Goal: Information Seeking & Learning: Learn about a topic

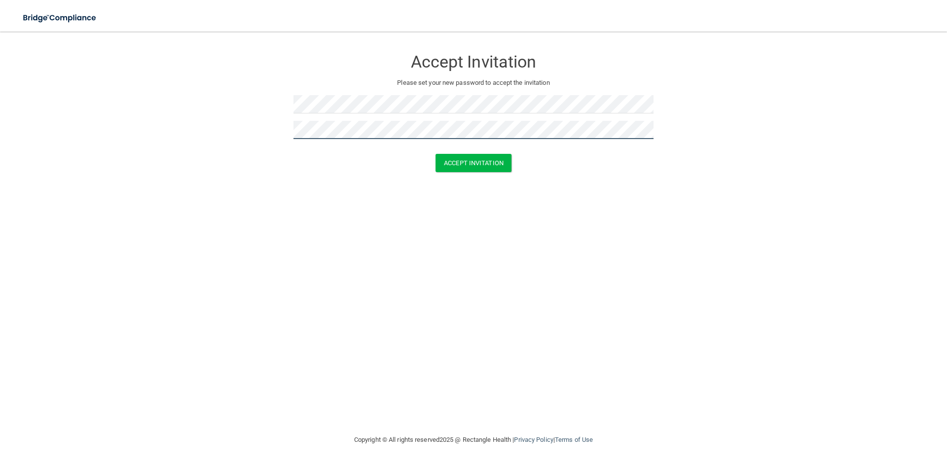
click at [435, 154] on button "Accept Invitation" at bounding box center [473, 163] width 76 height 18
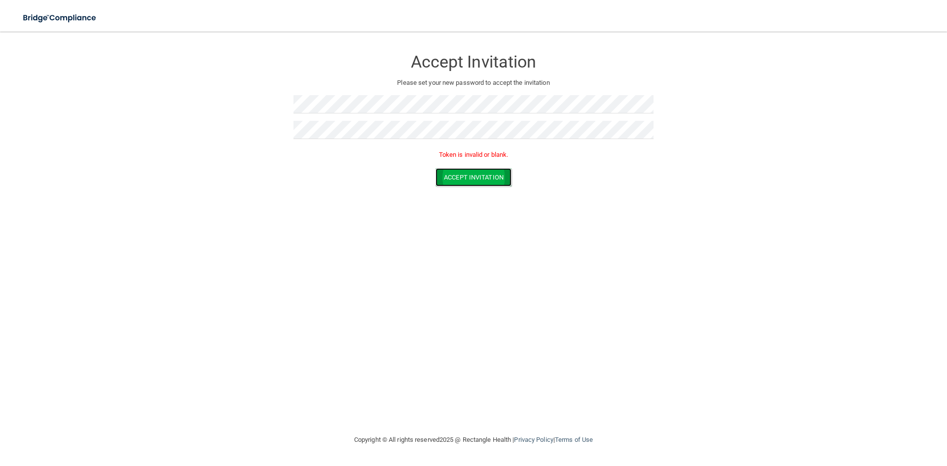
click at [455, 179] on button "Accept Invitation" at bounding box center [473, 177] width 76 height 18
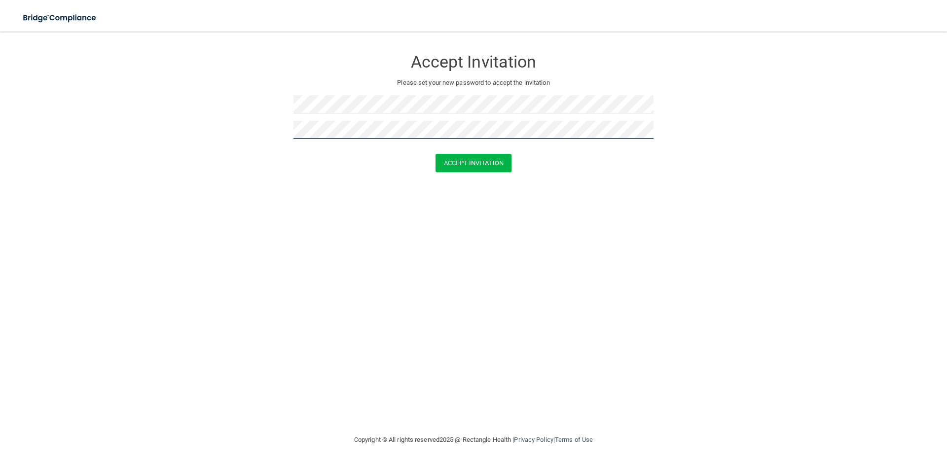
click at [435, 154] on button "Accept Invitation" at bounding box center [473, 163] width 76 height 18
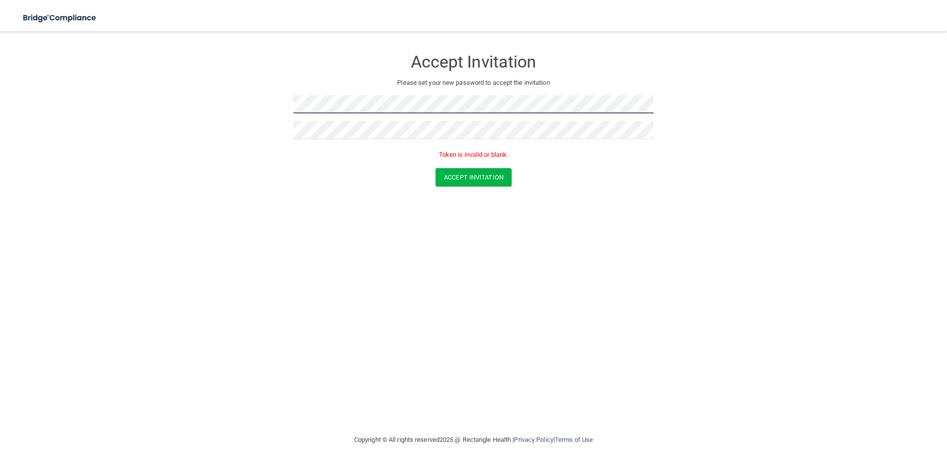
click at [241, 117] on form "Accept Invitation Please set your new password to accept the invitation Token i…" at bounding box center [473, 119] width 907 height 157
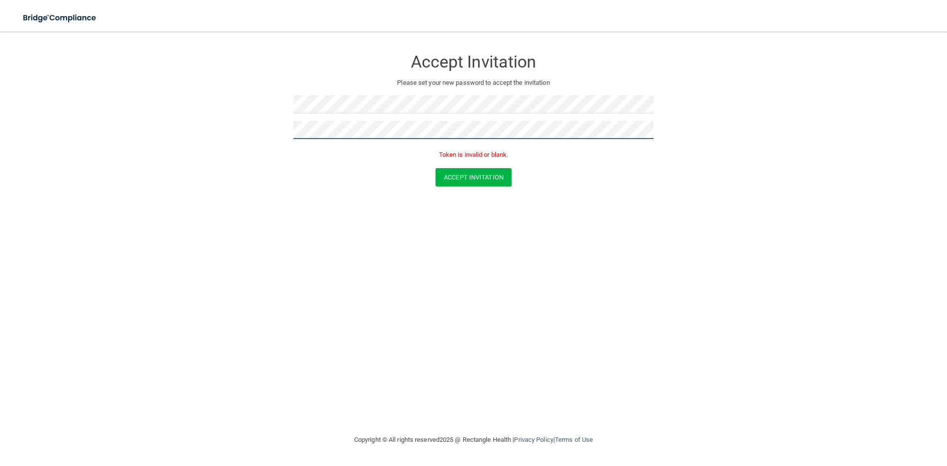
click at [244, 155] on form "Accept Invitation Please set your new password to accept the invitation Token i…" at bounding box center [473, 119] width 907 height 157
click at [453, 177] on button "Accept Invitation" at bounding box center [473, 177] width 76 height 18
click at [453, 179] on button "Accept Invitation" at bounding box center [473, 177] width 76 height 18
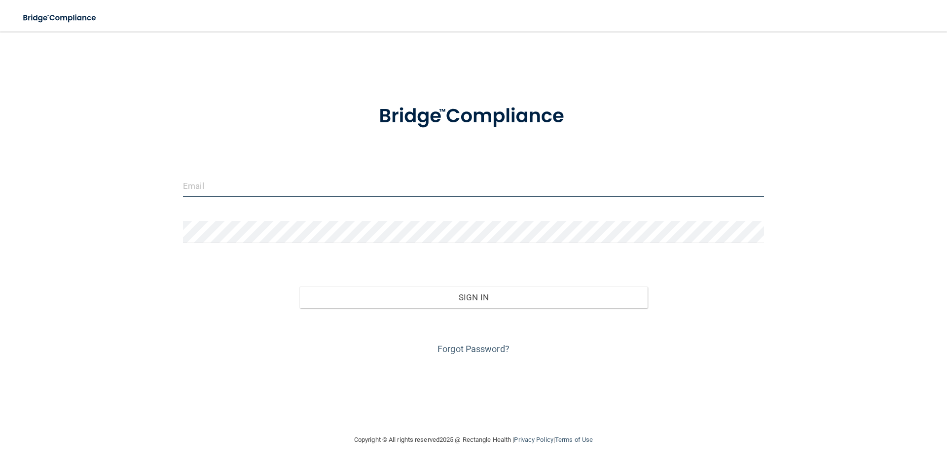
click at [262, 188] on input "email" at bounding box center [473, 186] width 581 height 22
type input "[EMAIL_ADDRESS][DOMAIN_NAME]"
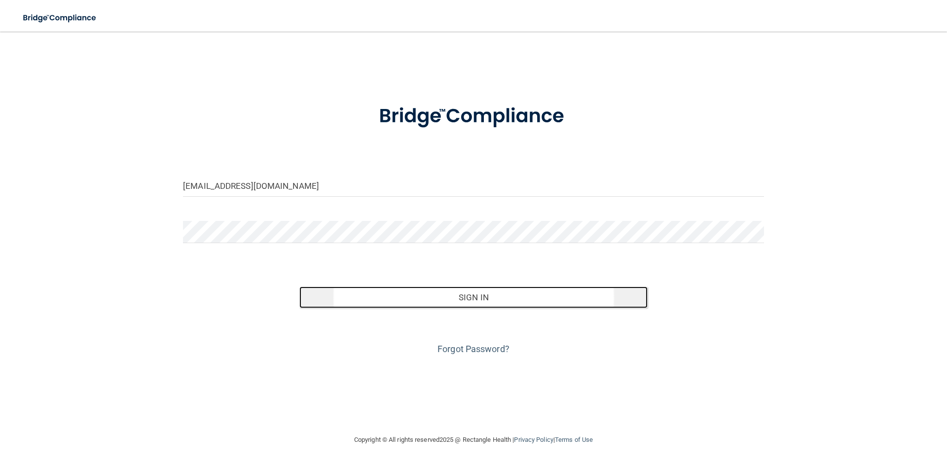
click at [490, 298] on button "Sign In" at bounding box center [473, 298] width 349 height 22
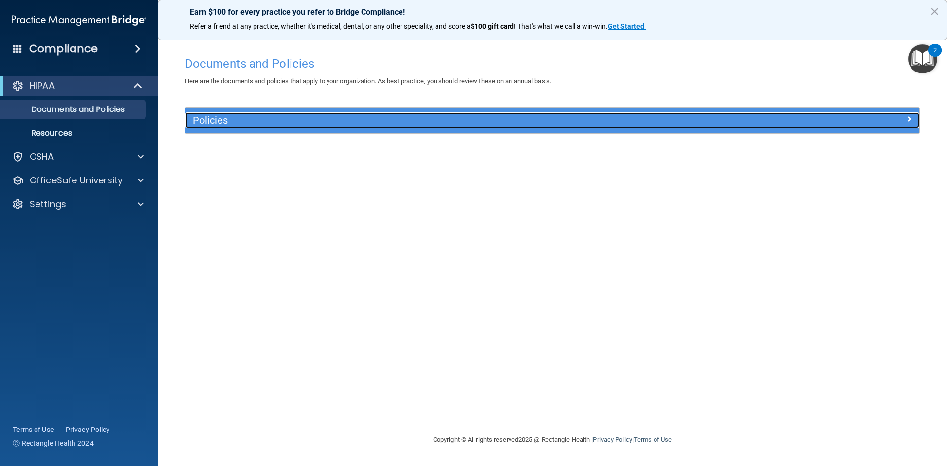
click at [676, 127] on div "Policies" at bounding box center [460, 120] width 550 height 16
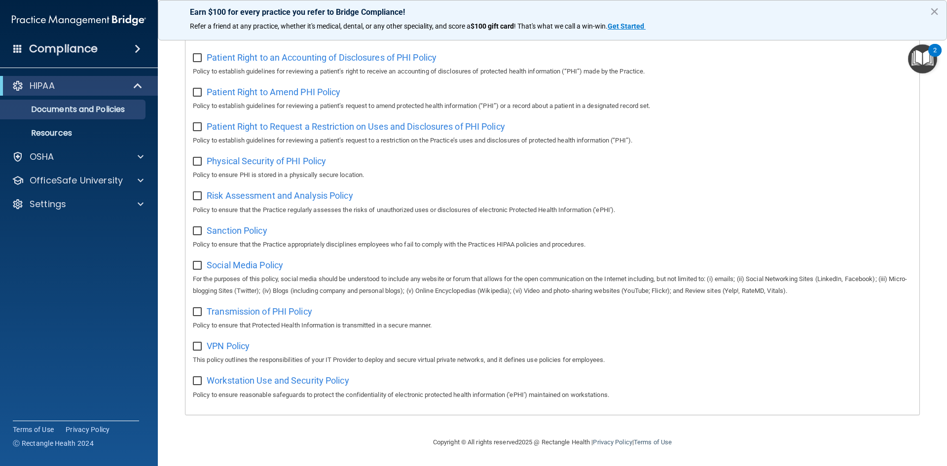
scroll to position [425, 0]
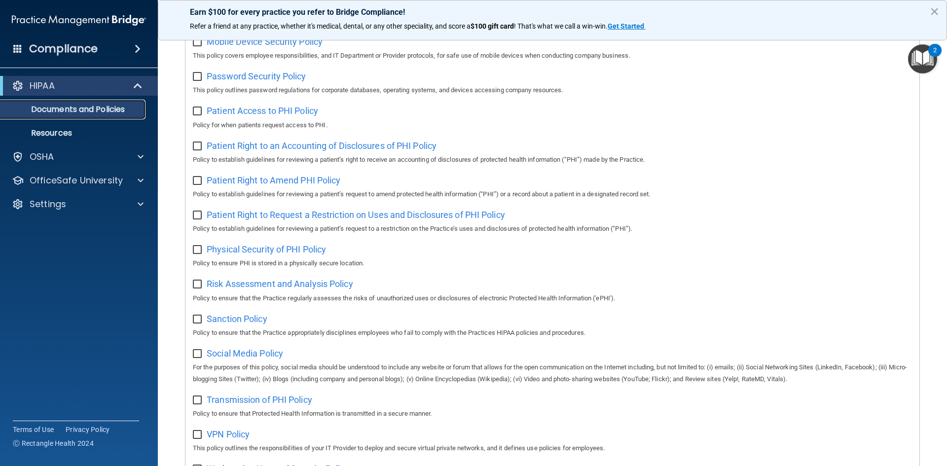
click at [106, 109] on p "Documents and Policies" at bounding box center [73, 110] width 135 height 10
click at [85, 129] on p "Resources" at bounding box center [73, 133] width 135 height 10
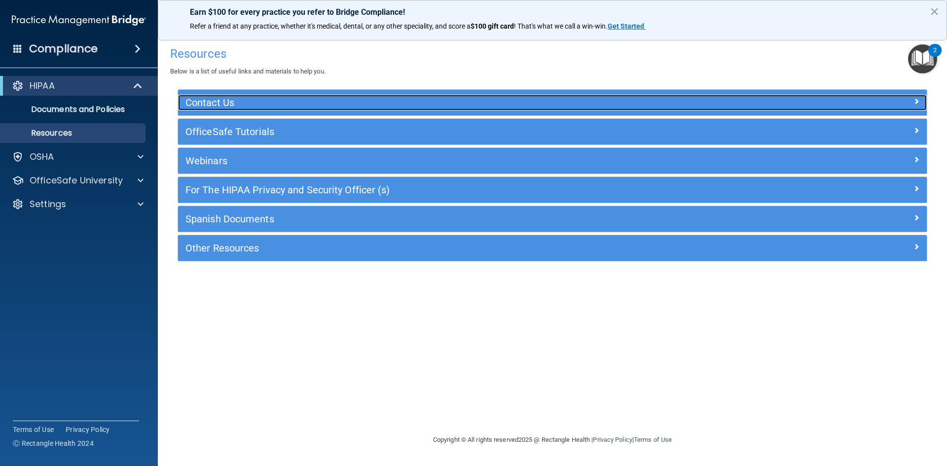
click at [917, 98] on span at bounding box center [916, 101] width 6 height 12
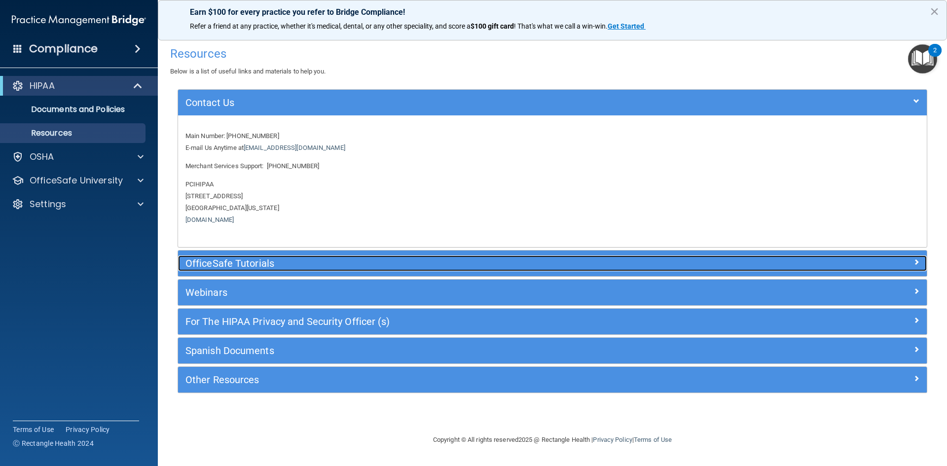
click at [530, 264] on h5 "OfficeSafe Tutorials" at bounding box center [458, 263] width 547 height 11
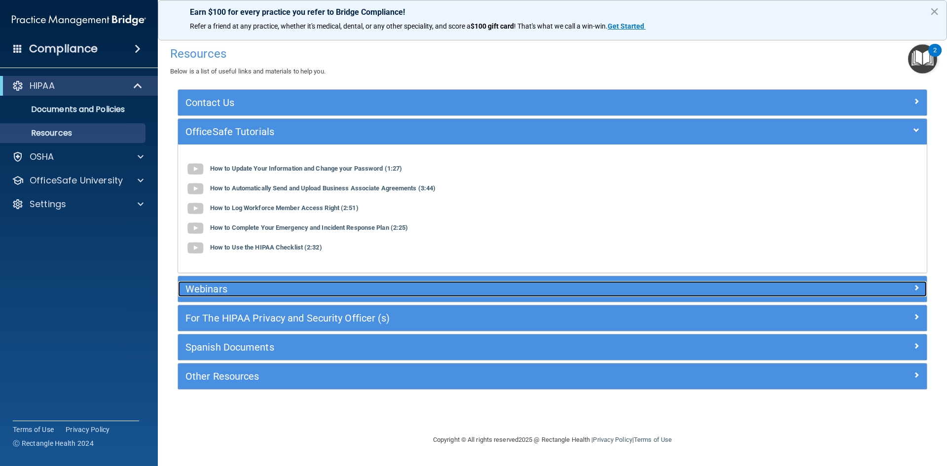
click at [418, 292] on h5 "Webinars" at bounding box center [458, 289] width 547 height 11
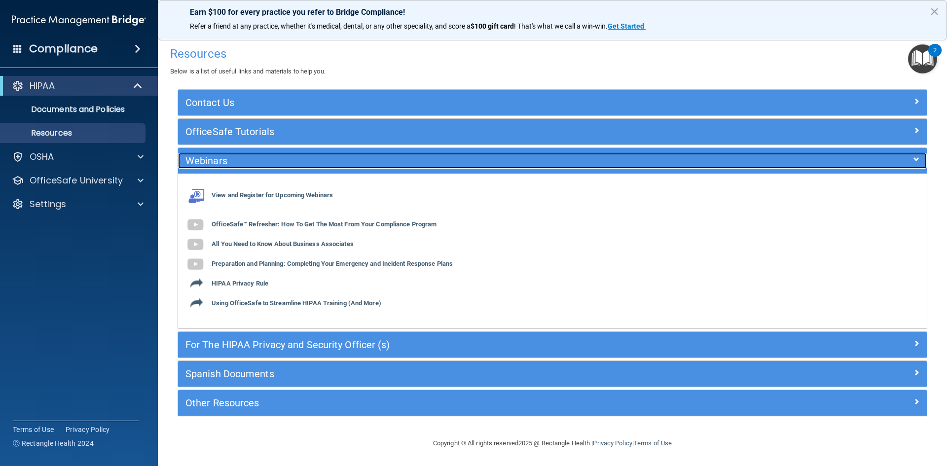
scroll to position [1, 0]
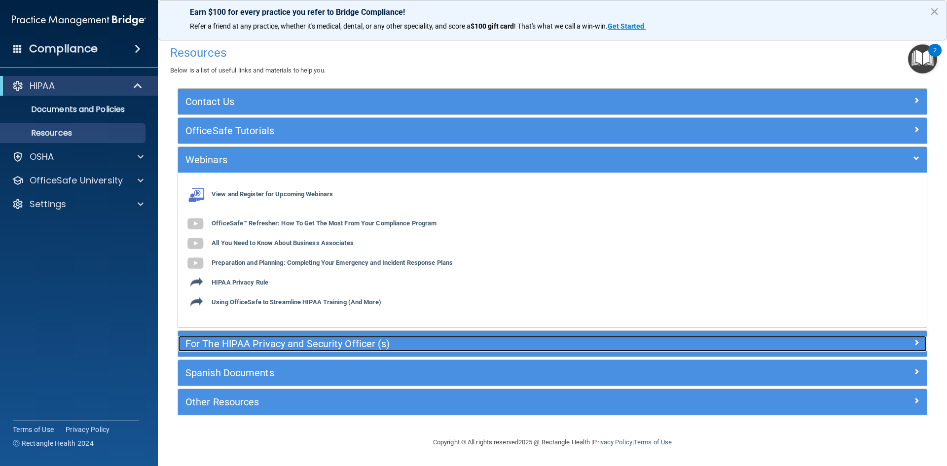
click at [317, 340] on h5 "For The HIPAA Privacy and Security Officer (s)" at bounding box center [458, 343] width 547 height 11
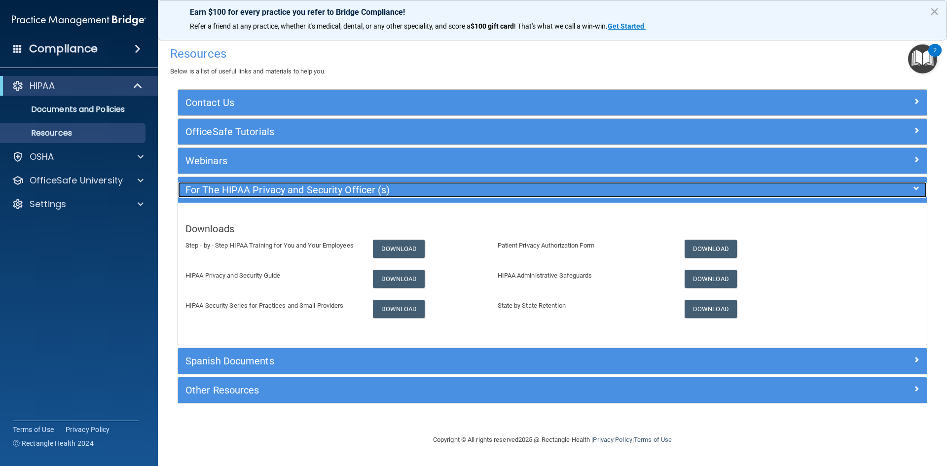
scroll to position [0, 0]
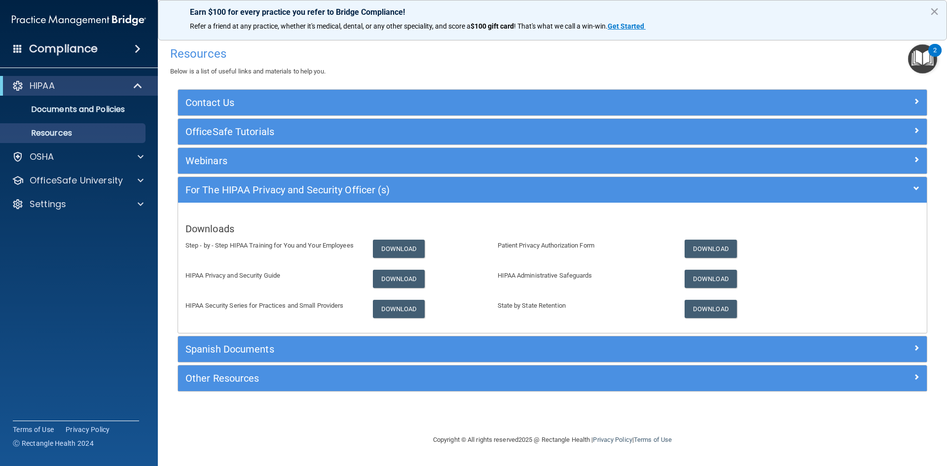
click at [467, 340] on div "Spanish Documents" at bounding box center [552, 349] width 749 height 26
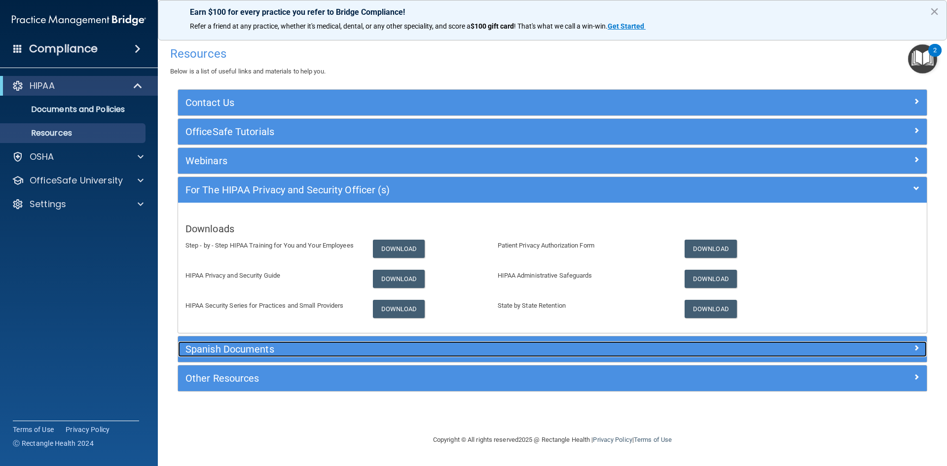
click at [475, 352] on h5 "Spanish Documents" at bounding box center [458, 349] width 547 height 11
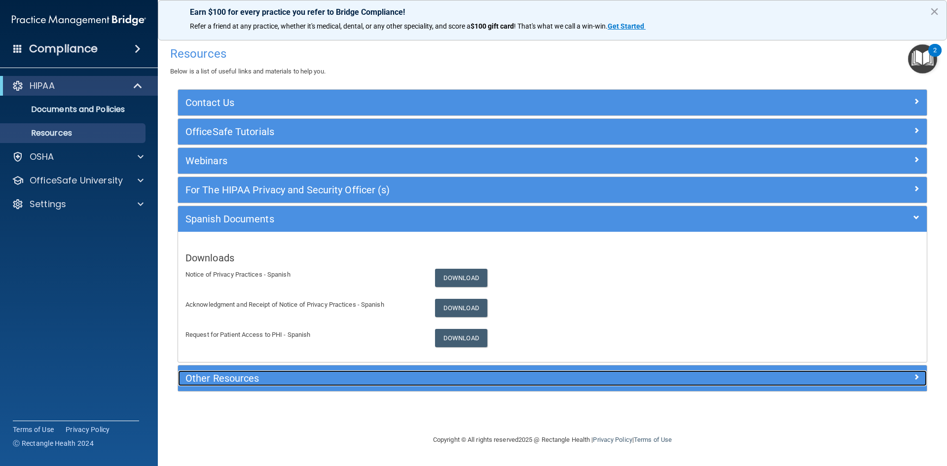
click at [517, 379] on h5 "Other Resources" at bounding box center [458, 378] width 547 height 11
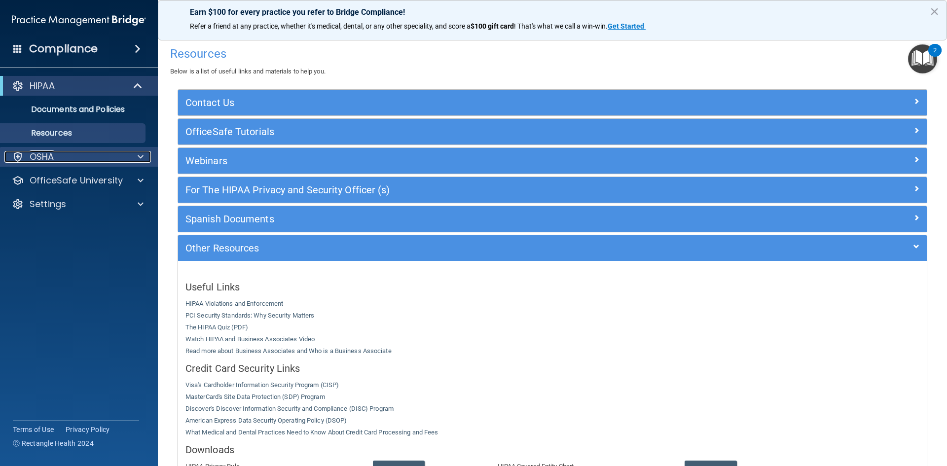
click at [140, 159] on span at bounding box center [141, 157] width 6 height 12
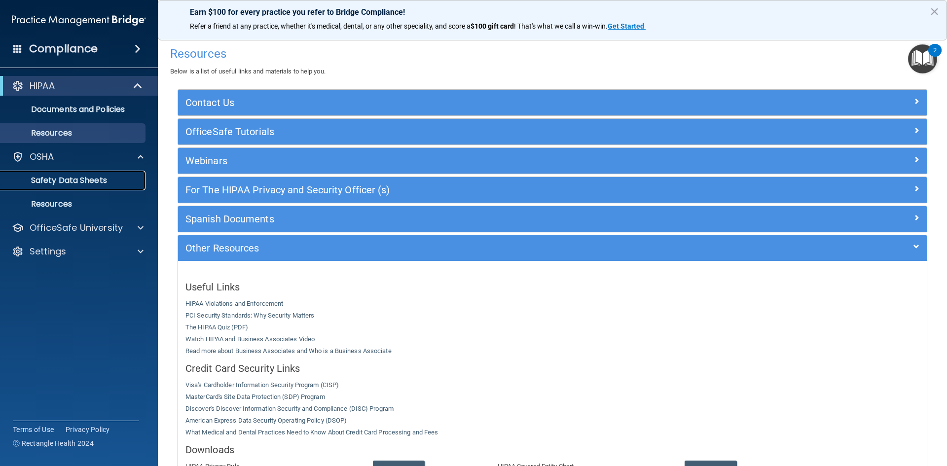
click at [100, 180] on p "Safety Data Sheets" at bounding box center [73, 181] width 135 height 10
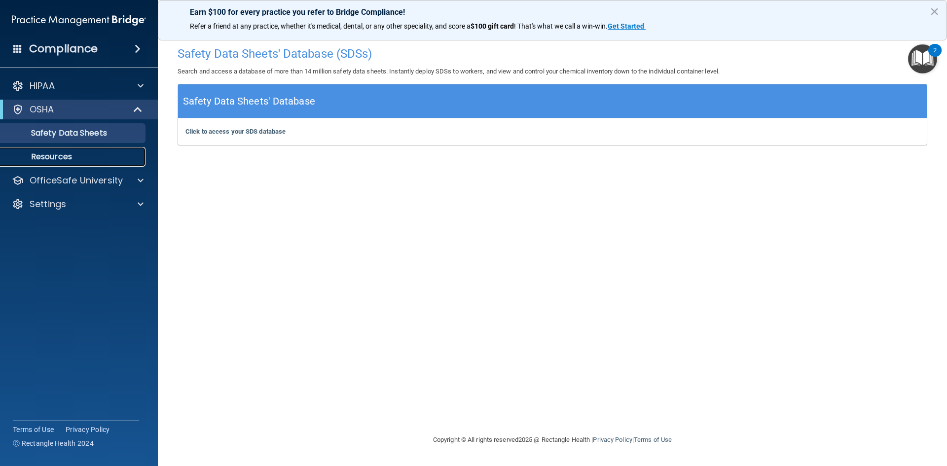
click at [81, 156] on p "Resources" at bounding box center [73, 157] width 135 height 10
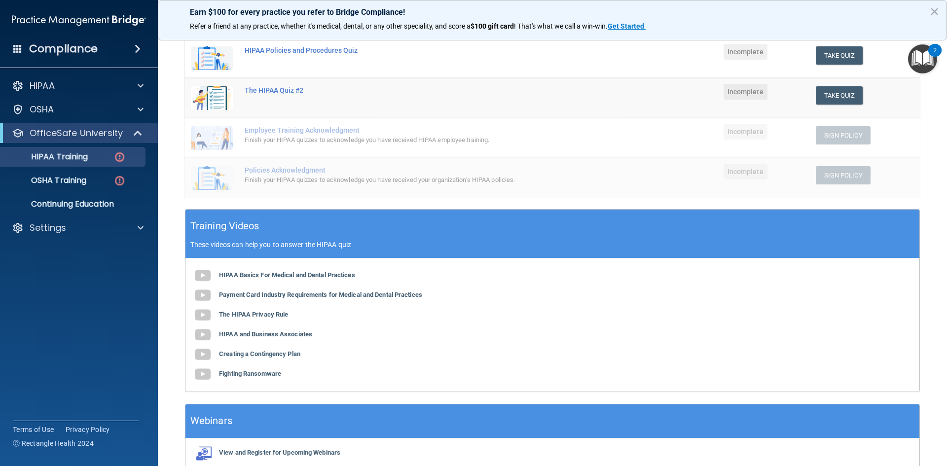
scroll to position [225, 0]
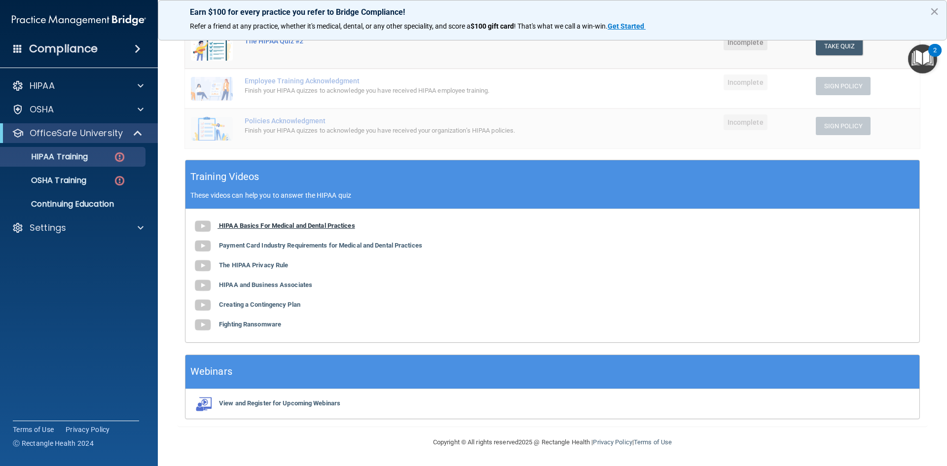
click at [291, 226] on b "HIPAA Basics For Medical and Dental Practices" at bounding box center [287, 225] width 136 height 7
click at [321, 245] on b "Payment Card Industry Requirements for Medical and Dental Practices" at bounding box center [320, 245] width 203 height 7
click at [268, 267] on b "The HIPAA Privacy Rule" at bounding box center [253, 264] width 69 height 7
click at [302, 285] on b "HIPAA and Business Associates" at bounding box center [265, 284] width 93 height 7
click at [270, 304] on b "Creating a Contingency Plan" at bounding box center [259, 304] width 81 height 7
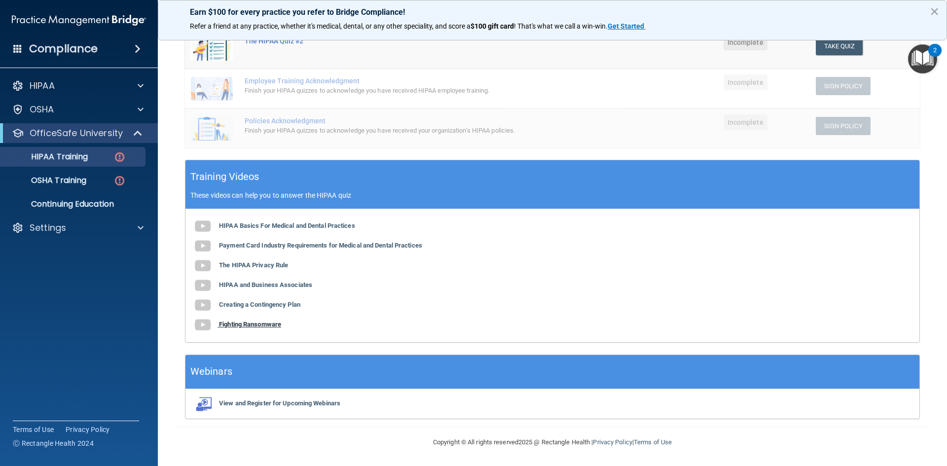
click at [268, 324] on b "Fighting Ransomware" at bounding box center [250, 324] width 62 height 7
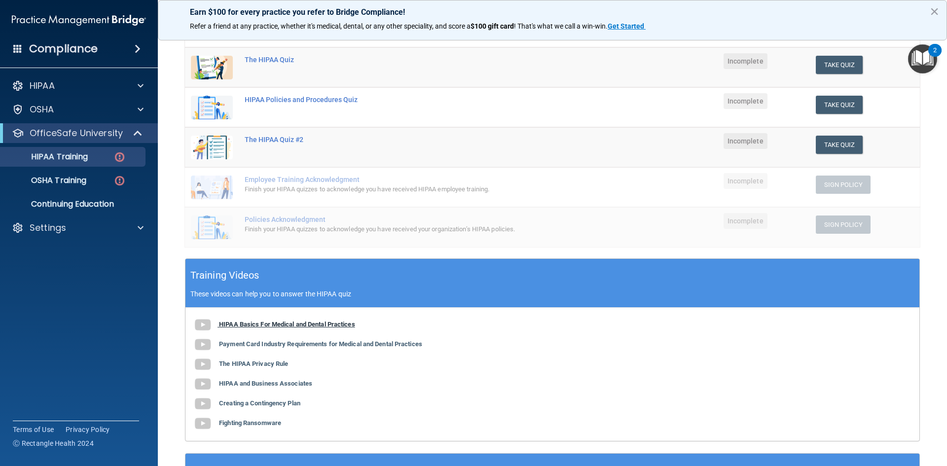
scroll to position [28, 0]
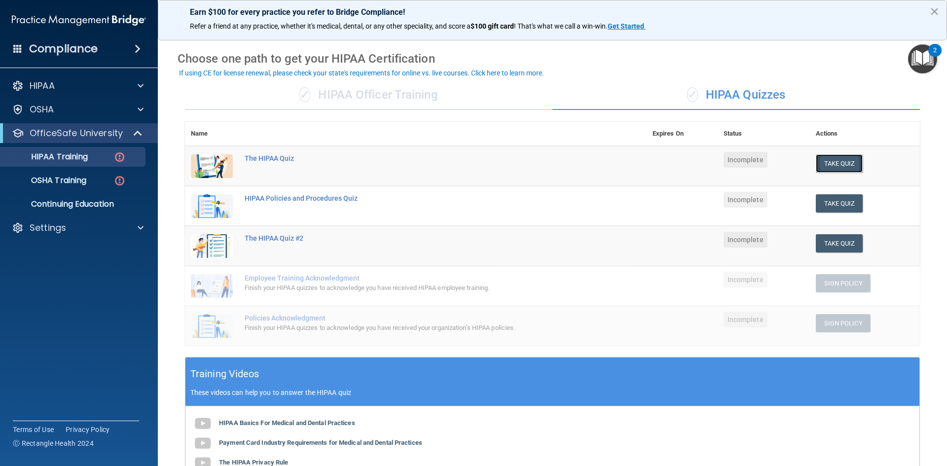
click at [834, 165] on button "Take Quiz" at bounding box center [839, 163] width 47 height 18
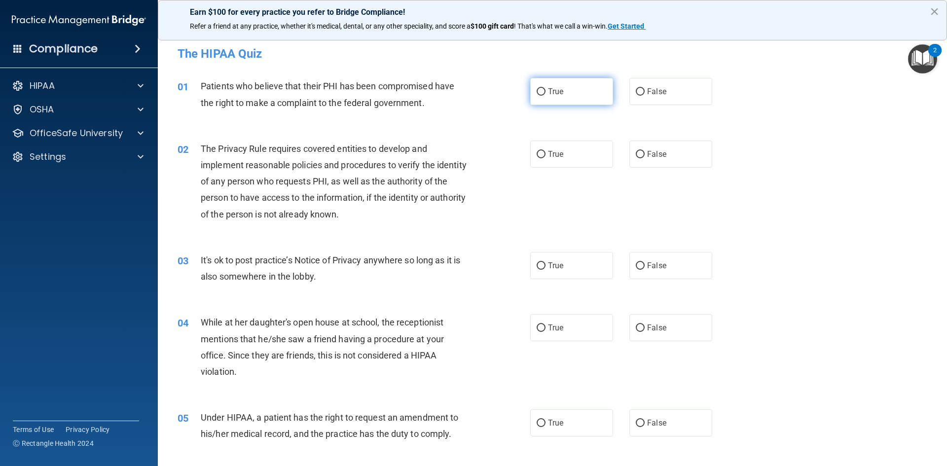
click at [540, 94] on input "True" at bounding box center [541, 91] width 9 height 7
radio input "true"
click at [562, 165] on label "True" at bounding box center [571, 154] width 83 height 27
click at [545, 158] on input "True" at bounding box center [541, 154] width 9 height 7
radio input "true"
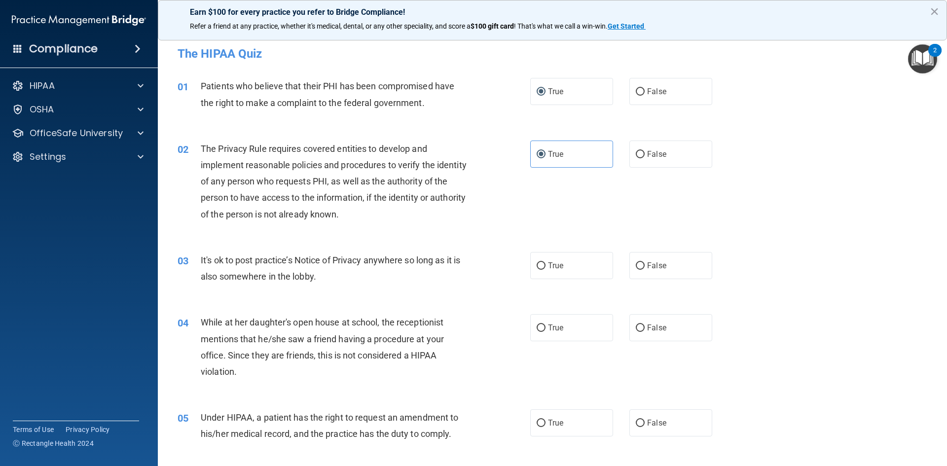
scroll to position [99, 0]
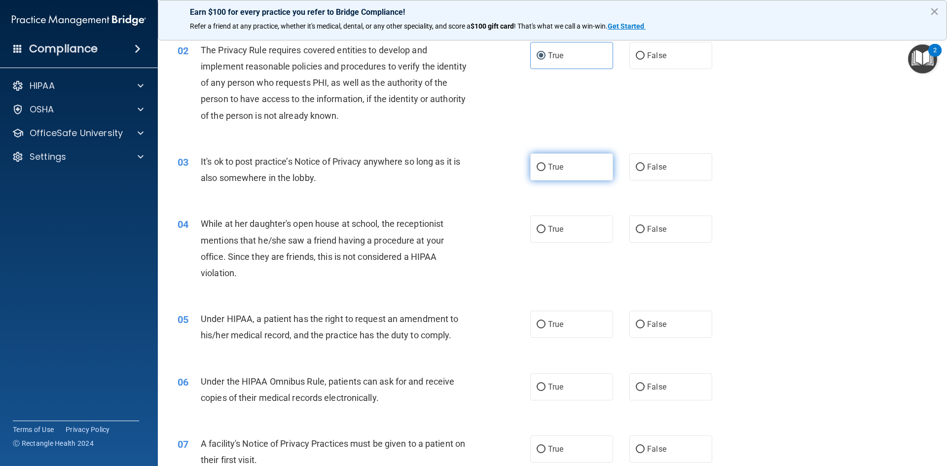
click at [551, 172] on label "True" at bounding box center [571, 166] width 83 height 27
click at [545, 171] on input "True" at bounding box center [541, 167] width 9 height 7
radio input "true"
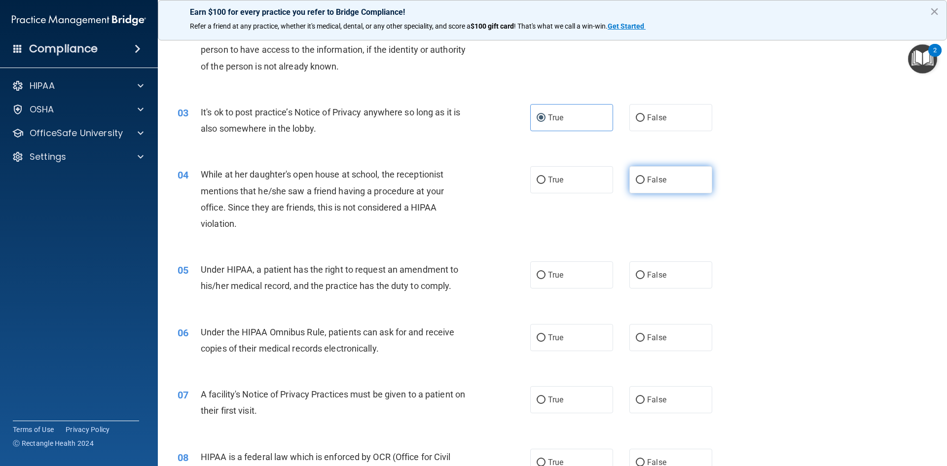
click at [672, 185] on label "False" at bounding box center [670, 179] width 83 height 27
click at [645, 184] on input "False" at bounding box center [640, 180] width 9 height 7
radio input "true"
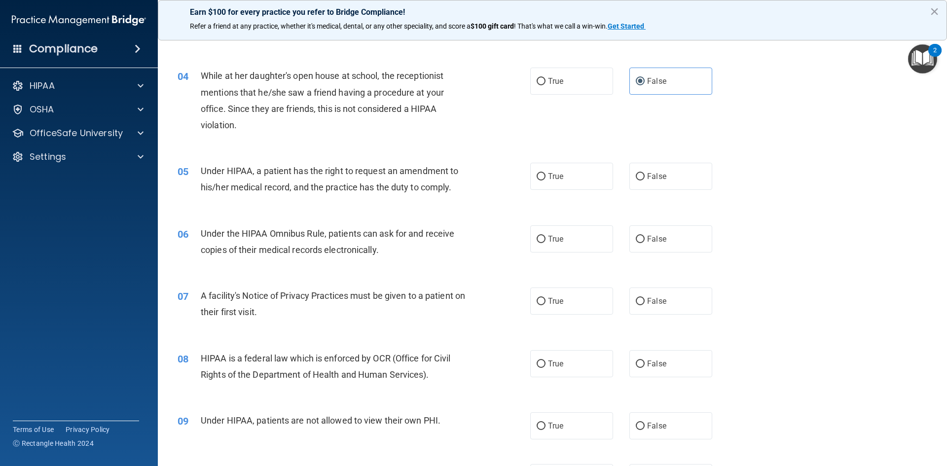
scroll to position [296, 0]
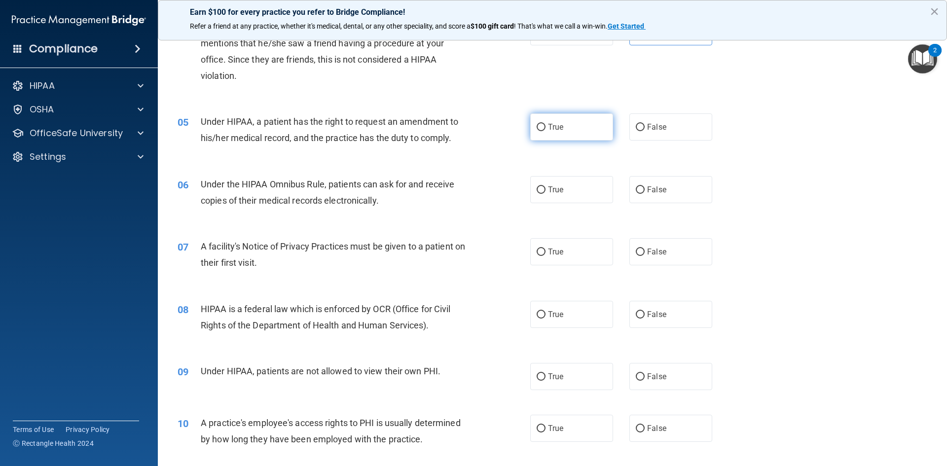
click at [575, 123] on label "True" at bounding box center [571, 126] width 83 height 27
click at [545, 124] on input "True" at bounding box center [541, 127] width 9 height 7
radio input "true"
click at [565, 184] on label "True" at bounding box center [571, 189] width 83 height 27
click at [545, 186] on input "True" at bounding box center [541, 189] width 9 height 7
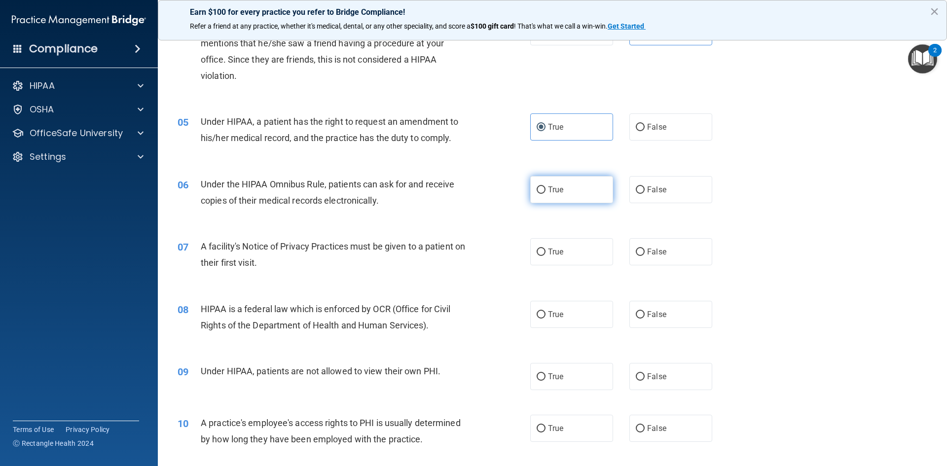
radio input "true"
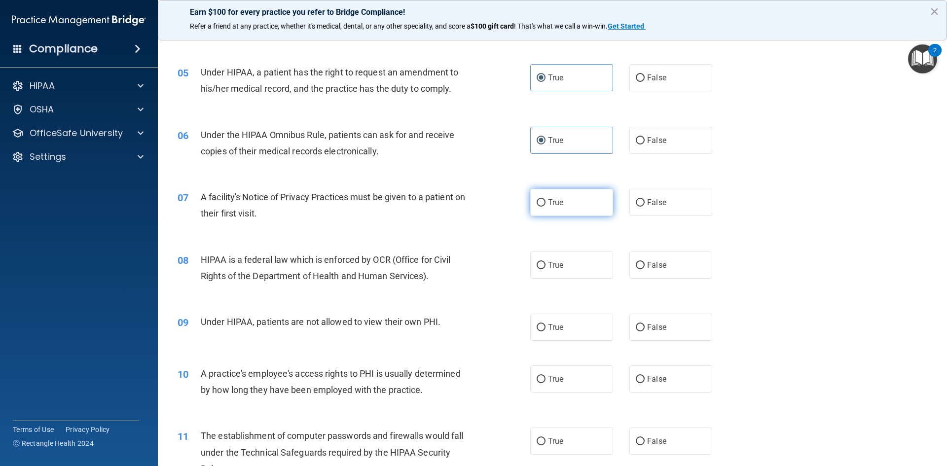
click at [575, 214] on label "True" at bounding box center [571, 202] width 83 height 27
click at [545, 207] on input "True" at bounding box center [541, 202] width 9 height 7
radio input "true"
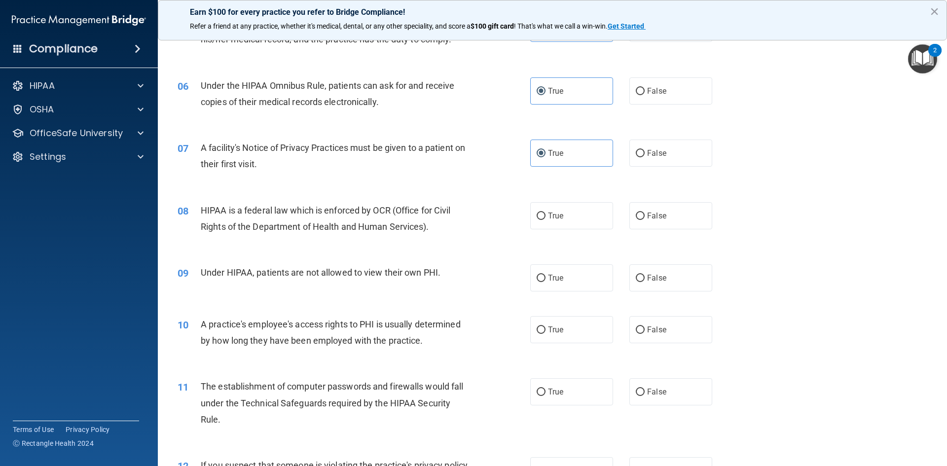
scroll to position [444, 0]
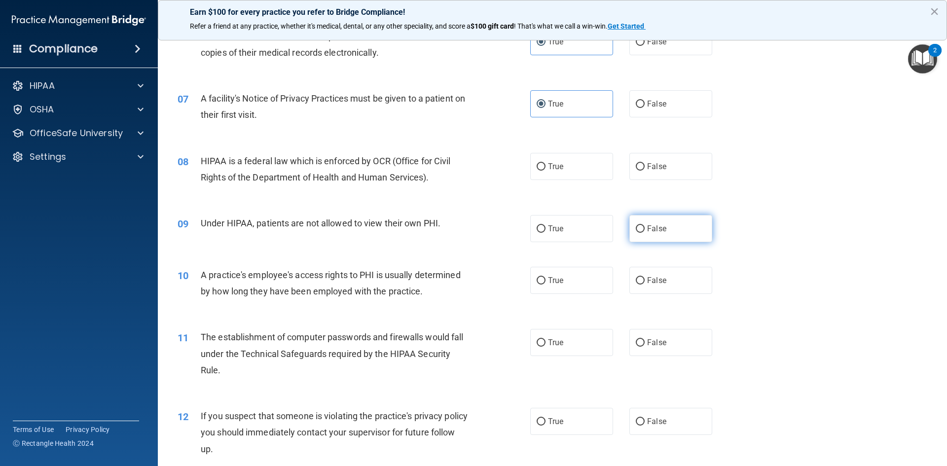
click at [655, 228] on span "False" at bounding box center [656, 228] width 19 height 9
click at [645, 228] on input "False" at bounding box center [640, 228] width 9 height 7
radio input "true"
click at [578, 166] on label "True" at bounding box center [571, 166] width 83 height 27
click at [545, 166] on input "True" at bounding box center [541, 166] width 9 height 7
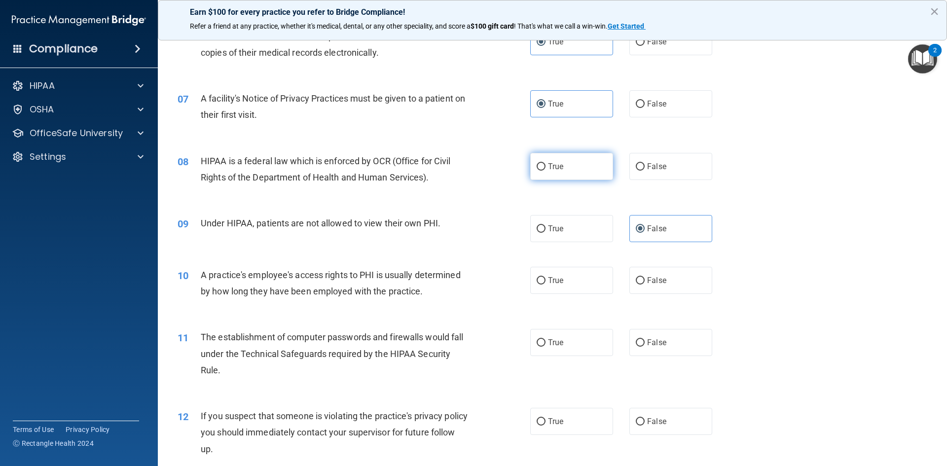
radio input "true"
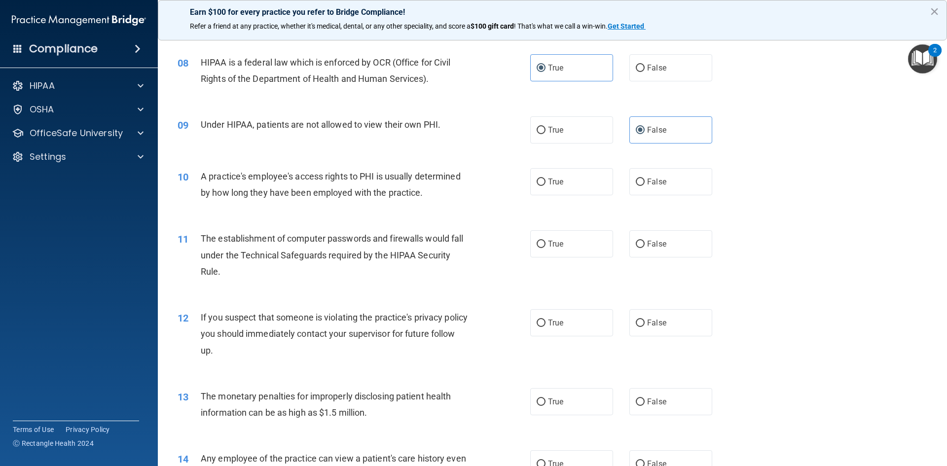
scroll to position [592, 0]
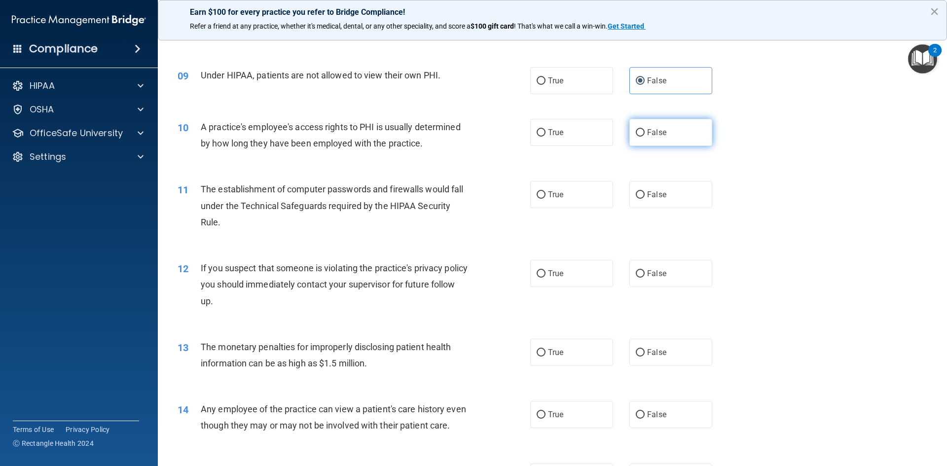
click at [642, 133] on label "False" at bounding box center [670, 132] width 83 height 27
click at [642, 133] on input "False" at bounding box center [640, 132] width 9 height 7
radio input "true"
click at [558, 194] on span "True" at bounding box center [555, 194] width 15 height 9
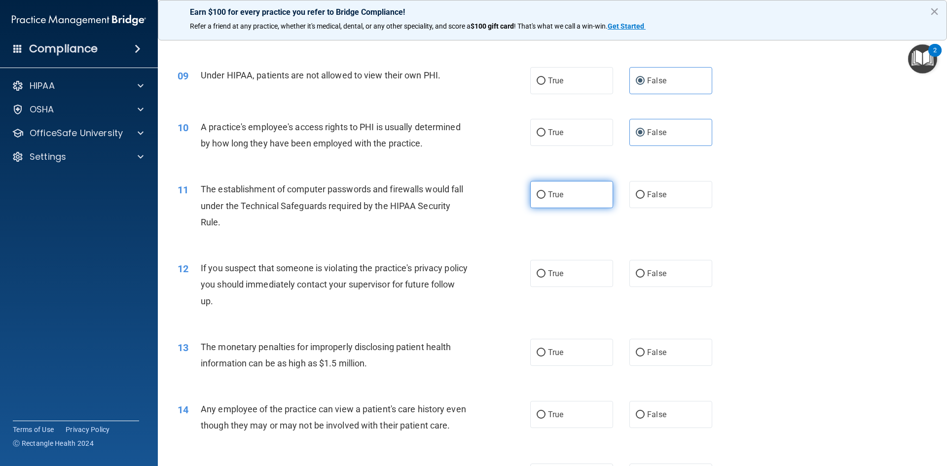
click at [549, 196] on span "True" at bounding box center [555, 194] width 15 height 9
click at [545, 196] on input "True" at bounding box center [541, 194] width 9 height 7
radio input "true"
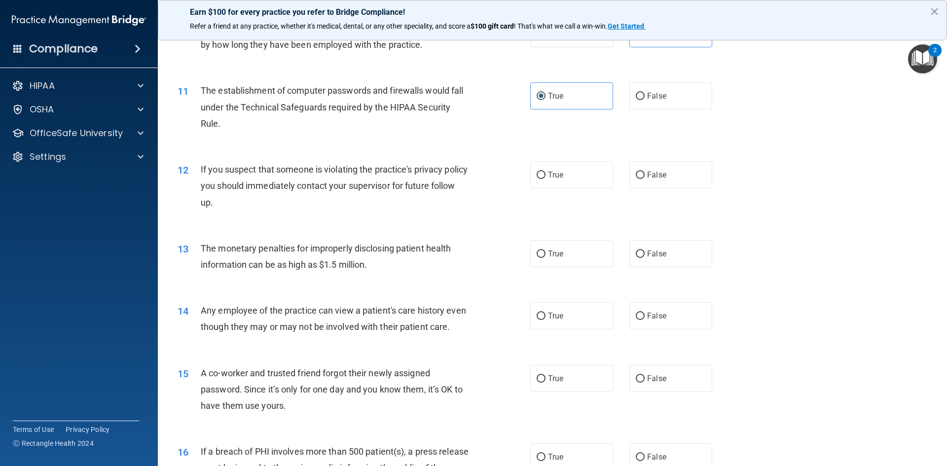
scroll to position [740, 0]
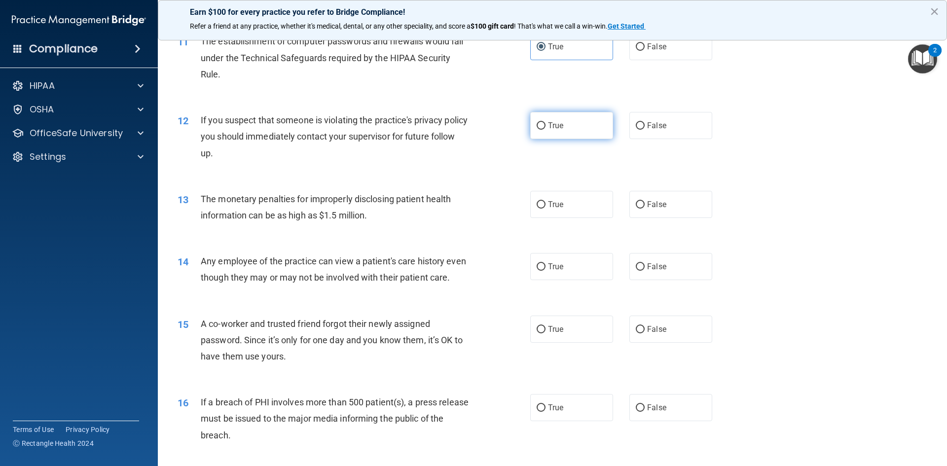
click at [567, 135] on label "True" at bounding box center [571, 125] width 83 height 27
click at [545, 130] on input "True" at bounding box center [541, 125] width 9 height 7
radio input "true"
click at [588, 212] on label "True" at bounding box center [571, 204] width 83 height 27
click at [545, 209] on input "True" at bounding box center [541, 204] width 9 height 7
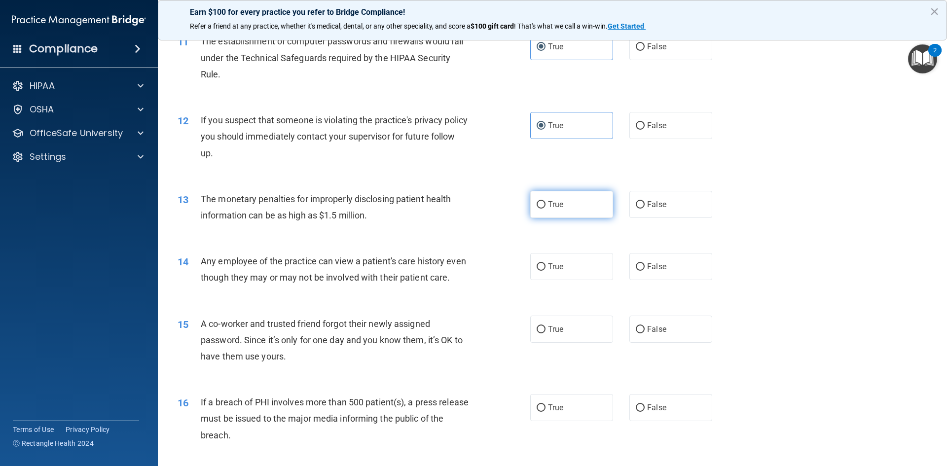
radio input "true"
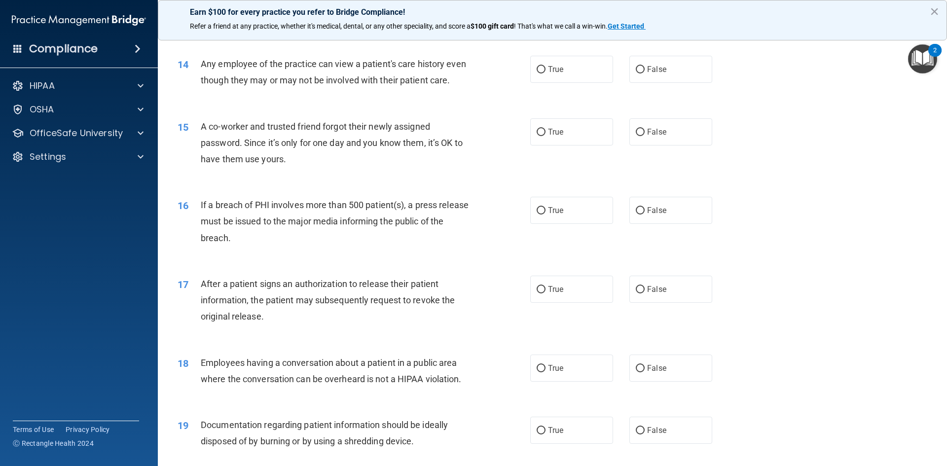
scroll to position [888, 0]
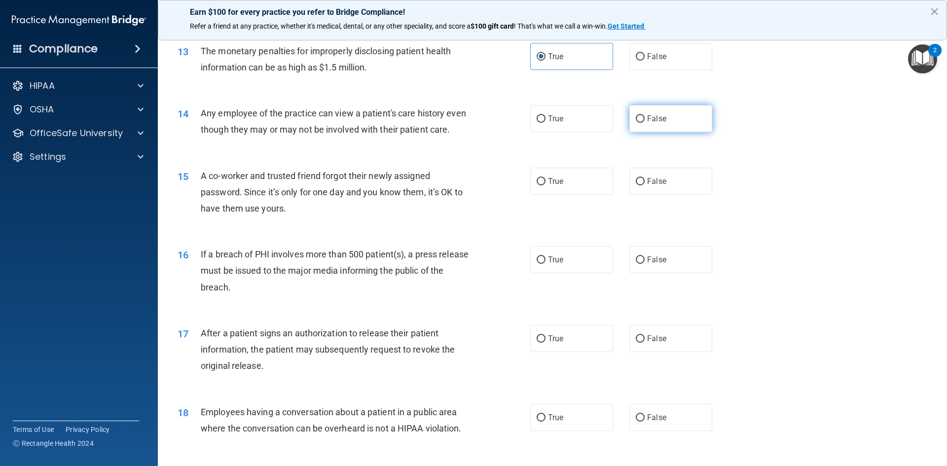
click at [653, 130] on label "False" at bounding box center [670, 118] width 83 height 27
click at [645, 123] on input "False" at bounding box center [640, 118] width 9 height 7
radio input "true"
click at [678, 195] on label "False" at bounding box center [670, 181] width 83 height 27
click at [645, 185] on input "False" at bounding box center [640, 181] width 9 height 7
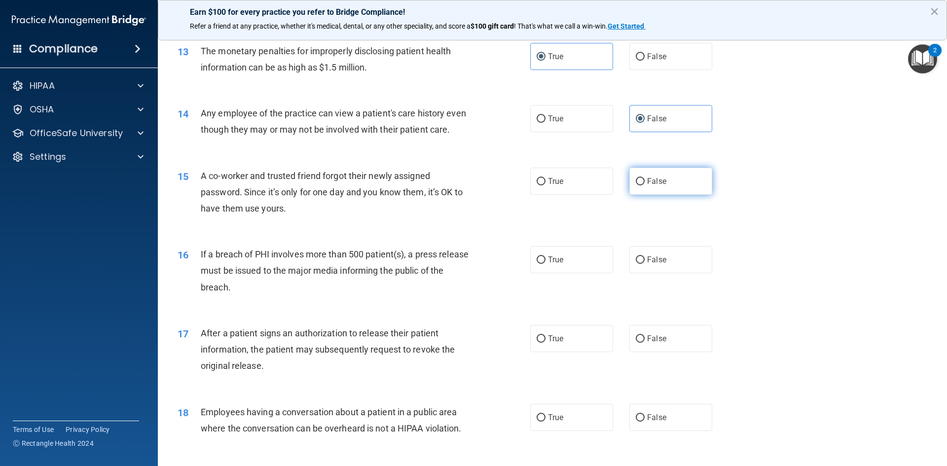
radio input "true"
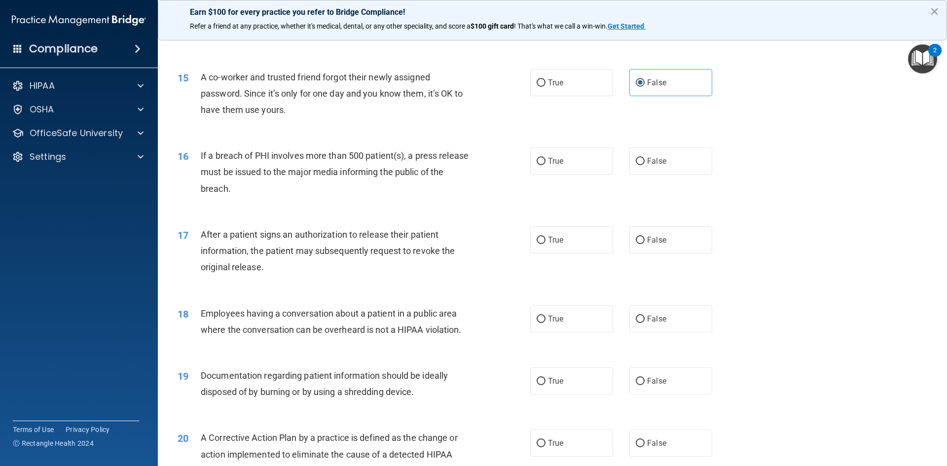
scroll to position [1036, 0]
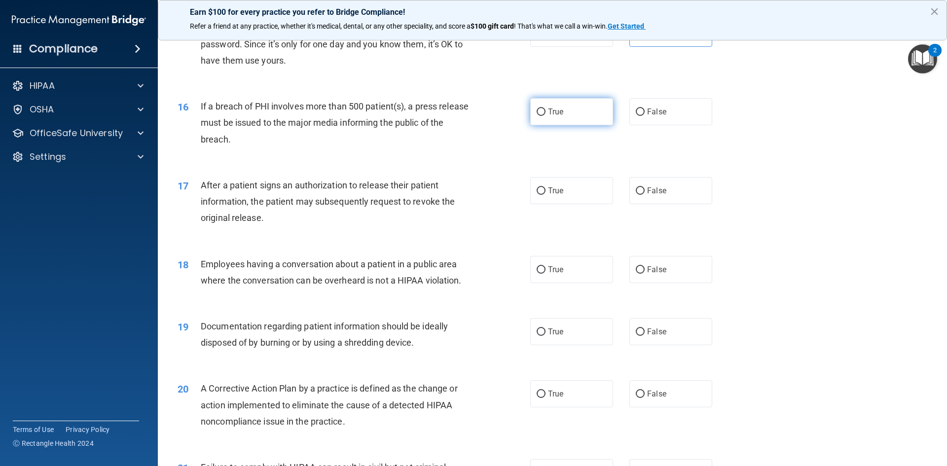
click at [581, 125] on label "True" at bounding box center [571, 111] width 83 height 27
click at [545, 116] on input "True" at bounding box center [541, 111] width 9 height 7
radio input "true"
click at [565, 202] on label "True" at bounding box center [571, 190] width 83 height 27
click at [545, 195] on input "True" at bounding box center [541, 190] width 9 height 7
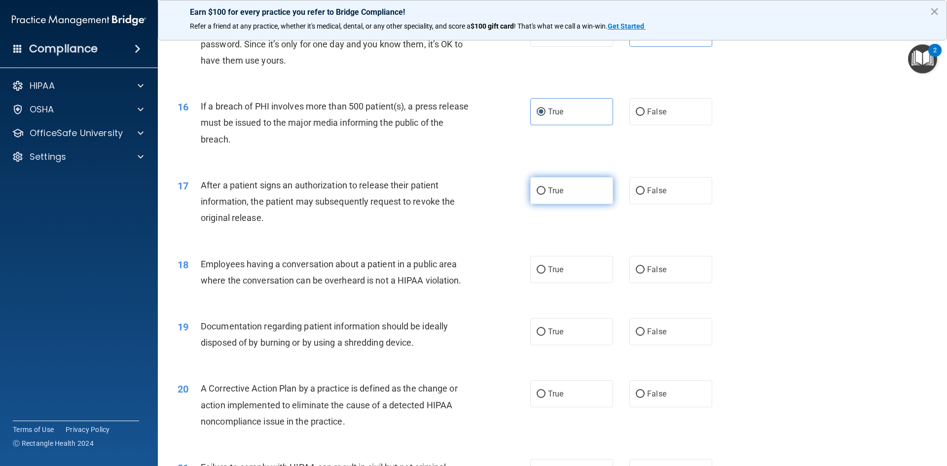
radio input "true"
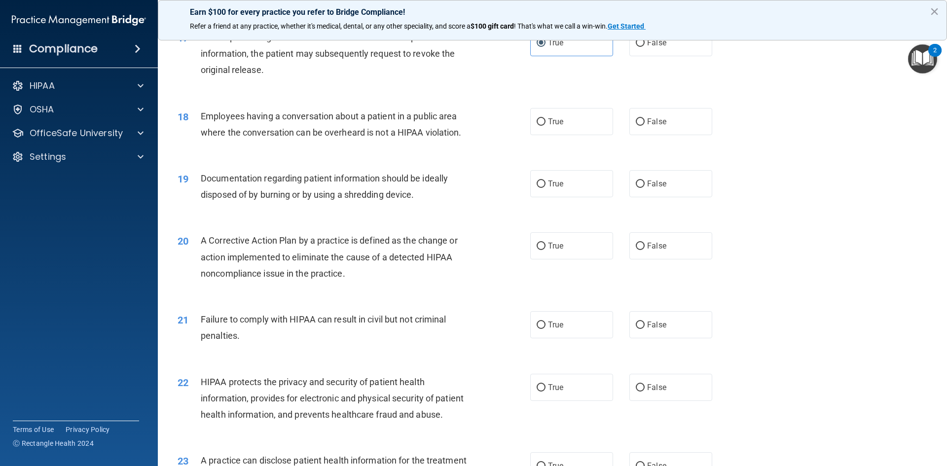
scroll to position [1233, 0]
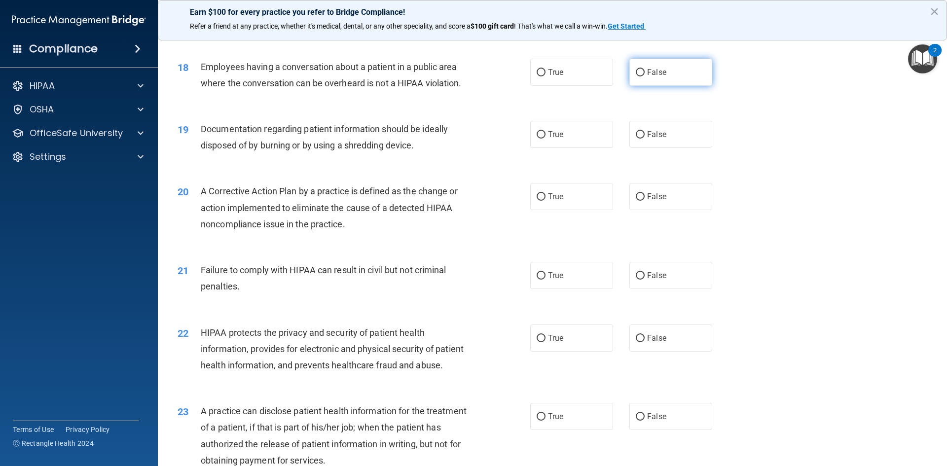
click at [656, 77] on span "False" at bounding box center [656, 72] width 19 height 9
click at [645, 76] on input "False" at bounding box center [640, 72] width 9 height 7
radio input "true"
click at [580, 148] on label "True" at bounding box center [571, 134] width 83 height 27
click at [545, 139] on input "True" at bounding box center [541, 134] width 9 height 7
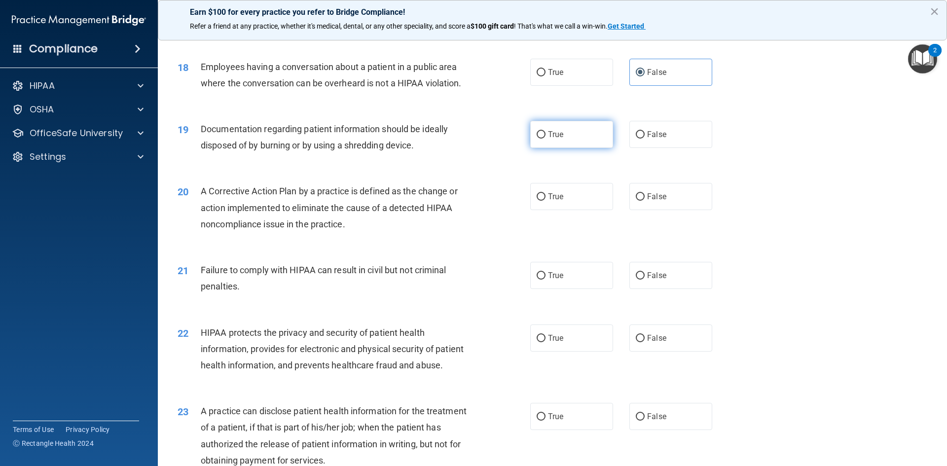
radio input "true"
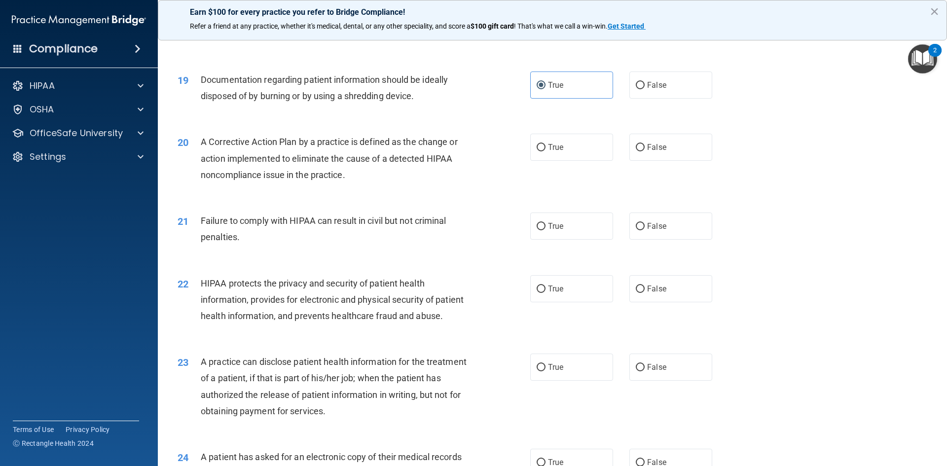
scroll to position [1331, 0]
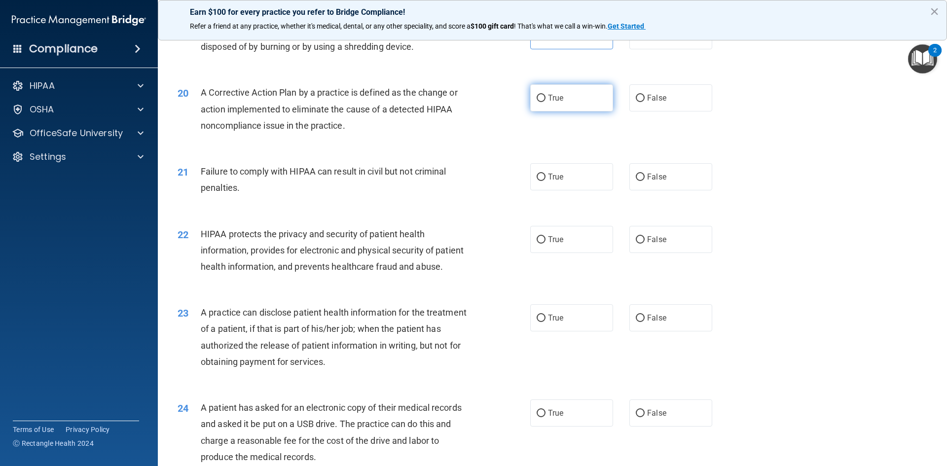
click at [541, 102] on input "True" at bounding box center [541, 98] width 9 height 7
radio input "true"
click at [685, 190] on label "False" at bounding box center [670, 176] width 83 height 27
click at [645, 181] on input "False" at bounding box center [640, 177] width 9 height 7
radio input "true"
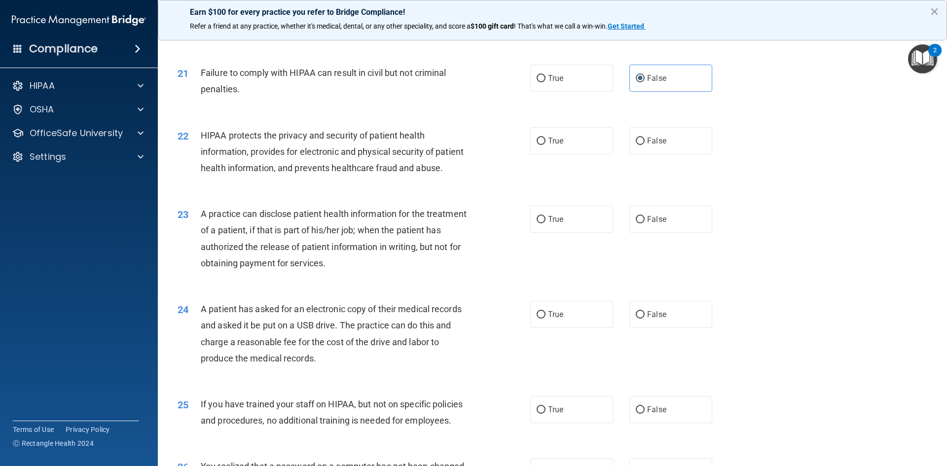
scroll to position [1479, 0]
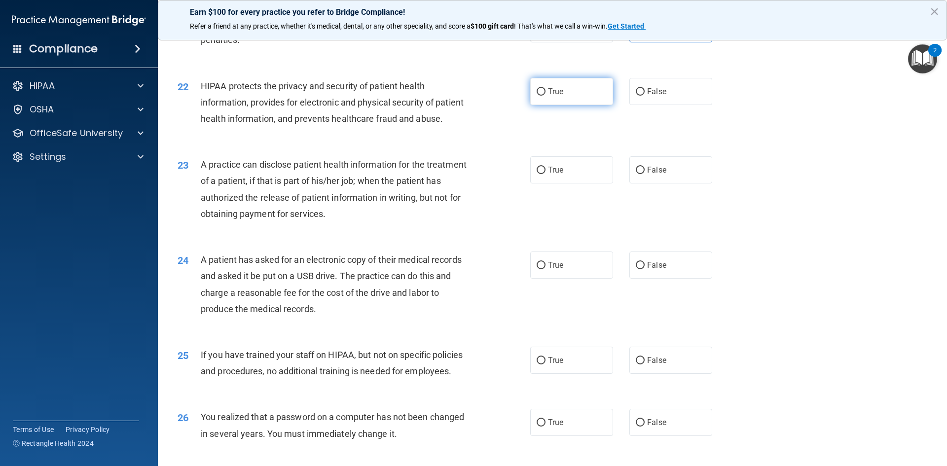
click at [576, 105] on label "True" at bounding box center [571, 91] width 83 height 27
click at [545, 96] on input "True" at bounding box center [541, 91] width 9 height 7
radio input "true"
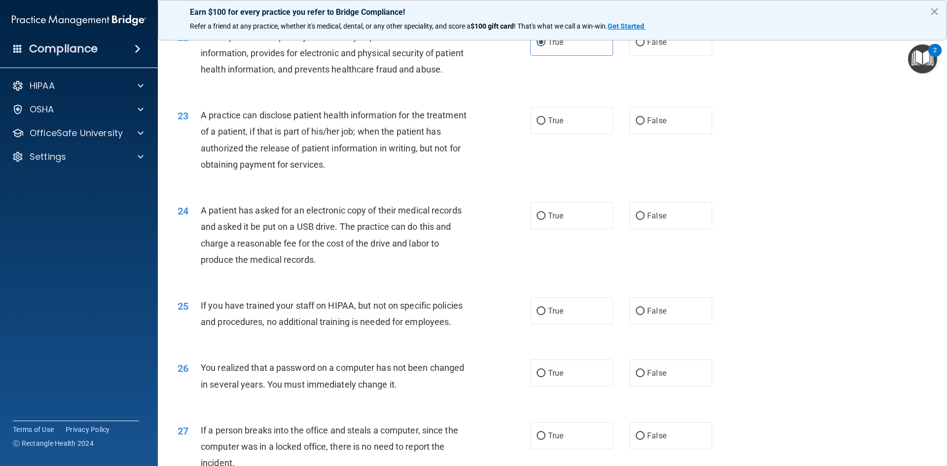
scroll to position [1578, 0]
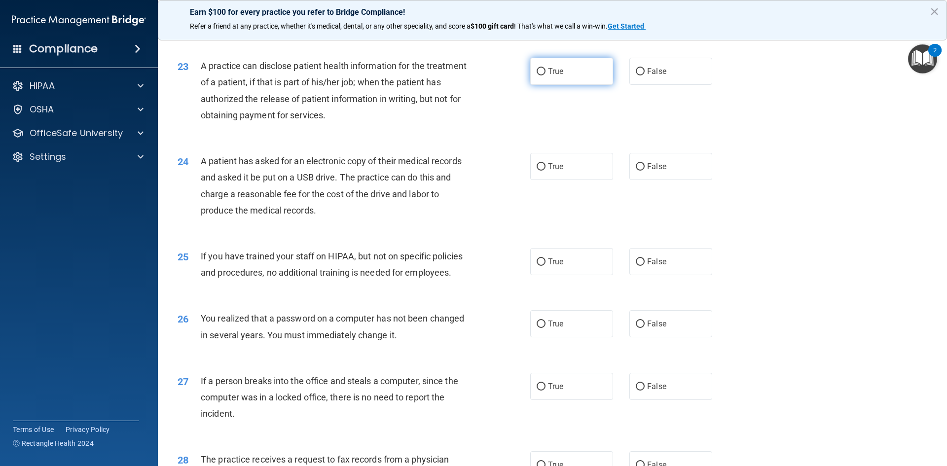
drag, startPoint x: 571, startPoint y: 101, endPoint x: 574, endPoint y: 105, distance: 5.3
click at [572, 85] on label "True" at bounding box center [571, 71] width 83 height 27
click at [545, 75] on input "True" at bounding box center [541, 71] width 9 height 7
radio input "true"
click at [679, 180] on label "False" at bounding box center [670, 166] width 83 height 27
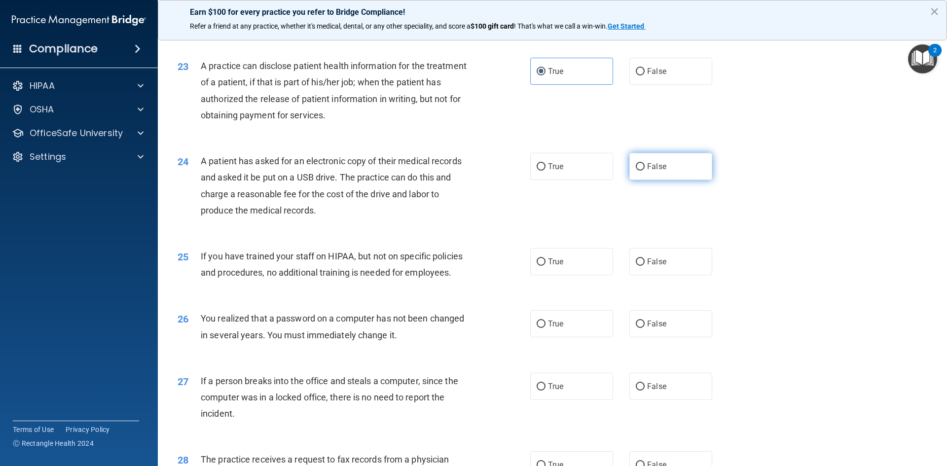
click at [645, 171] on input "False" at bounding box center [640, 166] width 9 height 7
radio input "true"
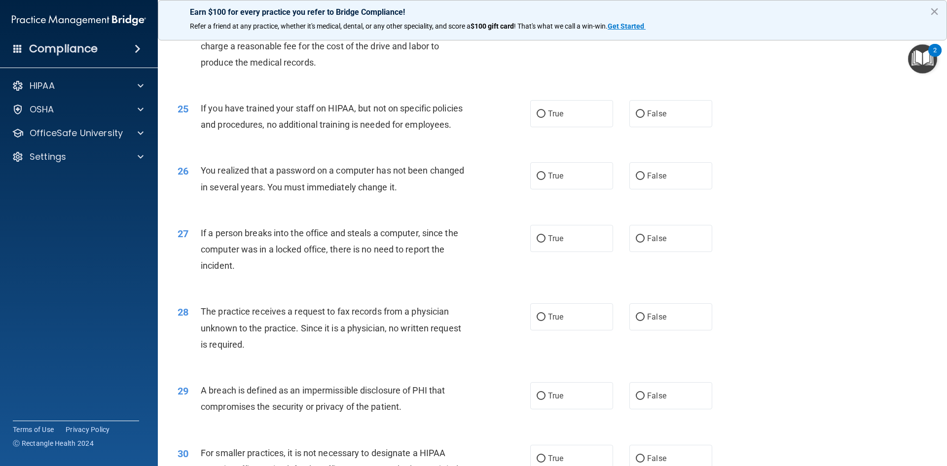
scroll to position [1775, 0]
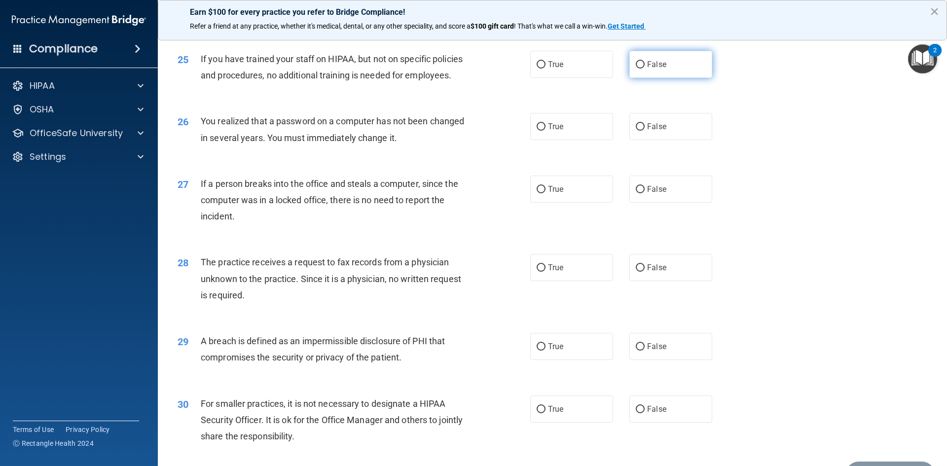
click at [650, 69] on span "False" at bounding box center [656, 64] width 19 height 9
click at [645, 69] on input "False" at bounding box center [640, 64] width 9 height 7
radio input "true"
click at [584, 140] on label "True" at bounding box center [571, 126] width 83 height 27
click at [545, 131] on input "True" at bounding box center [541, 126] width 9 height 7
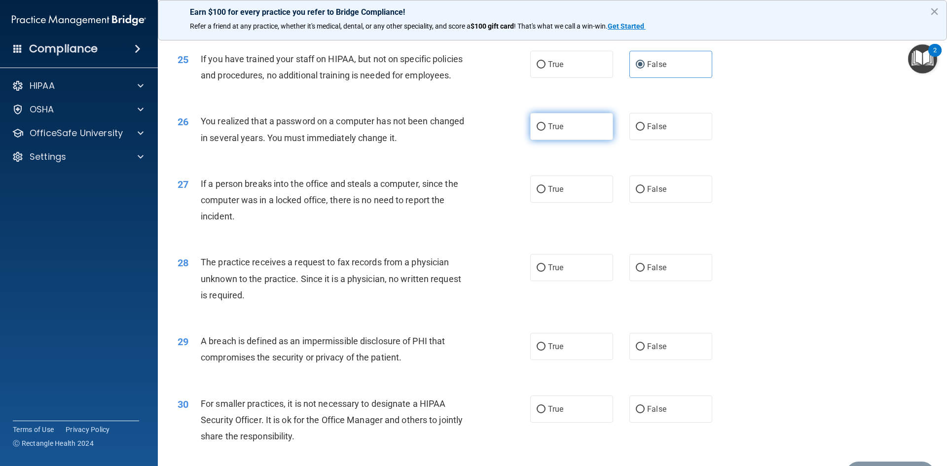
radio input "true"
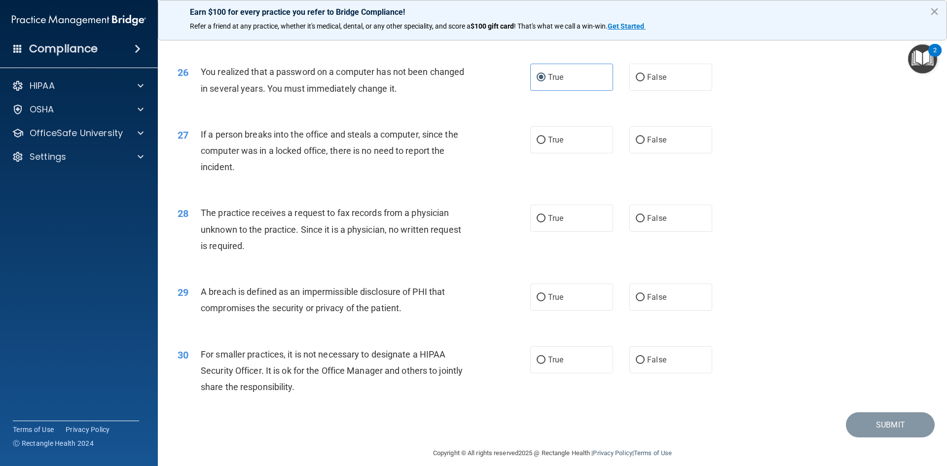
scroll to position [1868, 0]
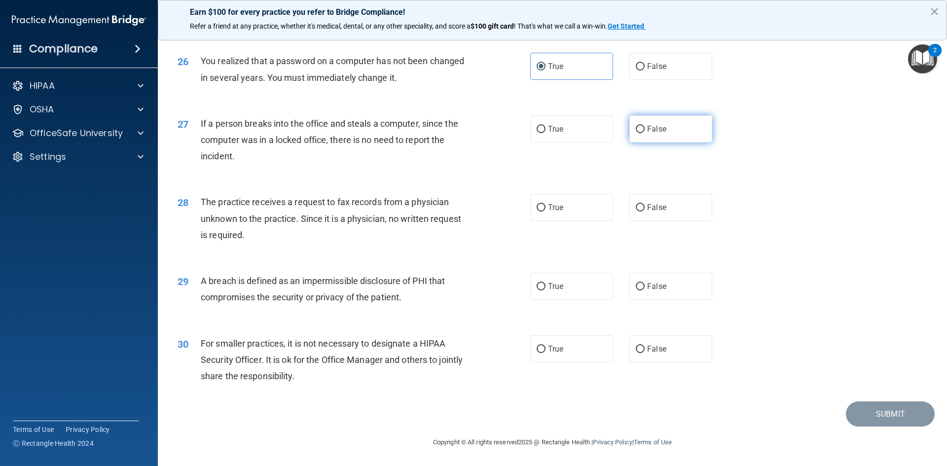
click at [687, 136] on label "False" at bounding box center [670, 128] width 83 height 27
click at [645, 133] on input "False" at bounding box center [640, 129] width 9 height 7
radio input "true"
click at [670, 204] on label "False" at bounding box center [670, 207] width 83 height 27
click at [645, 204] on input "False" at bounding box center [640, 207] width 9 height 7
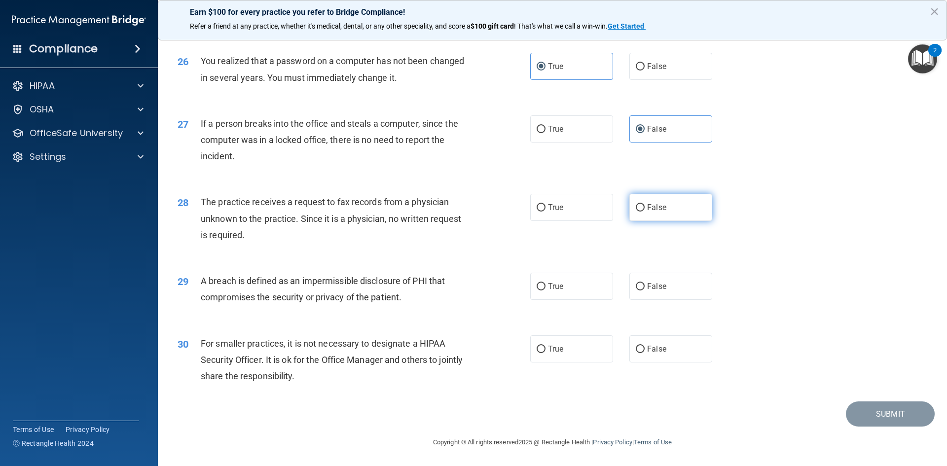
radio input "true"
click at [588, 294] on label "True" at bounding box center [571, 286] width 83 height 27
click at [545, 290] on input "True" at bounding box center [541, 286] width 9 height 7
radio input "true"
click at [689, 348] on label "False" at bounding box center [670, 348] width 83 height 27
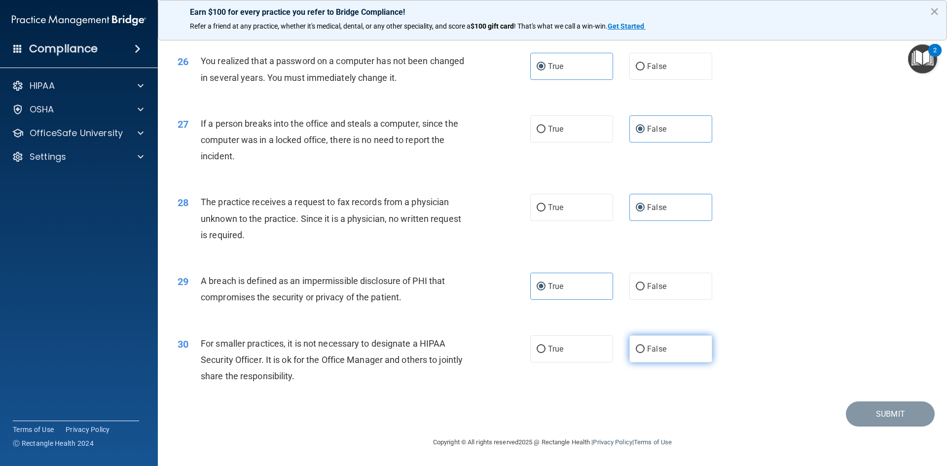
click at [645, 348] on input "False" at bounding box center [640, 349] width 9 height 7
radio input "true"
click at [865, 408] on button "Submit" at bounding box center [890, 413] width 89 height 25
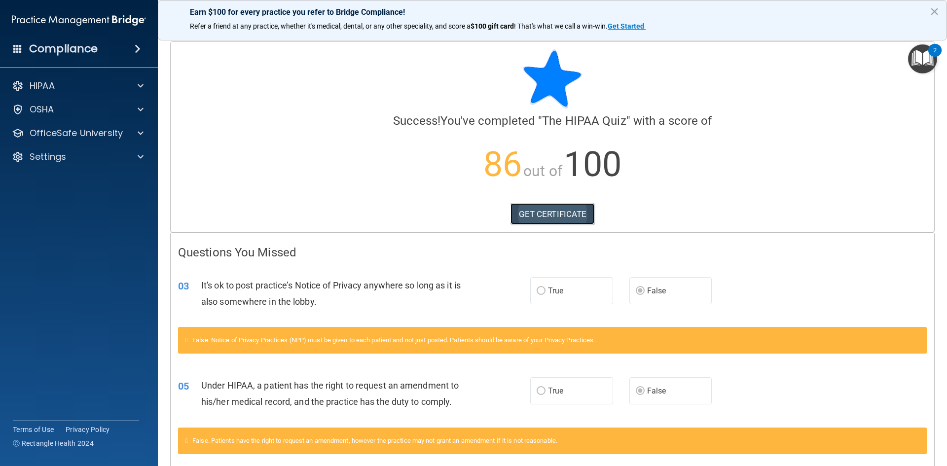
click at [559, 219] on link "GET CERTIFICATE" at bounding box center [552, 214] width 84 height 22
click at [133, 86] on div at bounding box center [139, 86] width 25 height 12
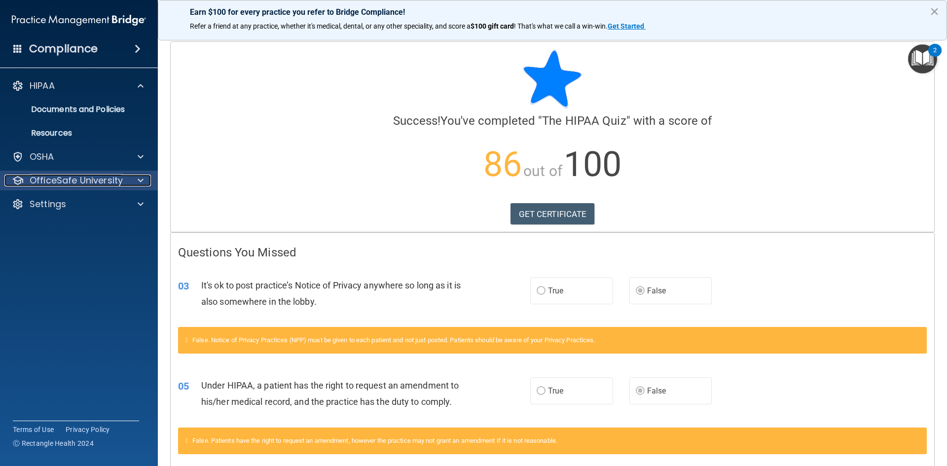
click at [140, 184] on span at bounding box center [141, 181] width 6 height 12
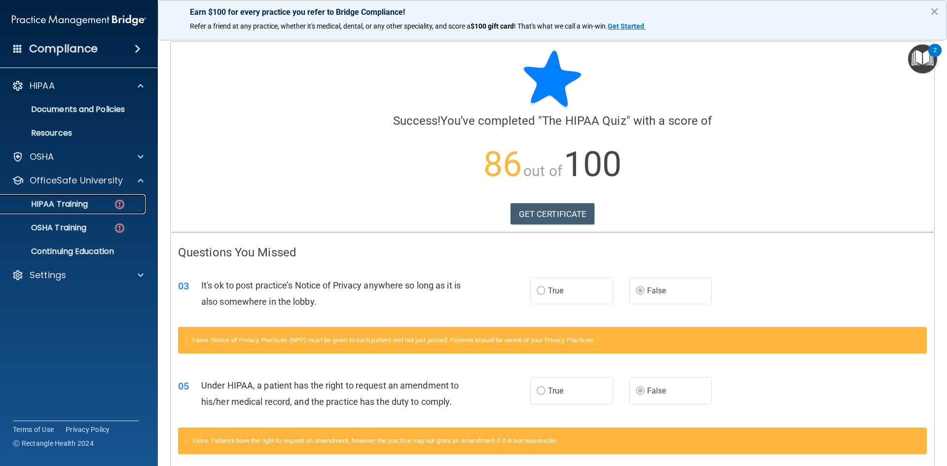
click at [98, 203] on div "HIPAA Training" at bounding box center [73, 204] width 135 height 10
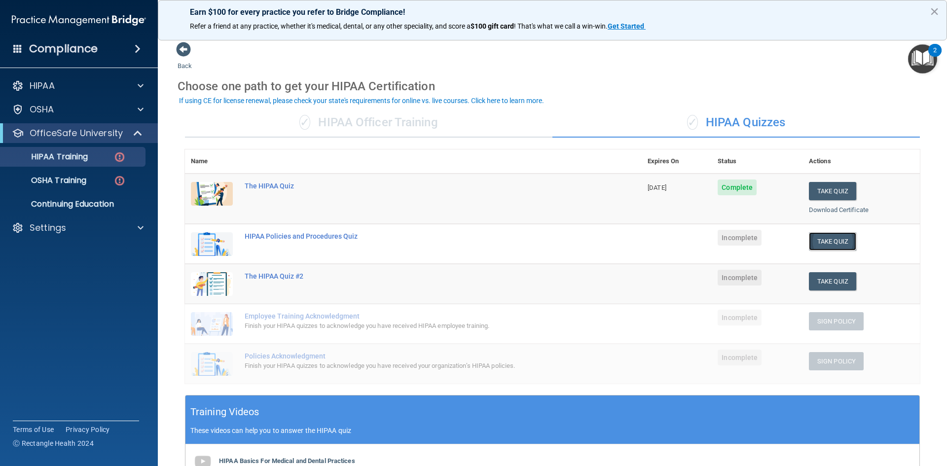
click at [829, 241] on button "Take Quiz" at bounding box center [832, 241] width 47 height 18
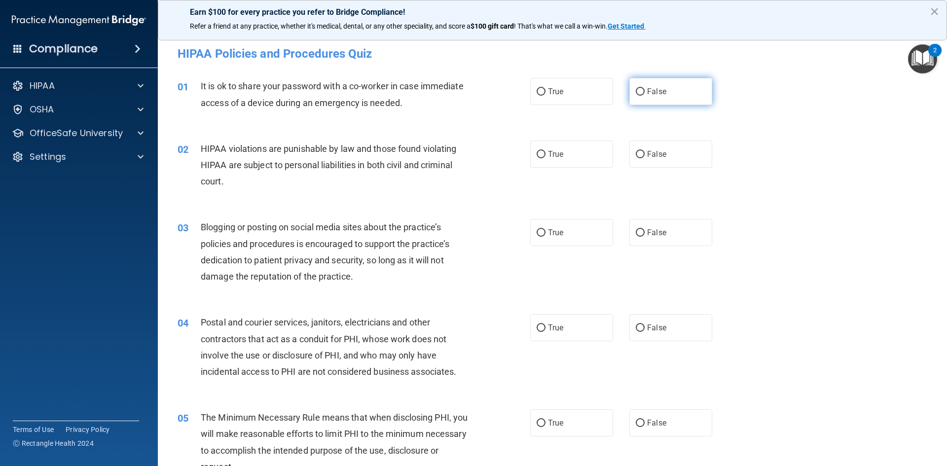
click at [651, 97] on label "False" at bounding box center [670, 91] width 83 height 27
click at [645, 96] on input "False" at bounding box center [640, 91] width 9 height 7
radio input "true"
click at [542, 158] on label "True" at bounding box center [571, 154] width 83 height 27
click at [542, 158] on input "True" at bounding box center [541, 154] width 9 height 7
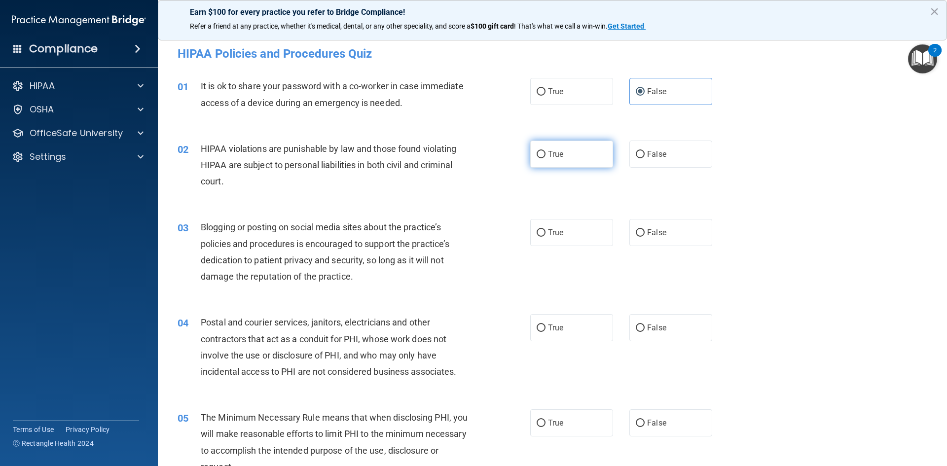
radio input "true"
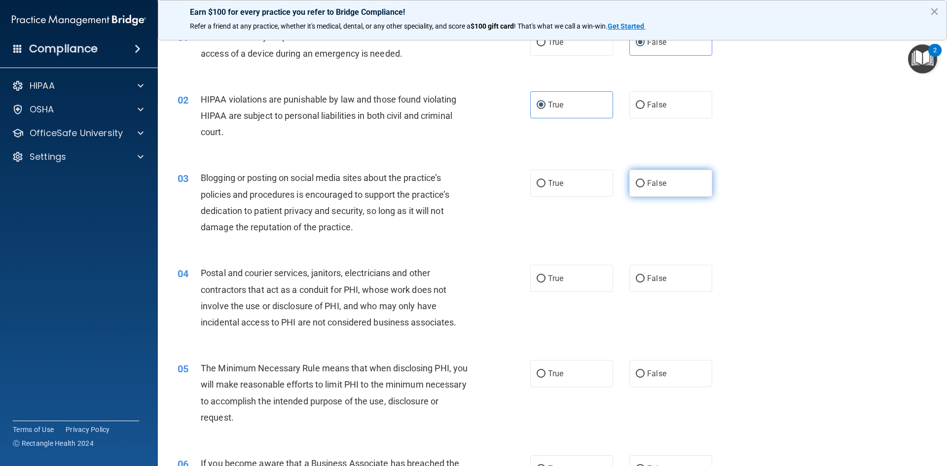
click at [656, 195] on label "False" at bounding box center [670, 183] width 83 height 27
click at [645, 187] on input "False" at bounding box center [640, 183] width 9 height 7
radio input "true"
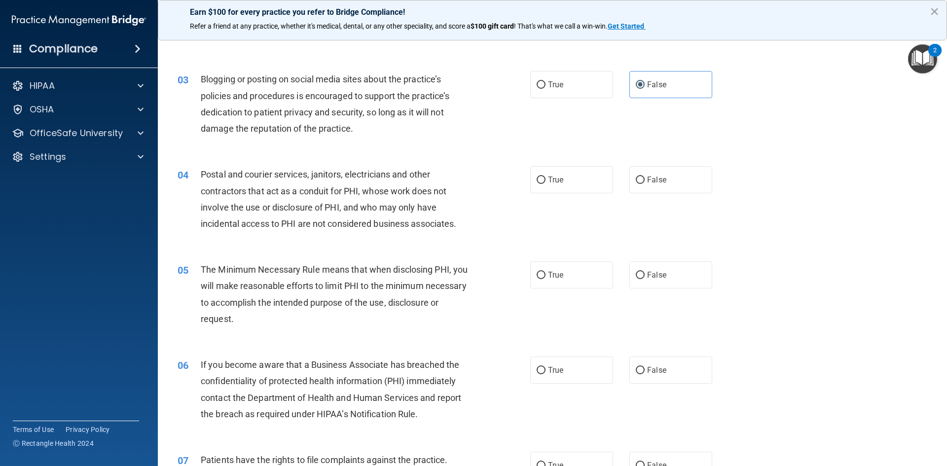
scroll to position [197, 0]
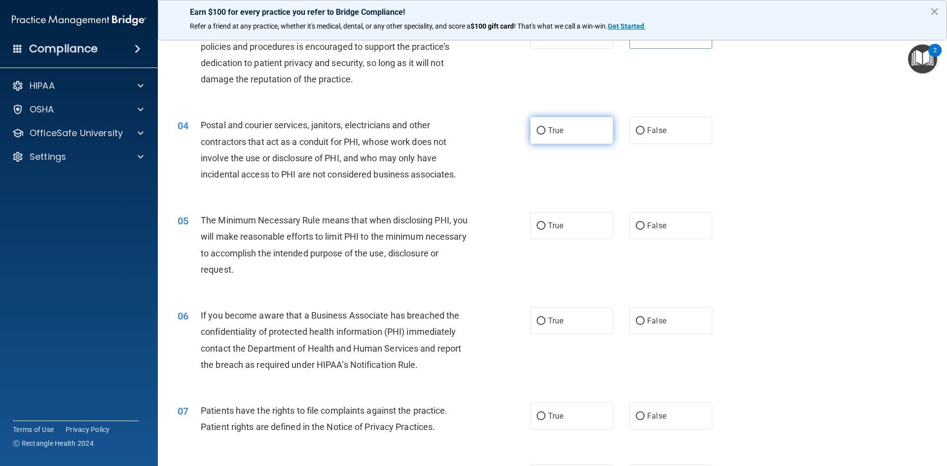
click at [570, 141] on label "True" at bounding box center [571, 130] width 83 height 27
click at [545, 135] on input "True" at bounding box center [541, 130] width 9 height 7
radio input "true"
click at [588, 225] on label "True" at bounding box center [571, 225] width 83 height 27
click at [545, 225] on input "True" at bounding box center [541, 225] width 9 height 7
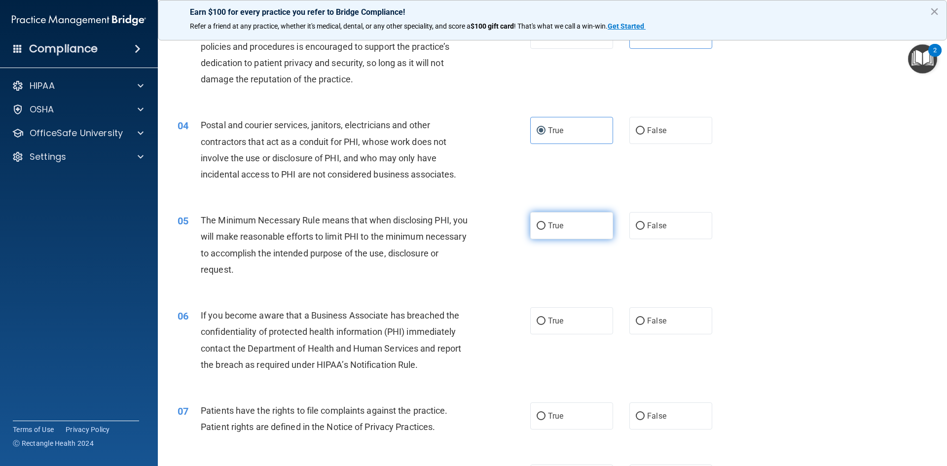
radio input "true"
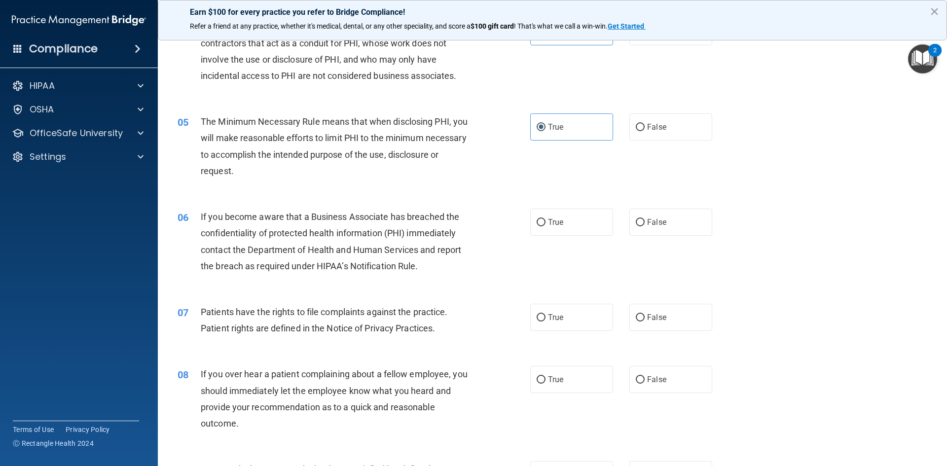
scroll to position [345, 0]
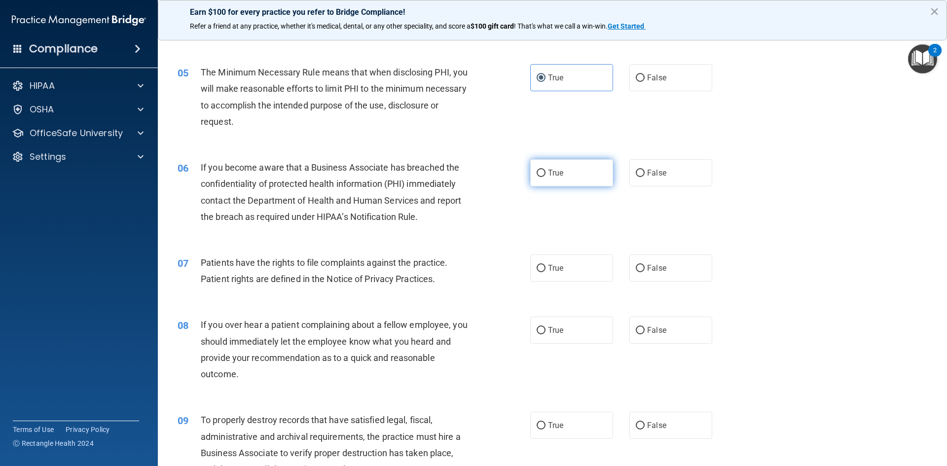
click at [552, 177] on span "True" at bounding box center [555, 172] width 15 height 9
click at [545, 177] on input "True" at bounding box center [541, 173] width 9 height 7
radio input "true"
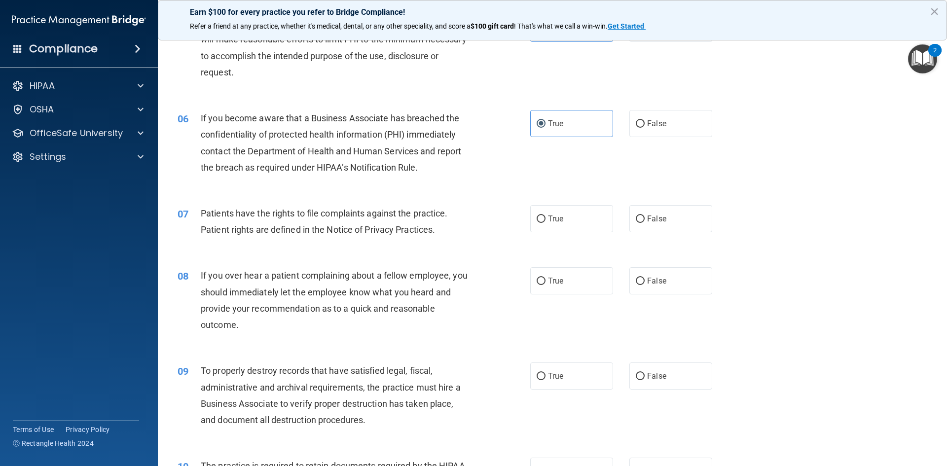
scroll to position [444, 0]
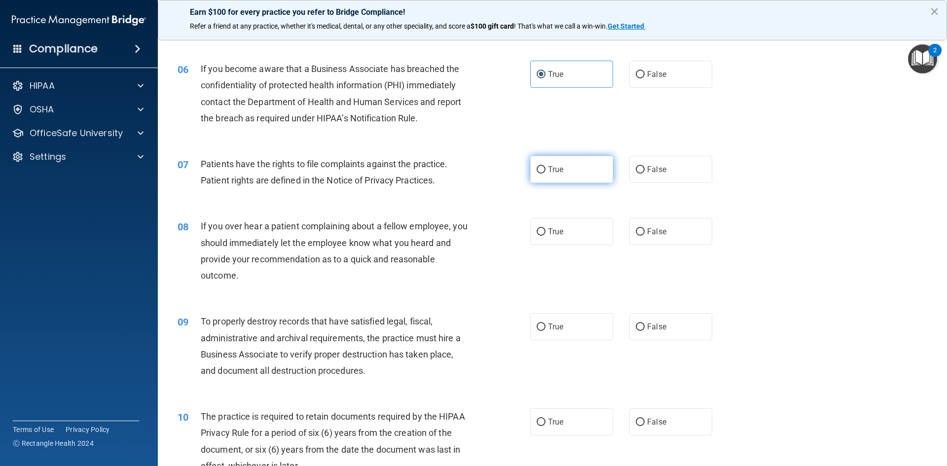
click at [596, 160] on label "True" at bounding box center [571, 169] width 83 height 27
click at [545, 166] on input "True" at bounding box center [541, 169] width 9 height 7
radio input "true"
click at [661, 234] on span "False" at bounding box center [656, 231] width 19 height 9
click at [645, 234] on input "False" at bounding box center [640, 231] width 9 height 7
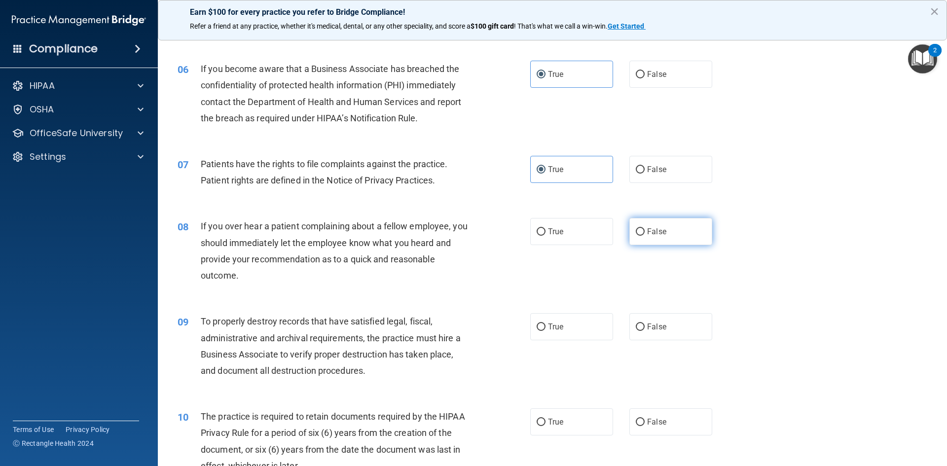
radio input "true"
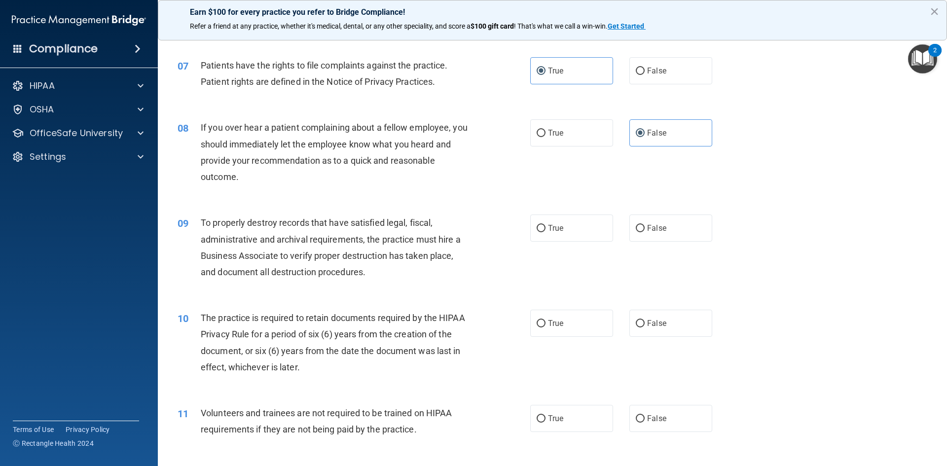
scroll to position [592, 0]
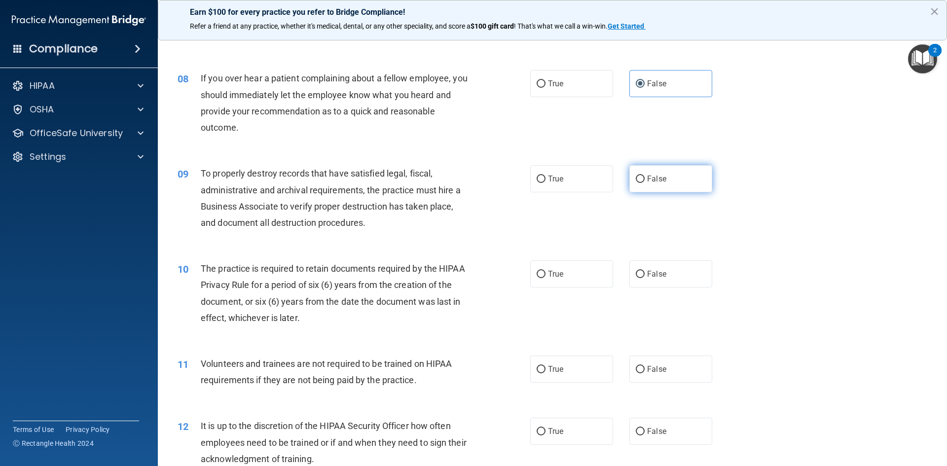
click at [672, 187] on label "False" at bounding box center [670, 178] width 83 height 27
click at [645, 183] on input "False" at bounding box center [640, 179] width 9 height 7
radio input "true"
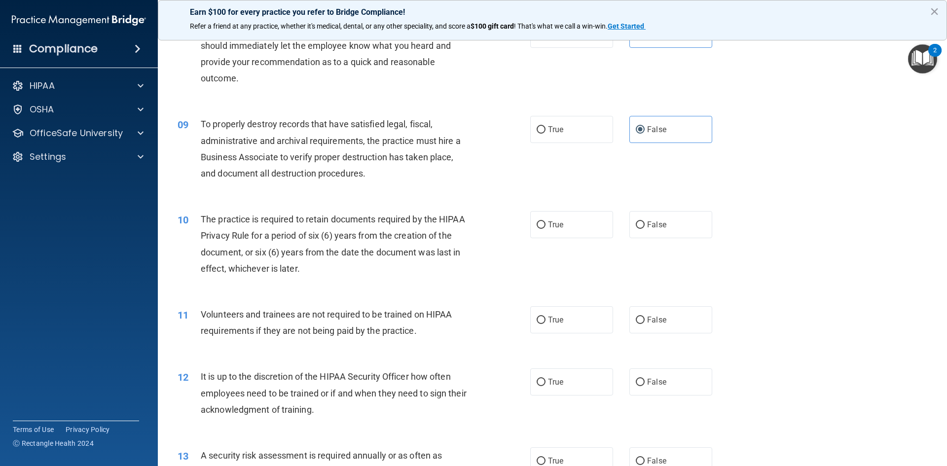
scroll to position [690, 0]
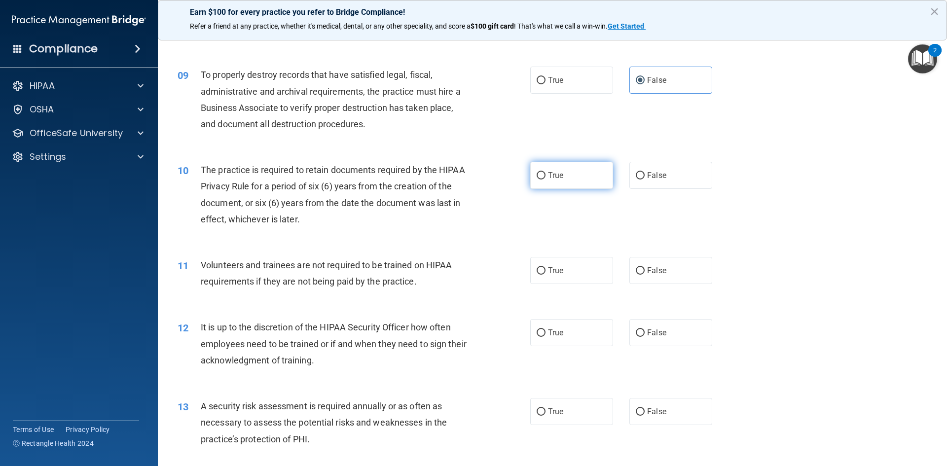
click at [570, 175] on label "True" at bounding box center [571, 175] width 83 height 27
click at [545, 175] on input "True" at bounding box center [541, 175] width 9 height 7
radio input "true"
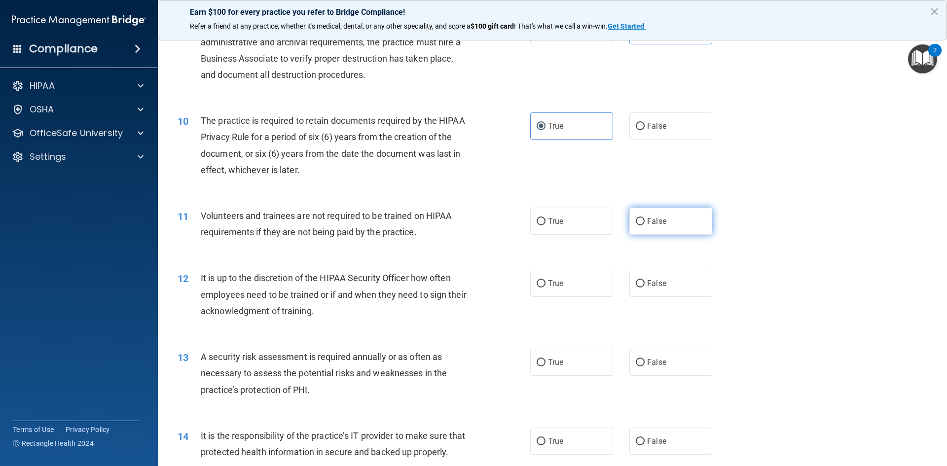
click at [664, 218] on label "False" at bounding box center [670, 221] width 83 height 27
click at [645, 218] on input "False" at bounding box center [640, 221] width 9 height 7
radio input "true"
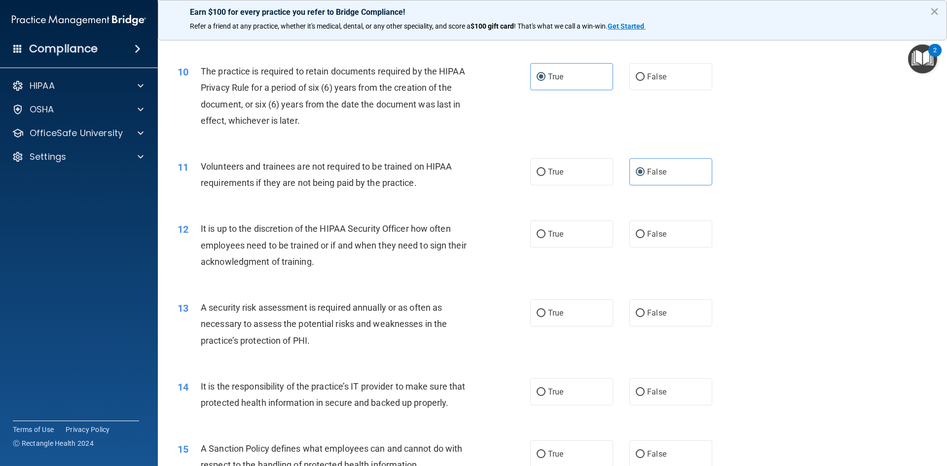
scroll to position [838, 0]
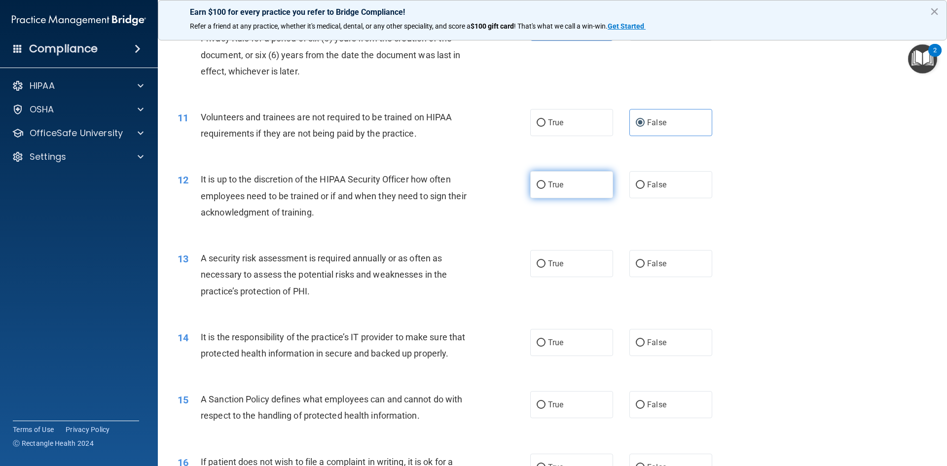
click at [561, 189] on label "True" at bounding box center [571, 184] width 83 height 27
click at [545, 189] on input "True" at bounding box center [541, 184] width 9 height 7
radio input "true"
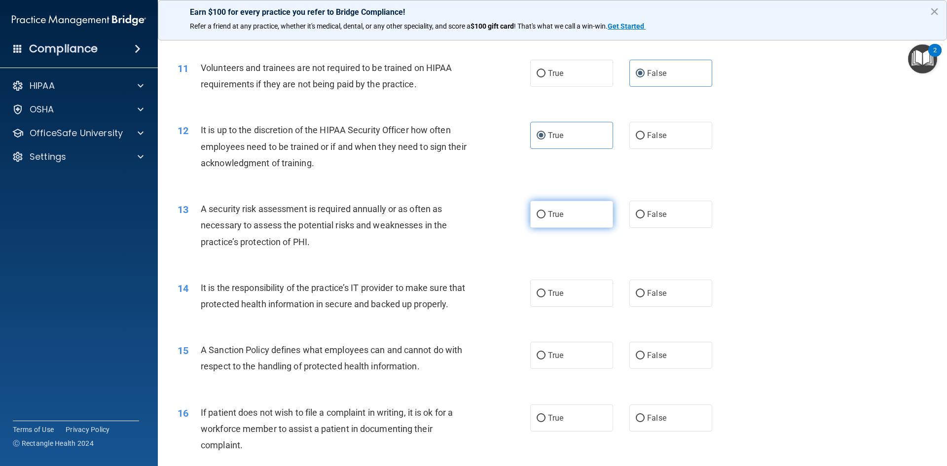
click at [578, 221] on label "True" at bounding box center [571, 214] width 83 height 27
click at [545, 218] on input "True" at bounding box center [541, 214] width 9 height 7
radio input "true"
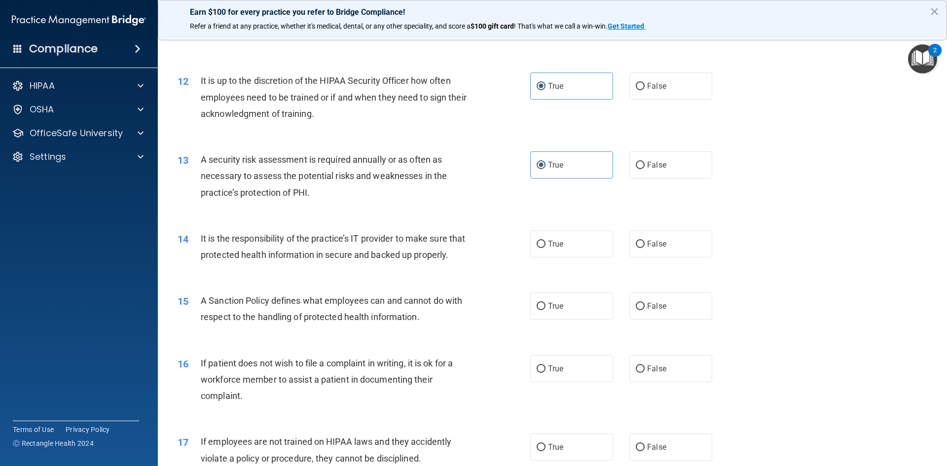
scroll to position [986, 0]
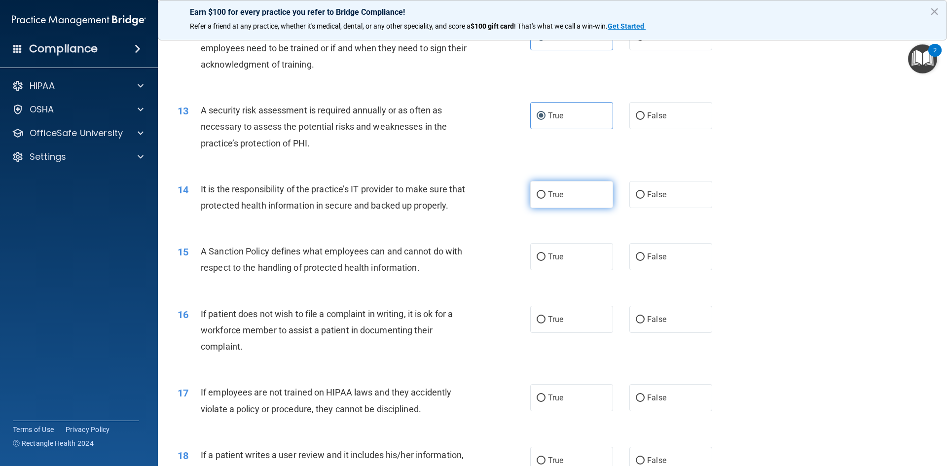
click at [556, 203] on label "True" at bounding box center [571, 194] width 83 height 27
click at [545, 199] on input "True" at bounding box center [541, 194] width 9 height 7
radio input "true"
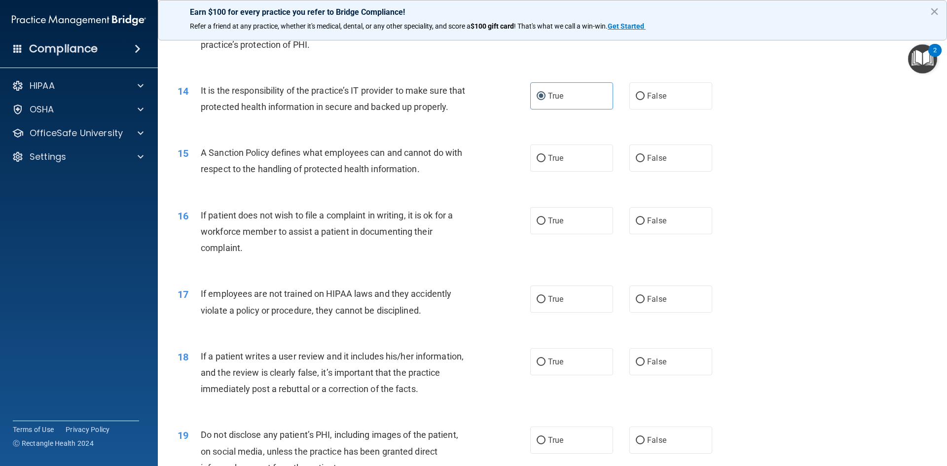
scroll to position [1134, 0]
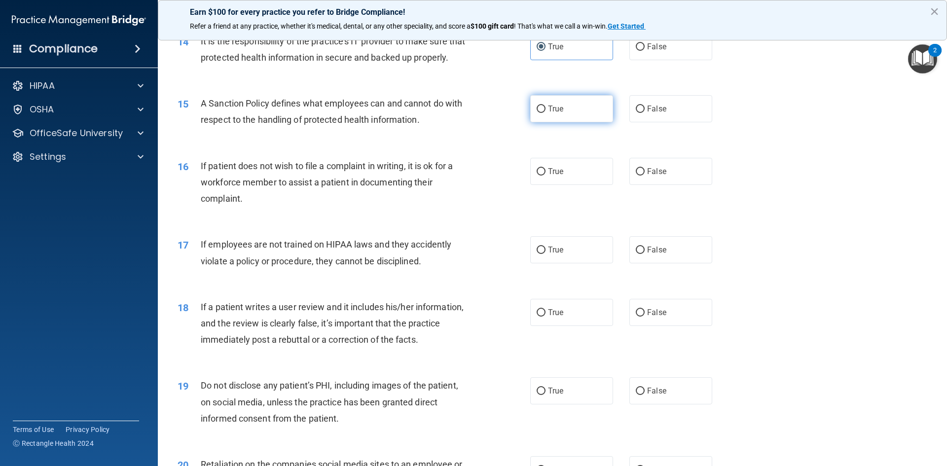
click at [555, 122] on label "True" at bounding box center [571, 108] width 83 height 27
click at [545, 113] on input "True" at bounding box center [541, 109] width 9 height 7
radio input "true"
click at [648, 176] on span "False" at bounding box center [656, 171] width 19 height 9
click at [645, 176] on input "False" at bounding box center [640, 171] width 9 height 7
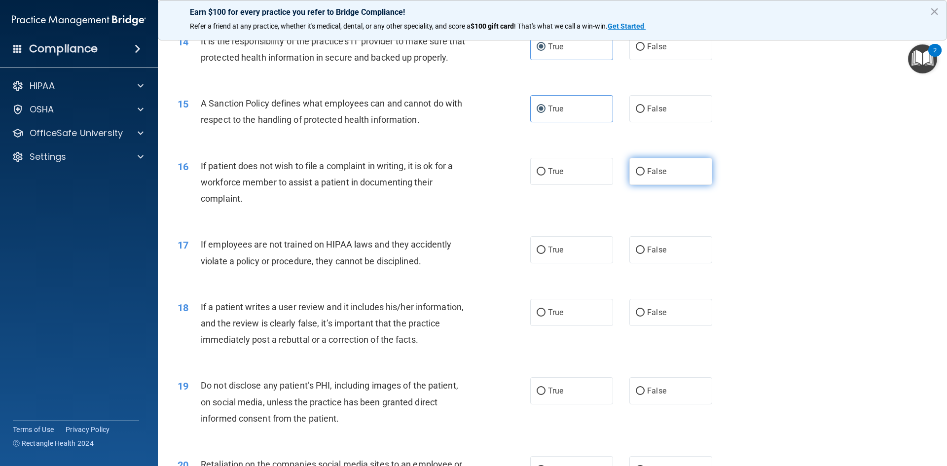
radio input "true"
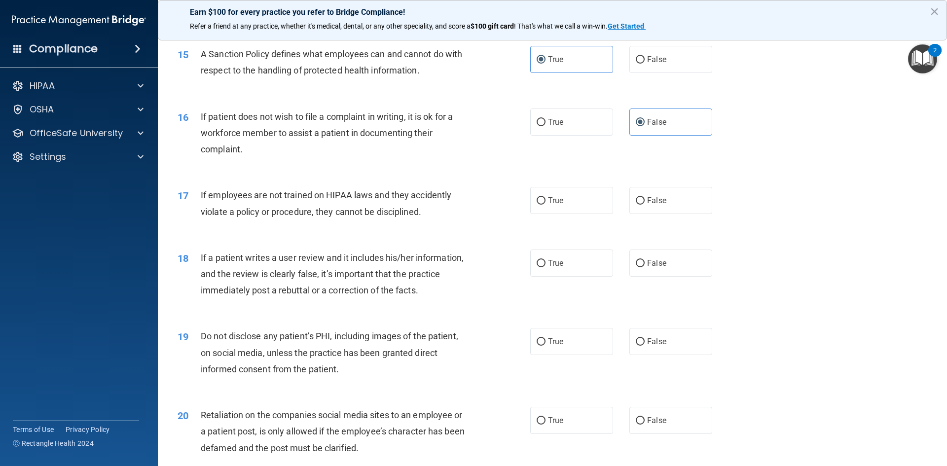
scroll to position [1233, 0]
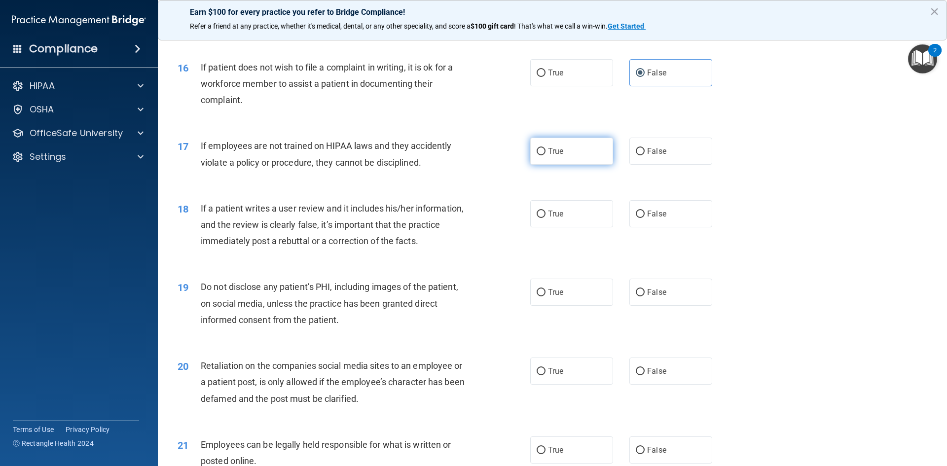
click at [554, 165] on label "True" at bounding box center [571, 151] width 83 height 27
click at [545, 155] on input "True" at bounding box center [541, 151] width 9 height 7
radio input "true"
click at [656, 218] on span "False" at bounding box center [656, 213] width 19 height 9
click at [645, 218] on input "False" at bounding box center [640, 214] width 9 height 7
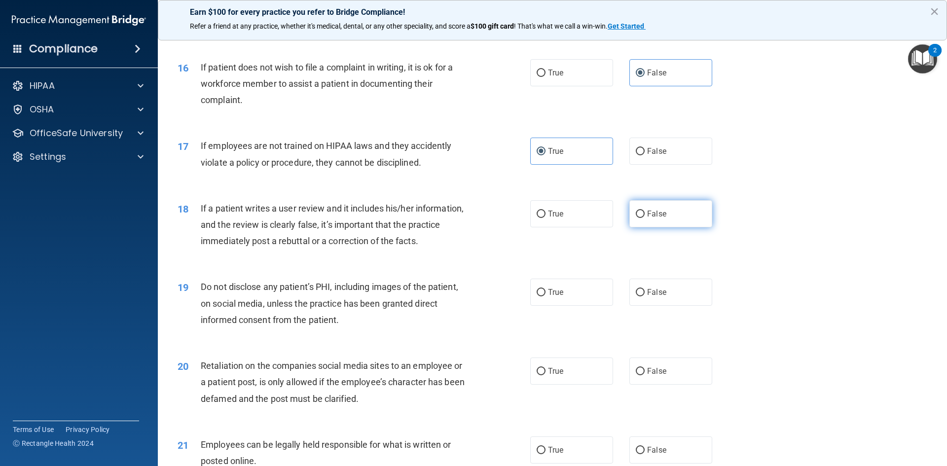
radio input "true"
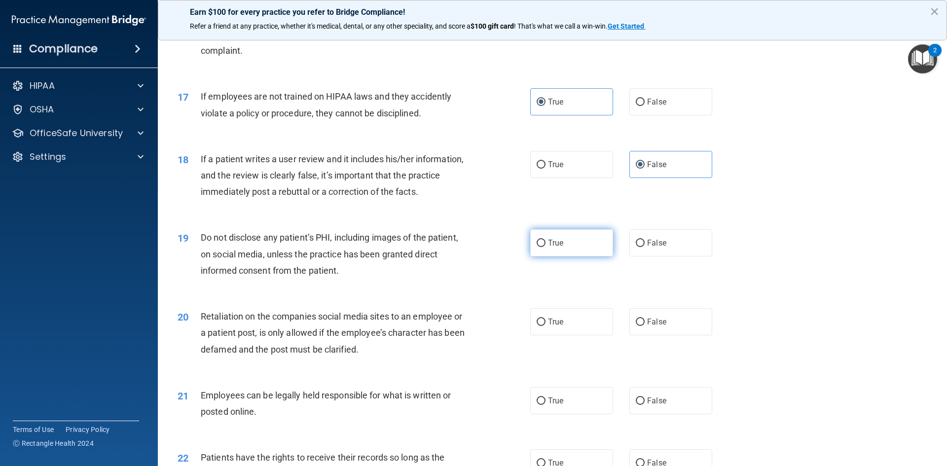
click at [538, 256] on label "True" at bounding box center [571, 242] width 83 height 27
click at [538, 247] on input "True" at bounding box center [541, 243] width 9 height 7
radio input "true"
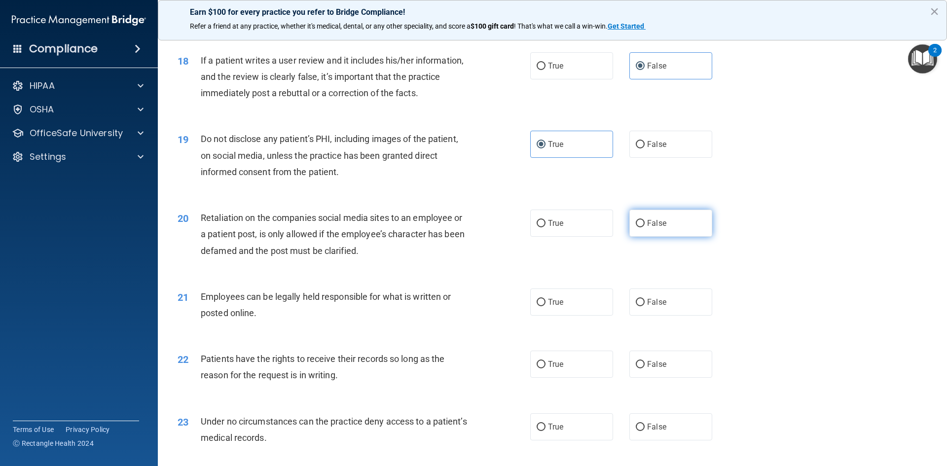
click at [669, 237] on label "False" at bounding box center [670, 223] width 83 height 27
click at [645, 227] on input "False" at bounding box center [640, 223] width 9 height 7
radio input "true"
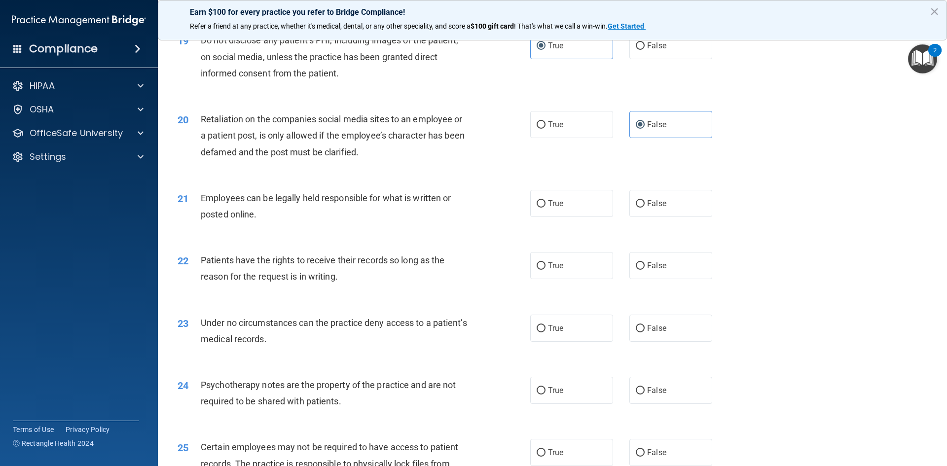
scroll to position [1529, 0]
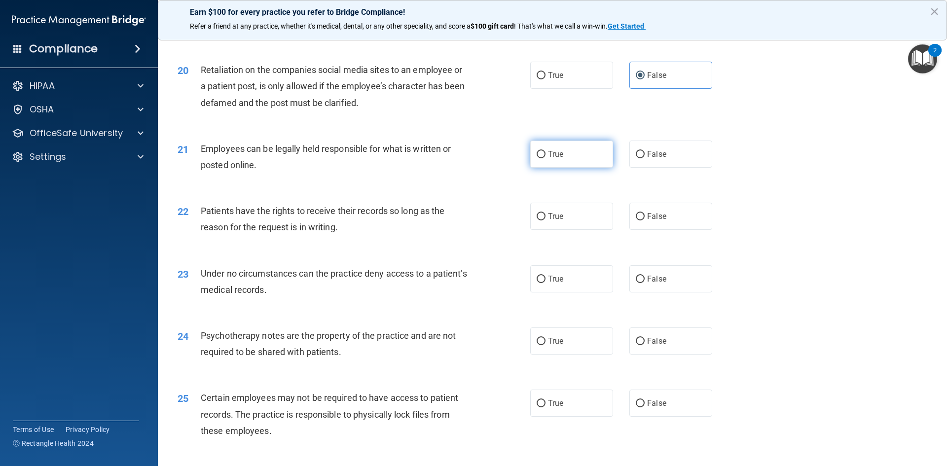
click at [589, 167] on label "True" at bounding box center [571, 154] width 83 height 27
click at [545, 158] on input "True" at bounding box center [541, 154] width 9 height 7
radio input "true"
click at [584, 229] on label "True" at bounding box center [571, 216] width 83 height 27
click at [545, 220] on input "True" at bounding box center [541, 216] width 9 height 7
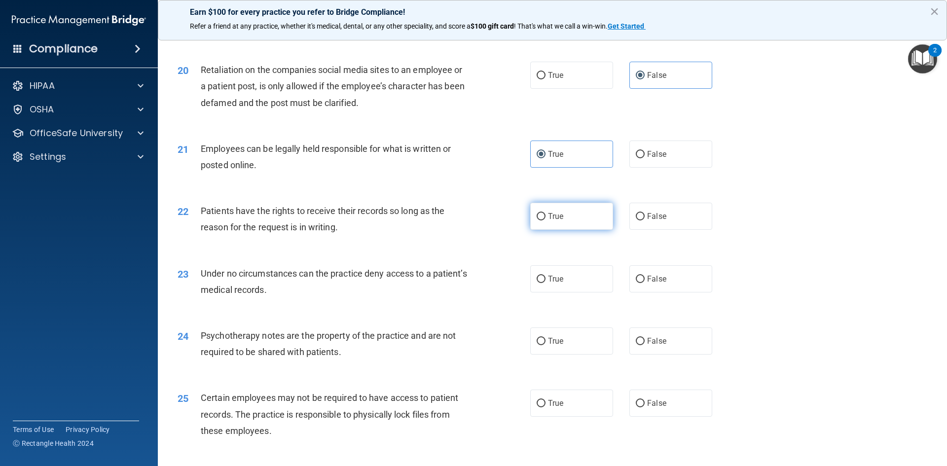
radio input "true"
click at [666, 229] on label "False" at bounding box center [670, 216] width 83 height 27
click at [645, 220] on input "False" at bounding box center [640, 216] width 9 height 7
radio input "true"
radio input "false"
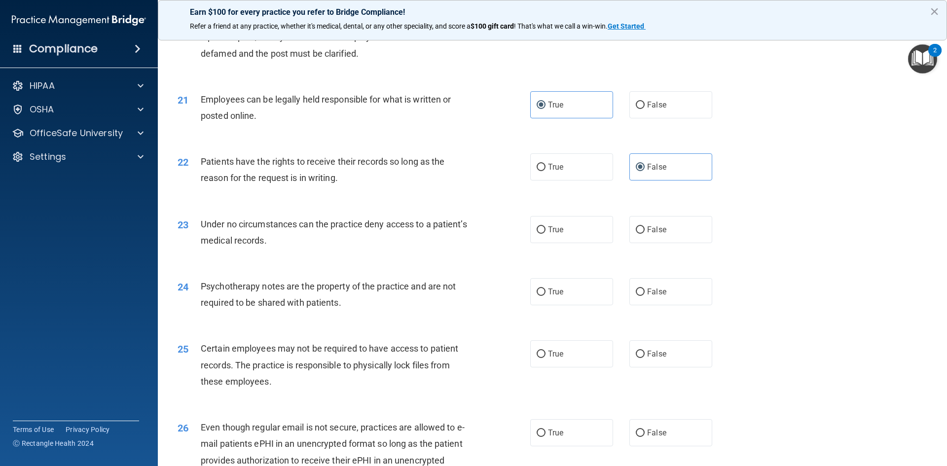
scroll to position [1627, 0]
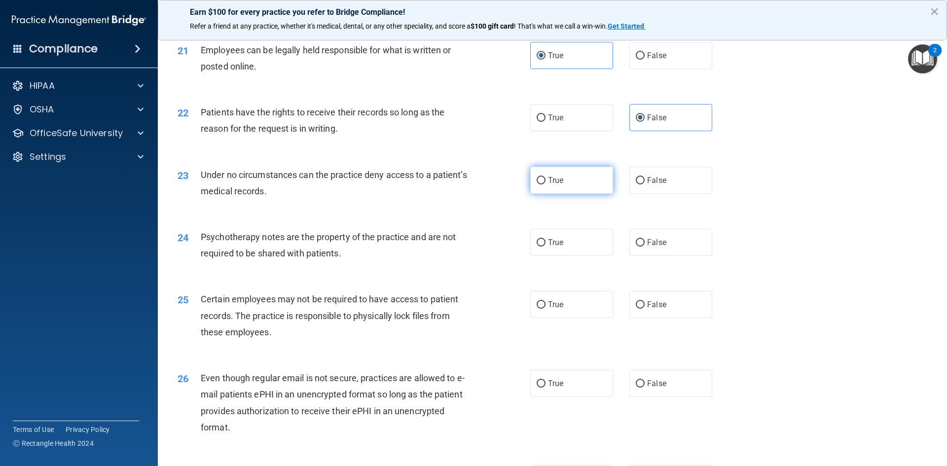
click at [557, 185] on span "True" at bounding box center [555, 180] width 15 height 9
click at [545, 184] on input "True" at bounding box center [541, 180] width 9 height 7
radio input "true"
click at [653, 249] on label "False" at bounding box center [670, 242] width 83 height 27
click at [645, 247] on input "False" at bounding box center [640, 242] width 9 height 7
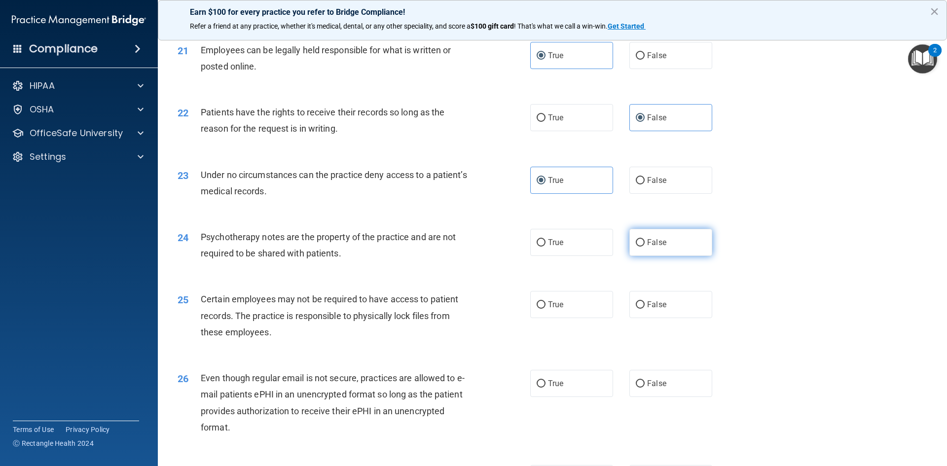
radio input "true"
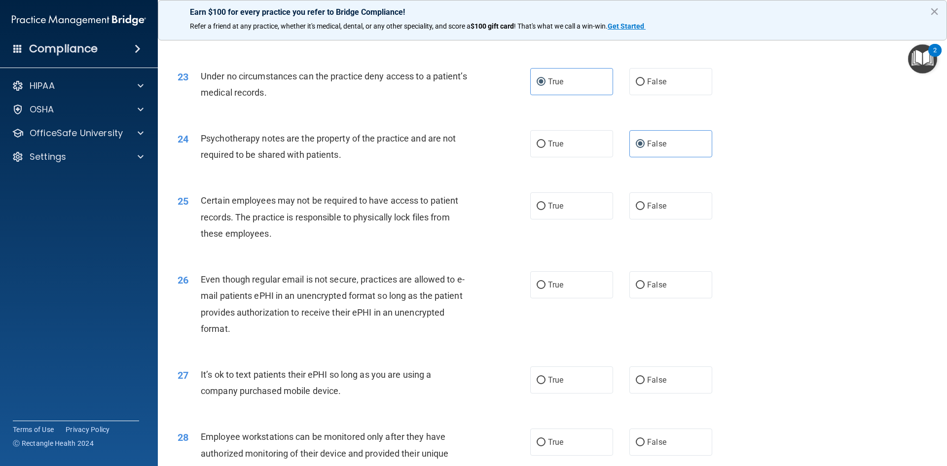
scroll to position [1775, 0]
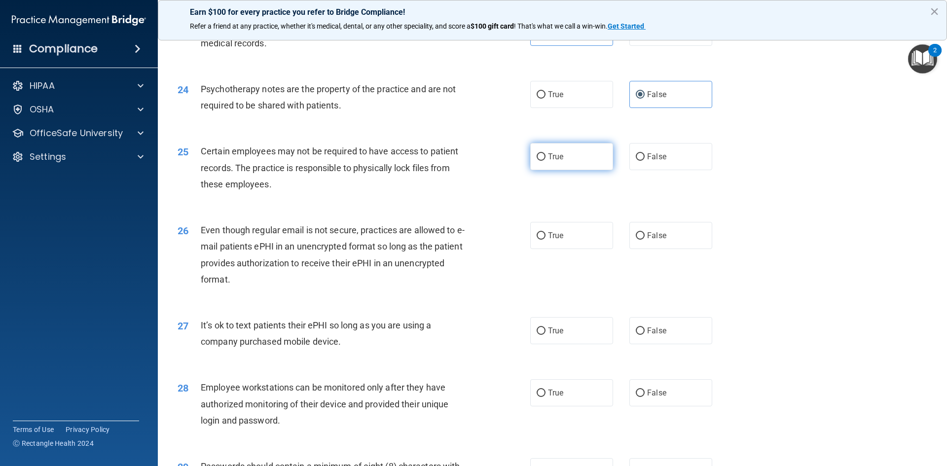
click at [573, 170] on label "True" at bounding box center [571, 156] width 83 height 27
click at [545, 161] on input "True" at bounding box center [541, 156] width 9 height 7
radio input "true"
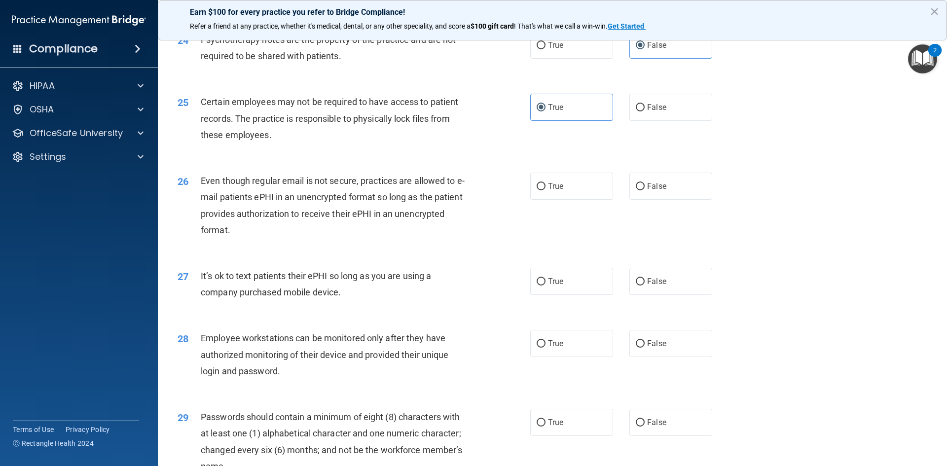
scroll to position [1874, 0]
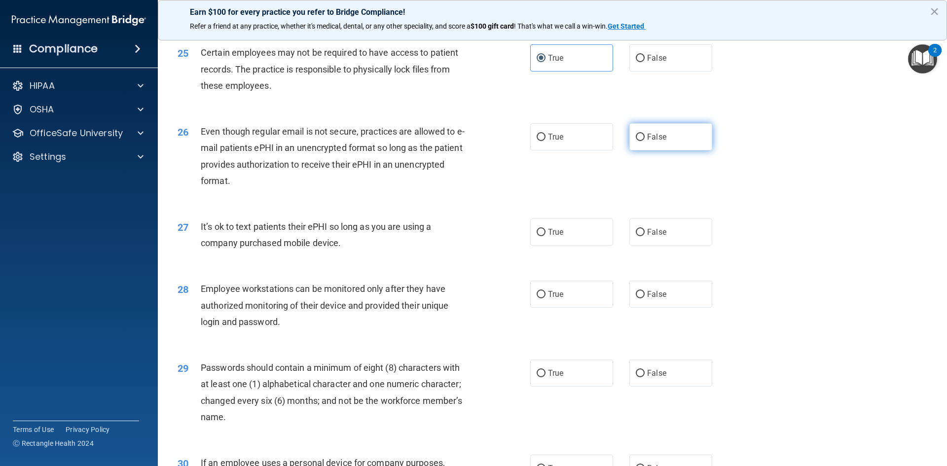
click at [665, 150] on label "False" at bounding box center [670, 136] width 83 height 27
click at [645, 141] on input "False" at bounding box center [640, 137] width 9 height 7
radio input "true"
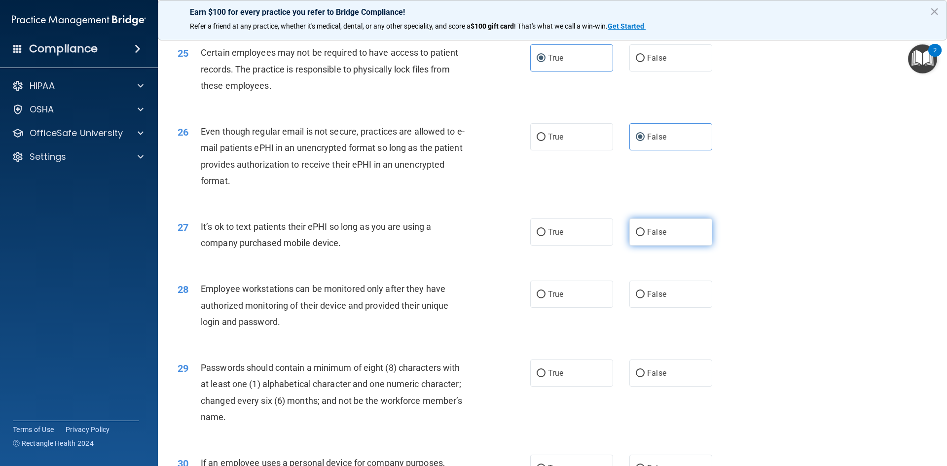
click at [657, 237] on span "False" at bounding box center [656, 231] width 19 height 9
click at [645, 236] on input "False" at bounding box center [640, 232] width 9 height 7
radio input "true"
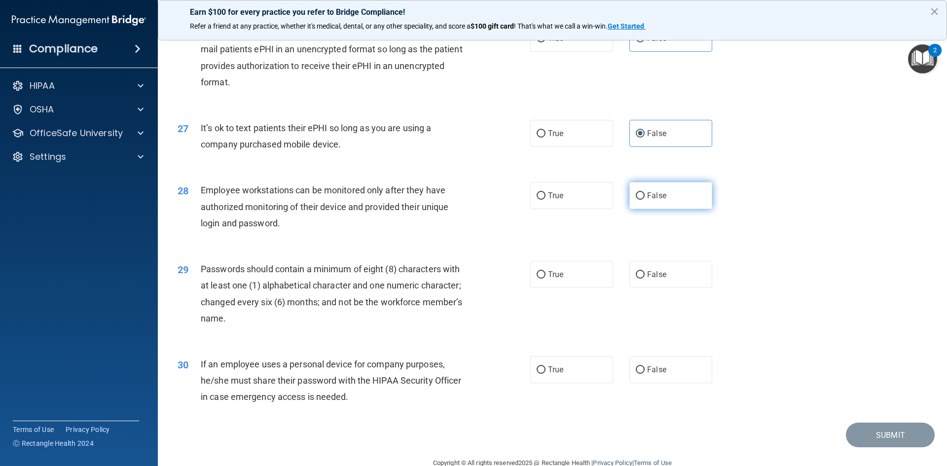
scroll to position [2010, 0]
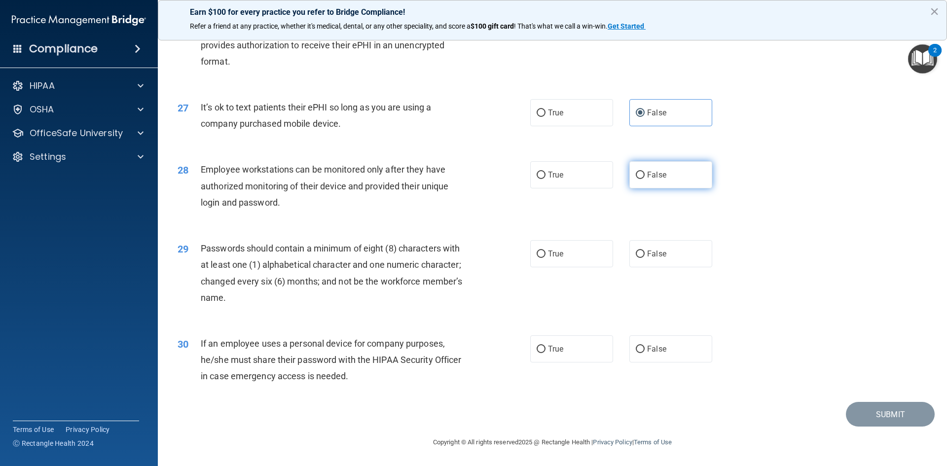
click at [652, 187] on label "False" at bounding box center [670, 174] width 83 height 27
click at [645, 179] on input "False" at bounding box center [640, 175] width 9 height 7
radio input "true"
click at [560, 250] on label "True" at bounding box center [571, 253] width 83 height 27
click at [545, 251] on input "True" at bounding box center [541, 254] width 9 height 7
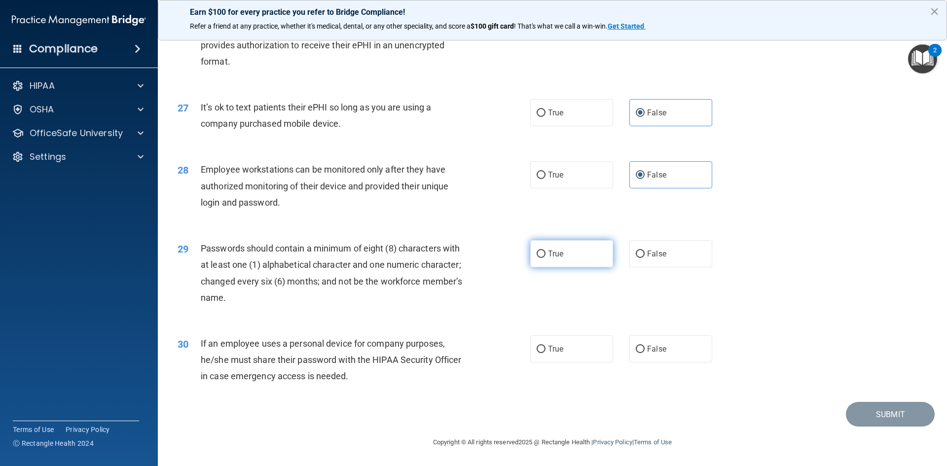
radio input "true"
click at [683, 353] on label "False" at bounding box center [670, 348] width 83 height 27
click at [645, 353] on input "False" at bounding box center [640, 349] width 9 height 7
radio input "true"
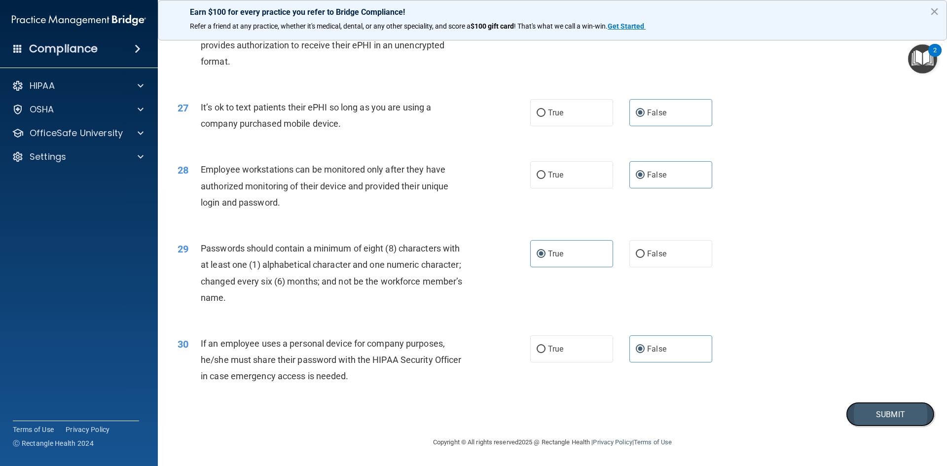
click at [884, 413] on button "Submit" at bounding box center [890, 414] width 89 height 25
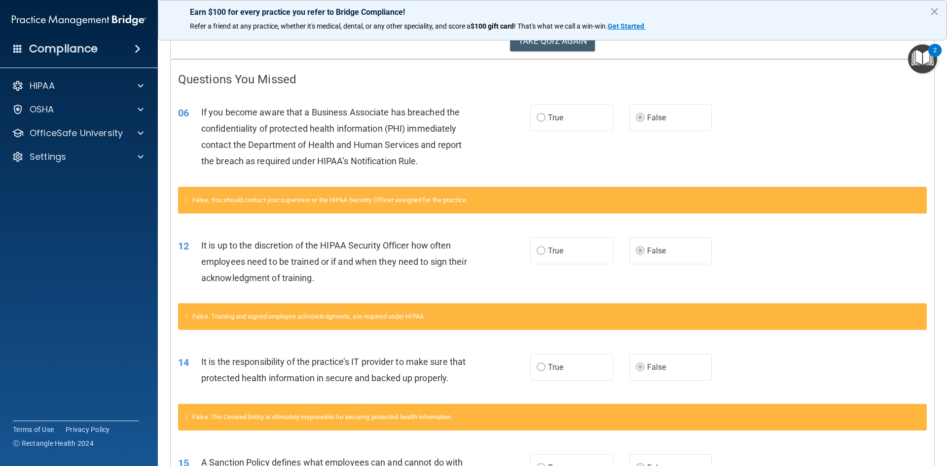
scroll to position [124, 0]
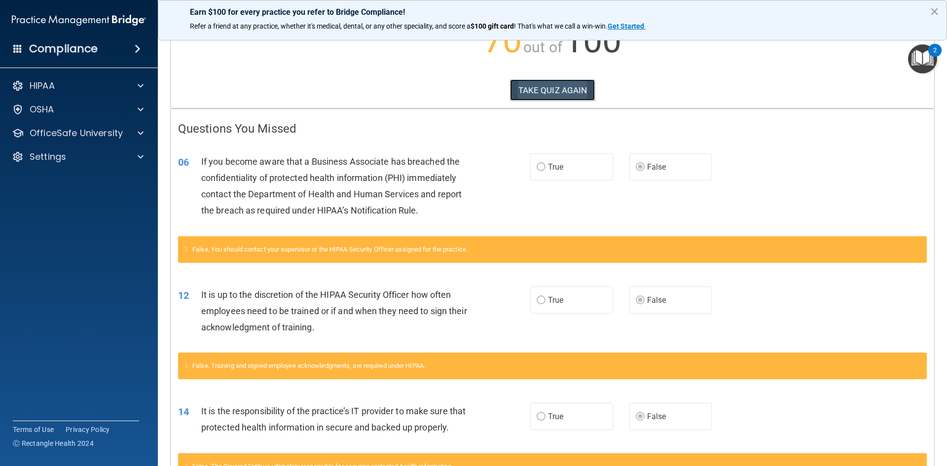
click at [551, 95] on button "TAKE QUIZ AGAIN" at bounding box center [552, 90] width 85 height 22
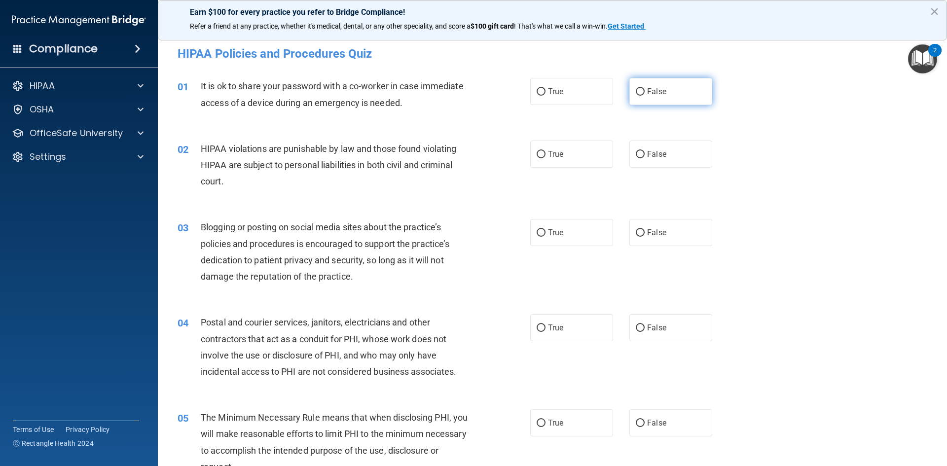
click at [654, 94] on span "False" at bounding box center [656, 91] width 19 height 9
click at [645, 94] on input "False" at bounding box center [640, 91] width 9 height 7
radio input "true"
click at [549, 164] on label "True" at bounding box center [571, 154] width 83 height 27
click at [545, 158] on input "True" at bounding box center [541, 154] width 9 height 7
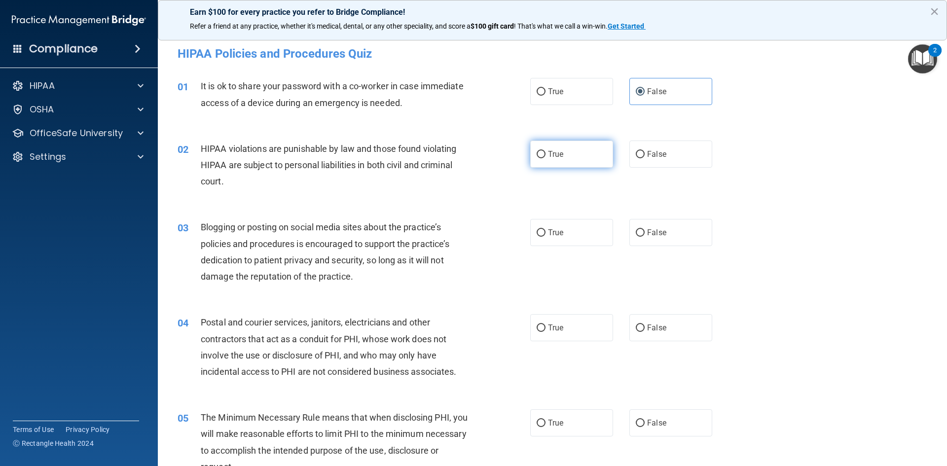
radio input "true"
click at [668, 237] on label "False" at bounding box center [670, 232] width 83 height 27
click at [645, 237] on input "False" at bounding box center [640, 232] width 9 height 7
radio input "true"
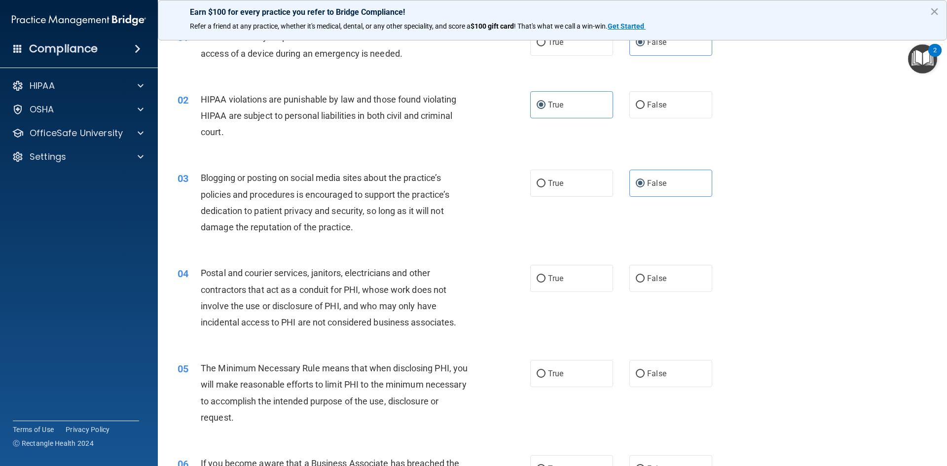
scroll to position [99, 0]
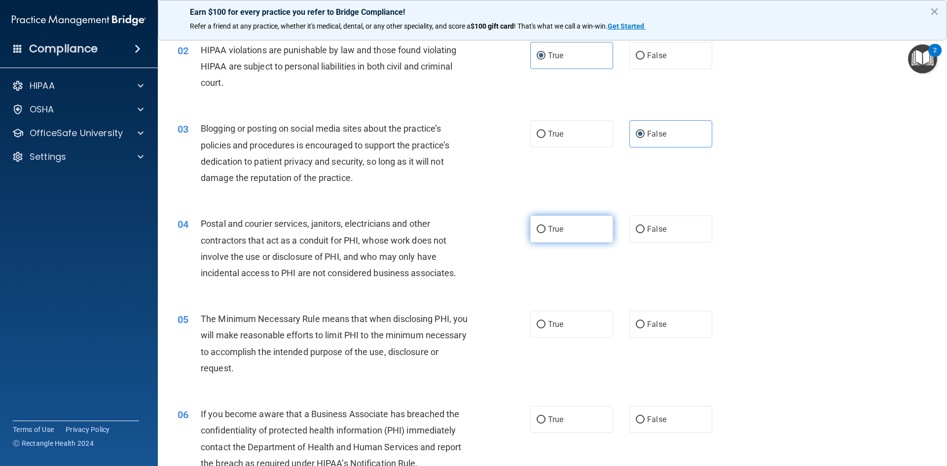
click at [576, 231] on label "True" at bounding box center [571, 228] width 83 height 27
click at [545, 231] on input "True" at bounding box center [541, 229] width 9 height 7
radio input "true"
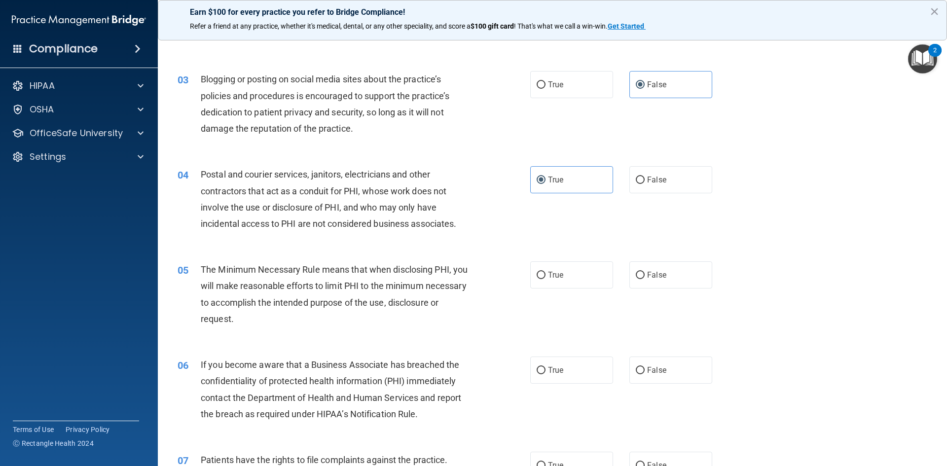
scroll to position [197, 0]
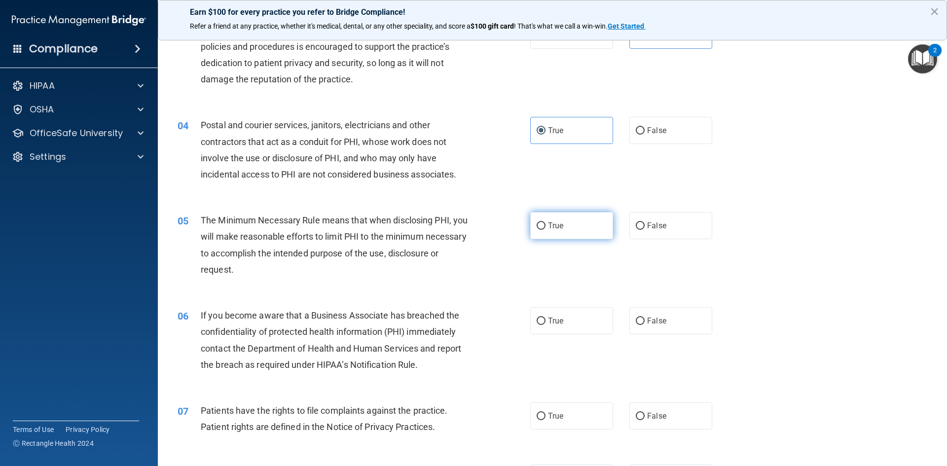
click at [555, 233] on label "True" at bounding box center [571, 225] width 83 height 27
click at [545, 230] on input "True" at bounding box center [541, 225] width 9 height 7
radio input "true"
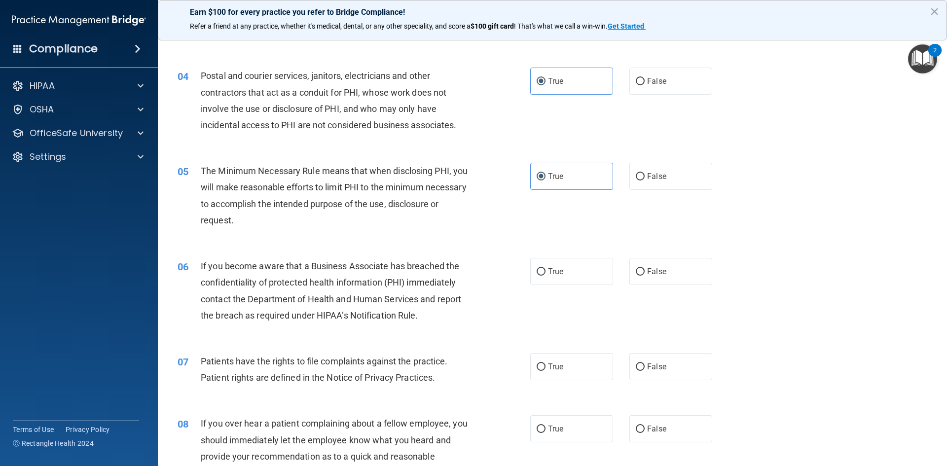
scroll to position [296, 0]
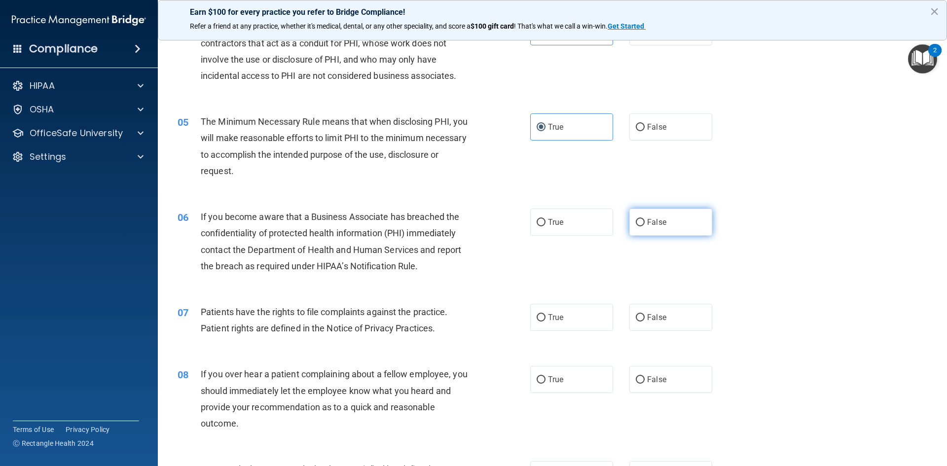
click at [670, 226] on label "False" at bounding box center [670, 222] width 83 height 27
click at [645, 226] on input "False" at bounding box center [640, 222] width 9 height 7
radio input "true"
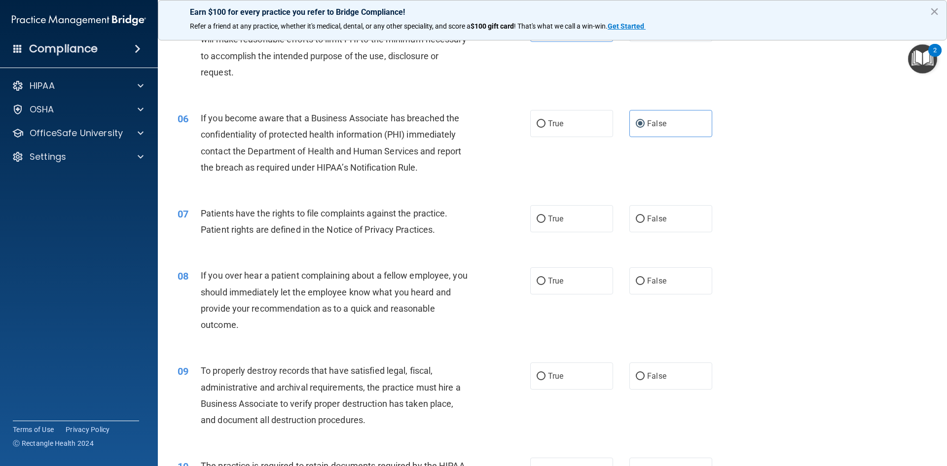
scroll to position [444, 0]
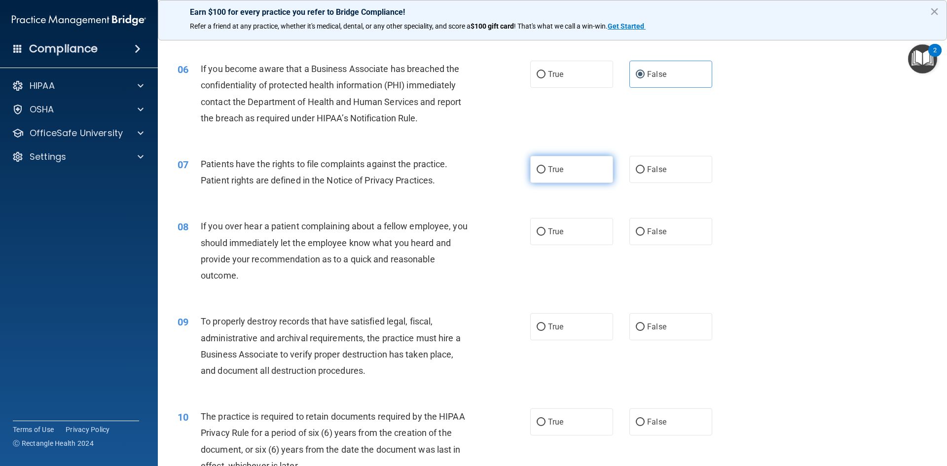
click at [548, 173] on span "True" at bounding box center [555, 169] width 15 height 9
click at [545, 173] on input "True" at bounding box center [541, 169] width 9 height 7
radio input "true"
click at [642, 229] on label "False" at bounding box center [670, 231] width 83 height 27
click at [642, 229] on input "False" at bounding box center [640, 231] width 9 height 7
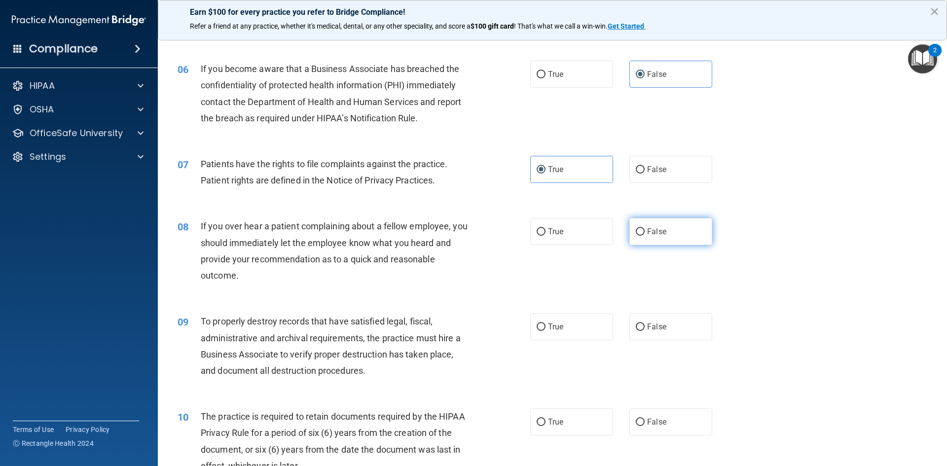
radio input "true"
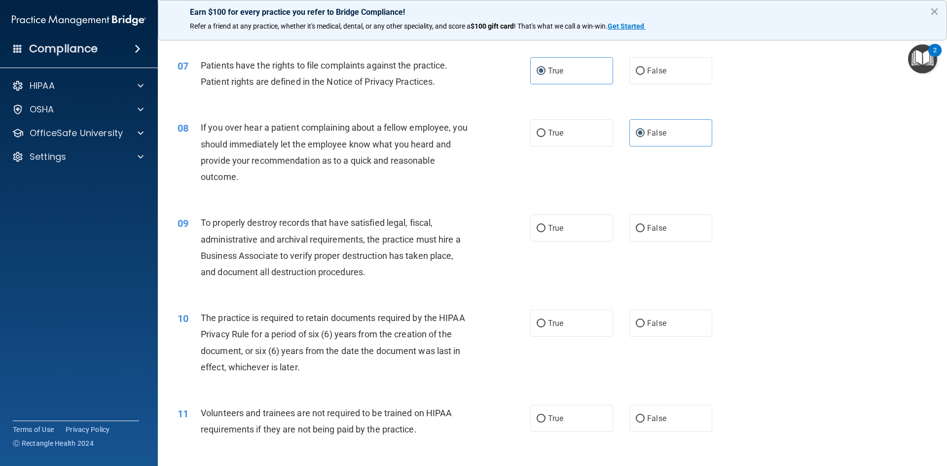
scroll to position [592, 0]
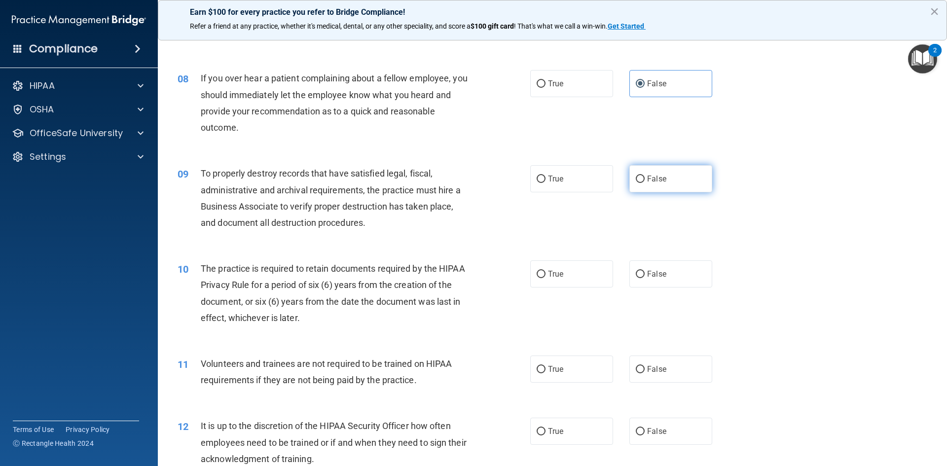
click at [657, 187] on label "False" at bounding box center [670, 178] width 83 height 27
click at [645, 183] on input "False" at bounding box center [640, 179] width 9 height 7
radio input "true"
click at [549, 280] on label "True" at bounding box center [571, 273] width 83 height 27
click at [545, 278] on input "True" at bounding box center [541, 274] width 9 height 7
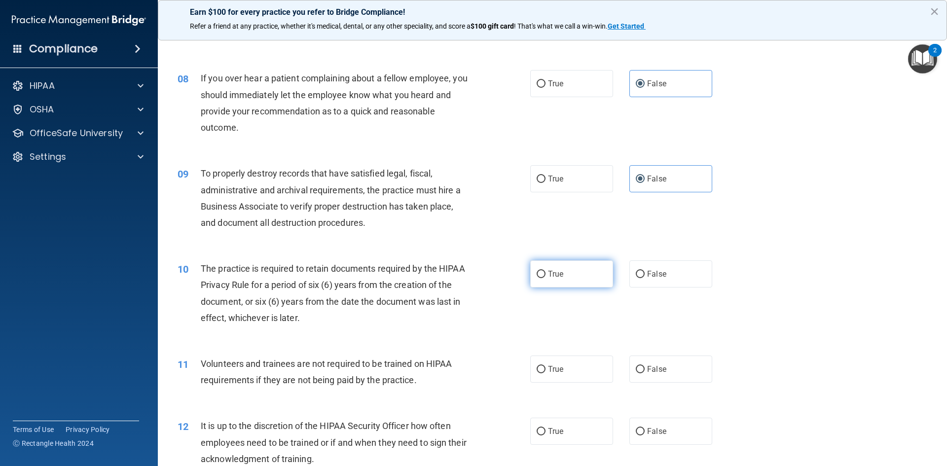
radio input "true"
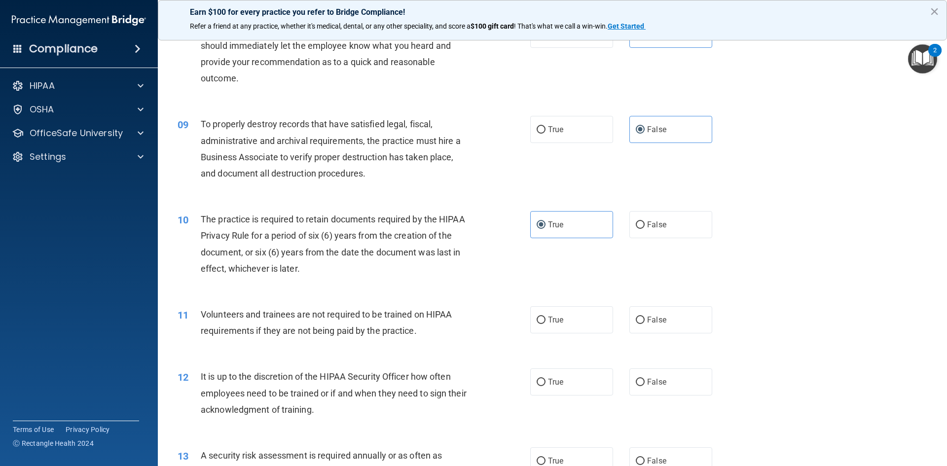
scroll to position [690, 0]
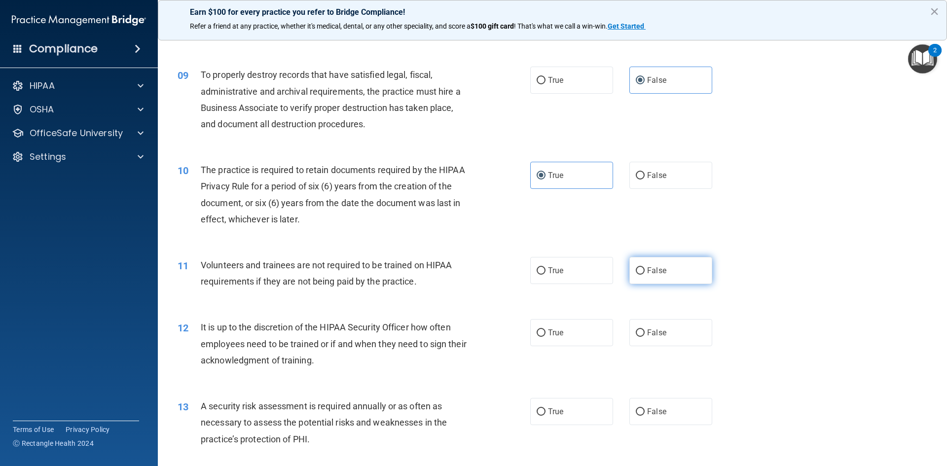
drag, startPoint x: 667, startPoint y: 278, endPoint x: 674, endPoint y: 282, distance: 8.2
click at [667, 278] on label "False" at bounding box center [670, 270] width 83 height 27
click at [645, 275] on input "False" at bounding box center [640, 270] width 9 height 7
radio input "true"
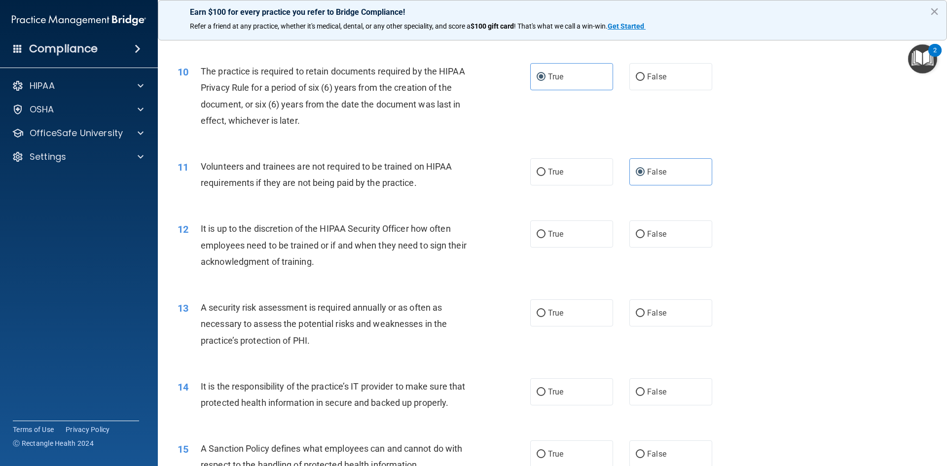
scroll to position [838, 0]
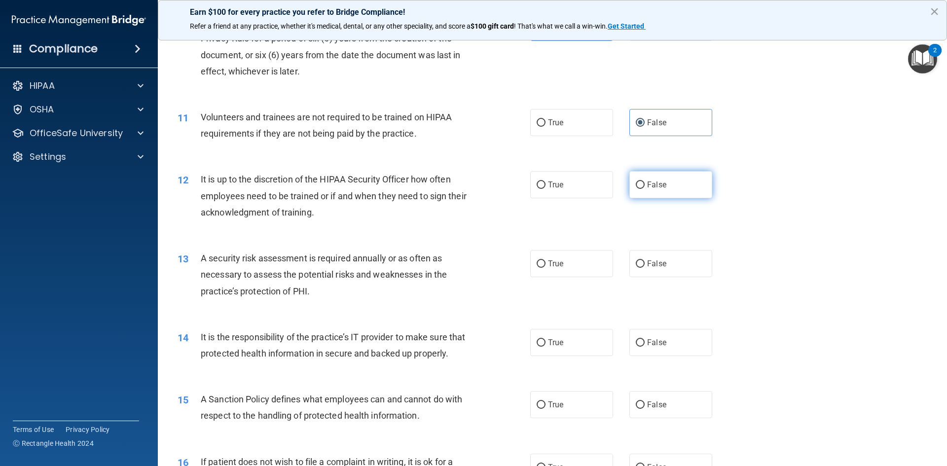
click at [661, 194] on label "False" at bounding box center [670, 184] width 83 height 27
click at [645, 189] on input "False" at bounding box center [640, 184] width 9 height 7
radio input "true"
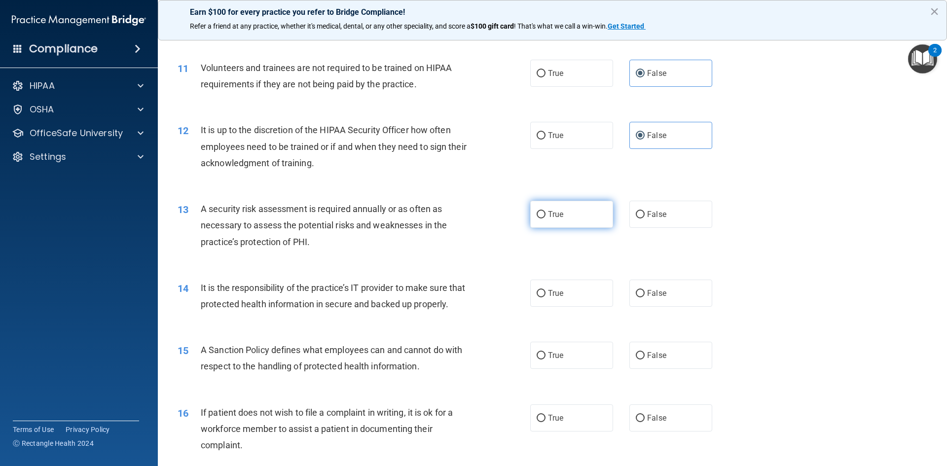
click at [573, 212] on label "True" at bounding box center [571, 214] width 83 height 27
click at [545, 212] on input "True" at bounding box center [541, 214] width 9 height 7
radio input "true"
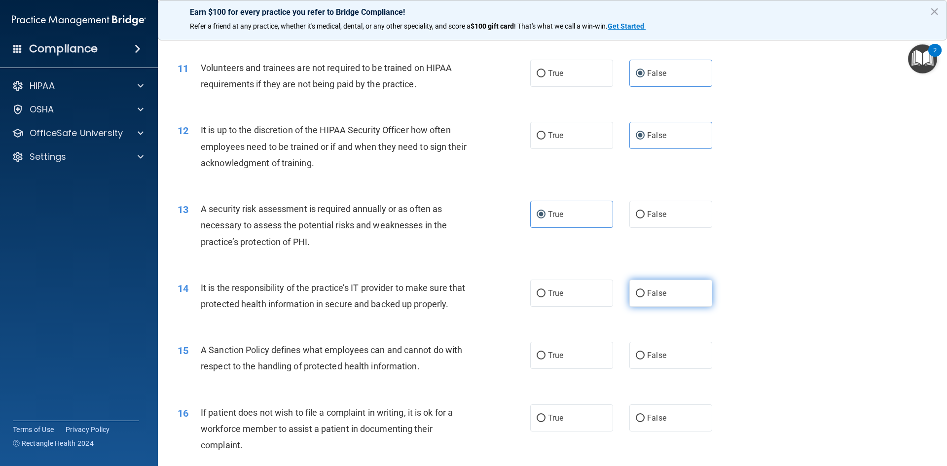
click at [648, 299] on label "False" at bounding box center [670, 293] width 83 height 27
click at [645, 297] on input "False" at bounding box center [640, 293] width 9 height 7
radio input "true"
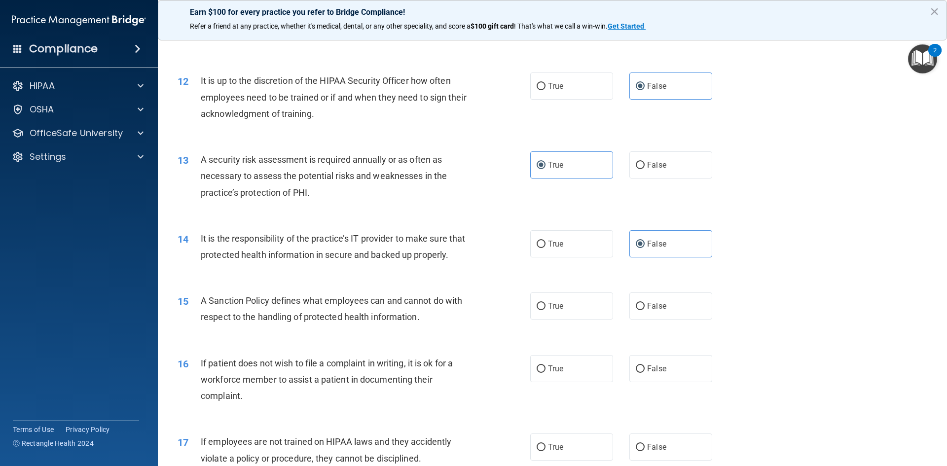
scroll to position [986, 0]
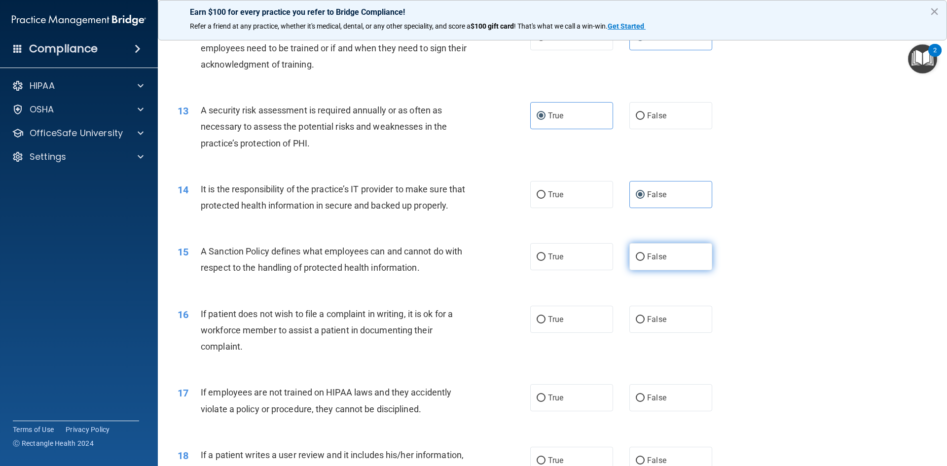
click at [651, 270] on label "False" at bounding box center [670, 256] width 83 height 27
click at [645, 261] on input "False" at bounding box center [640, 256] width 9 height 7
radio input "true"
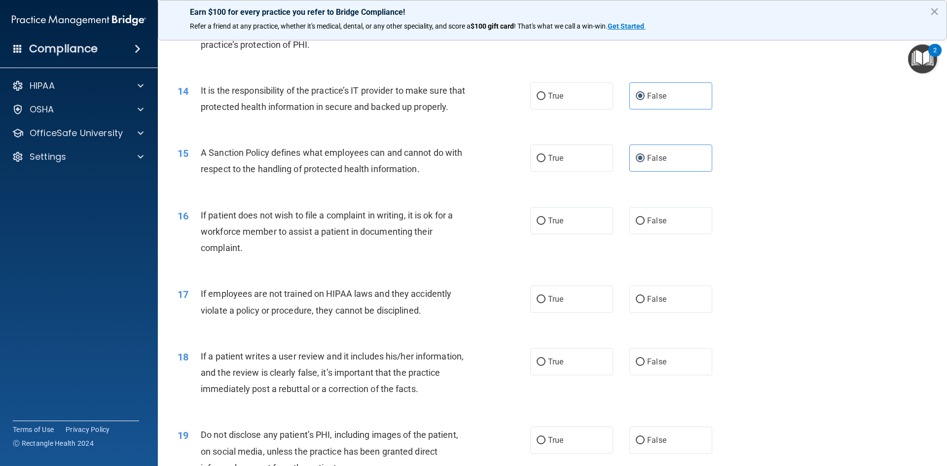
scroll to position [1134, 0]
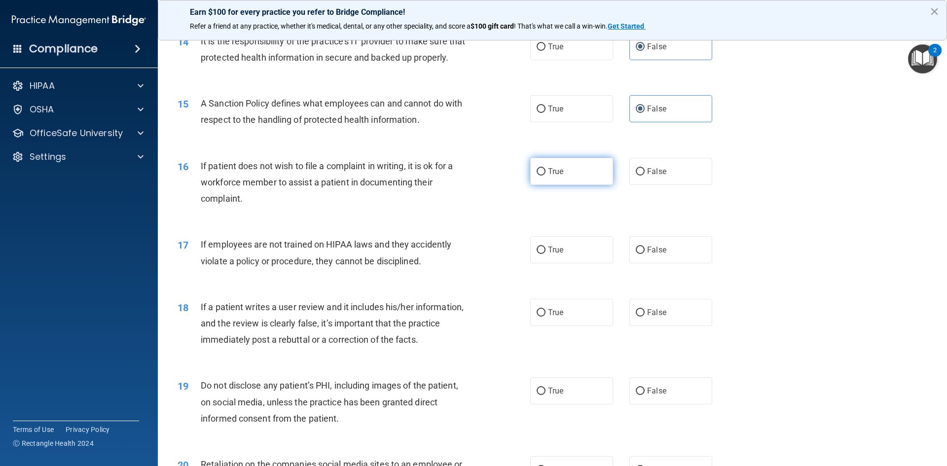
click at [552, 176] on span "True" at bounding box center [555, 171] width 15 height 9
click at [545, 176] on input "True" at bounding box center [541, 171] width 9 height 7
radio input "true"
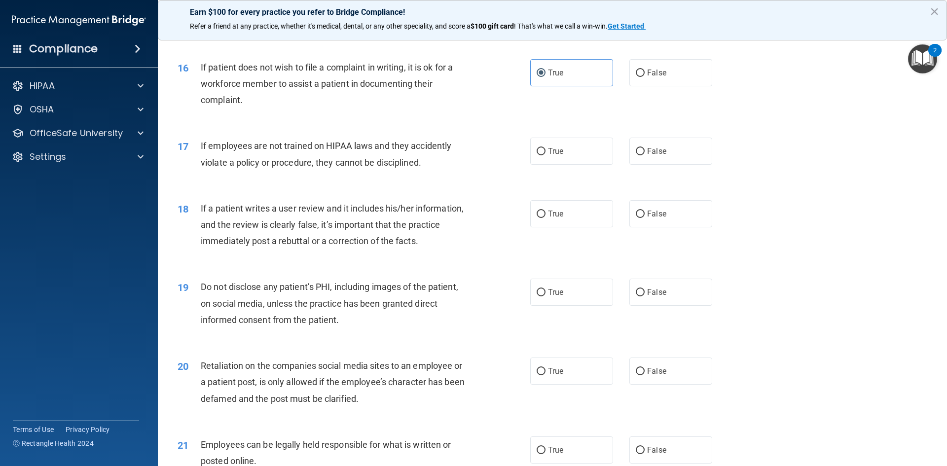
scroll to position [1282, 0]
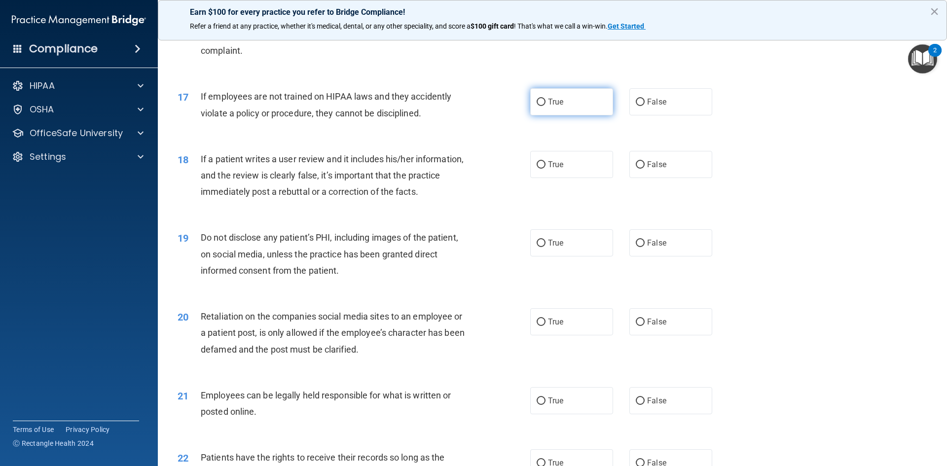
click at [580, 115] on label "True" at bounding box center [571, 101] width 83 height 27
click at [545, 106] on input "True" at bounding box center [541, 102] width 9 height 7
radio input "true"
click at [641, 115] on label "False" at bounding box center [670, 101] width 83 height 27
click at [641, 106] on input "False" at bounding box center [640, 102] width 9 height 7
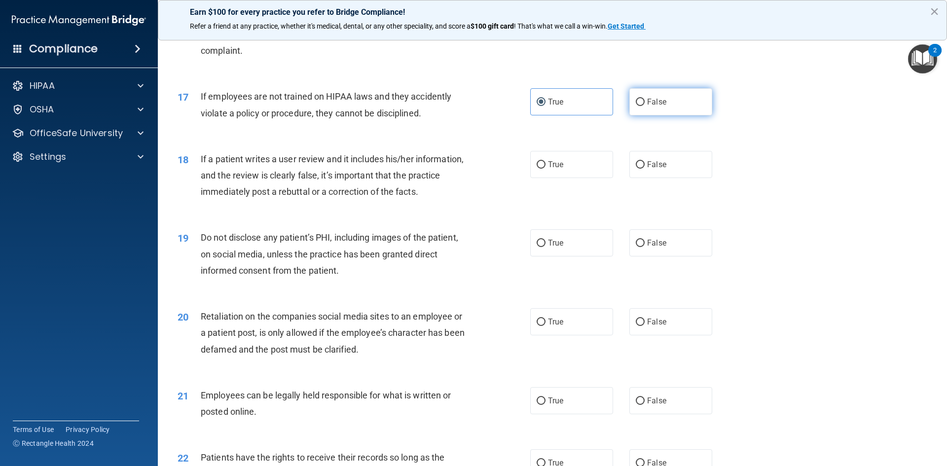
radio input "true"
radio input "false"
click at [668, 178] on label "False" at bounding box center [670, 164] width 83 height 27
click at [645, 169] on input "False" at bounding box center [640, 164] width 9 height 7
radio input "true"
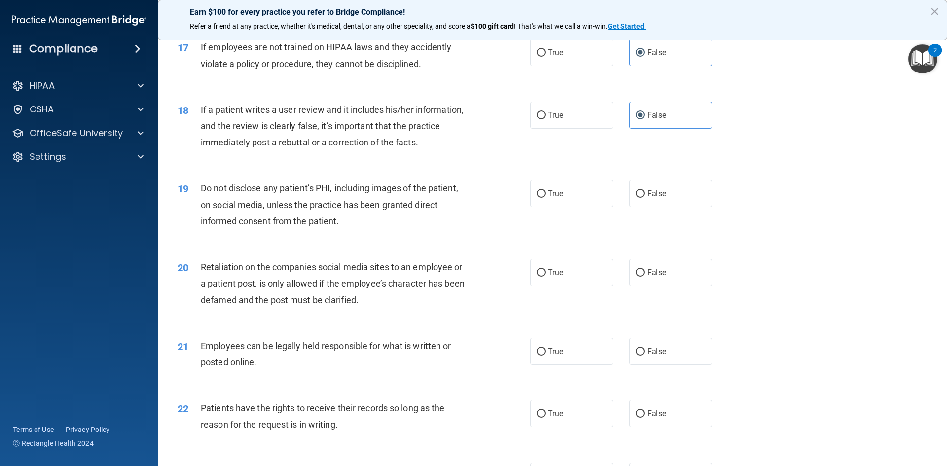
scroll to position [1381, 0]
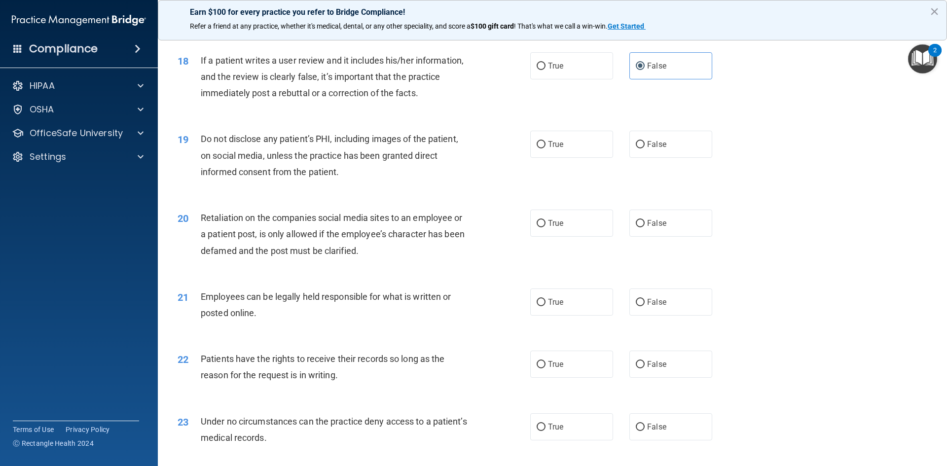
click at [562, 177] on div "19 Do not disclose any patient’s PHI, including images of the patient, on socia…" at bounding box center [552, 157] width 764 height 79
click at [561, 158] on label "True" at bounding box center [571, 144] width 83 height 27
click at [545, 148] on input "True" at bounding box center [541, 144] width 9 height 7
radio input "true"
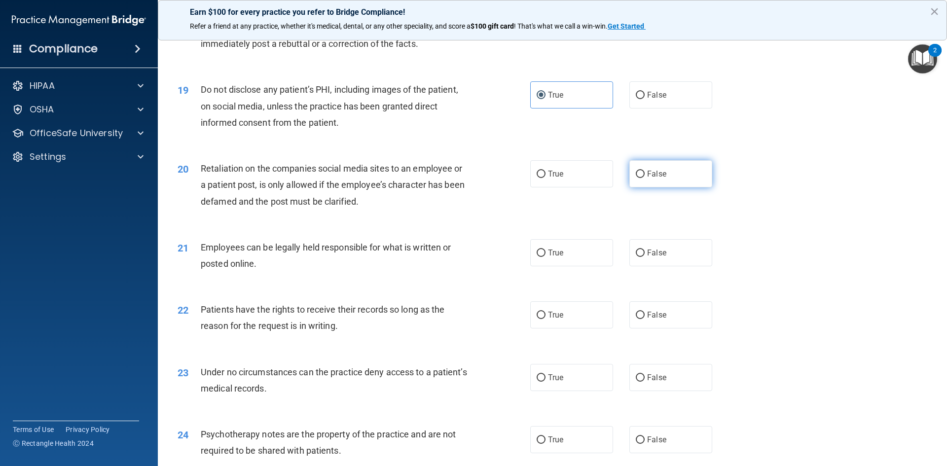
click at [673, 187] on label "False" at bounding box center [670, 173] width 83 height 27
click at [645, 178] on input "False" at bounding box center [640, 174] width 9 height 7
radio input "true"
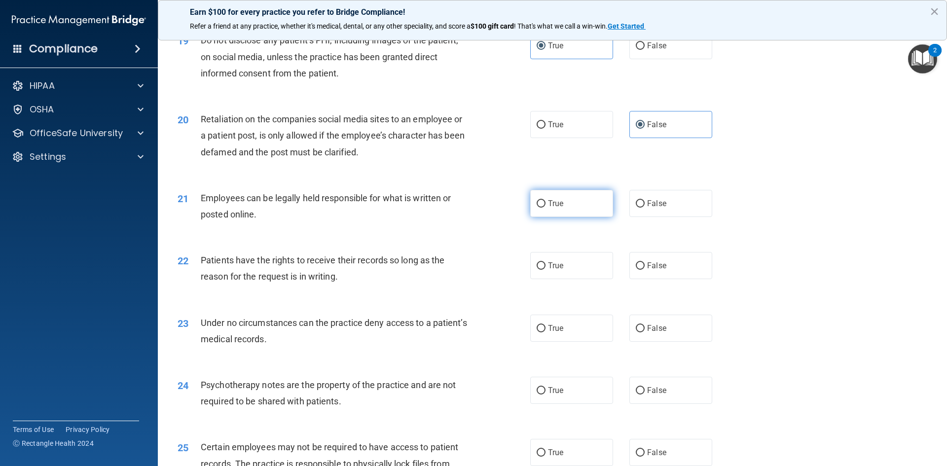
click at [566, 217] on label "True" at bounding box center [571, 203] width 83 height 27
click at [545, 208] on input "True" at bounding box center [541, 203] width 9 height 7
radio input "true"
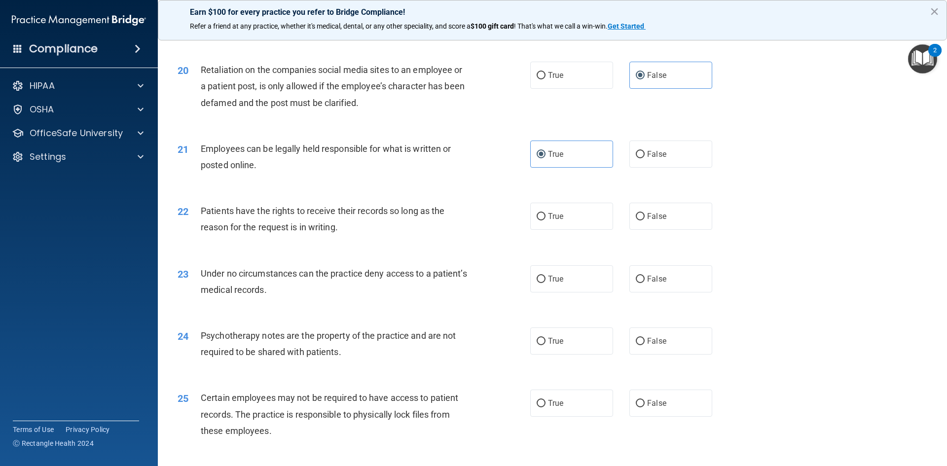
scroll to position [1578, 0]
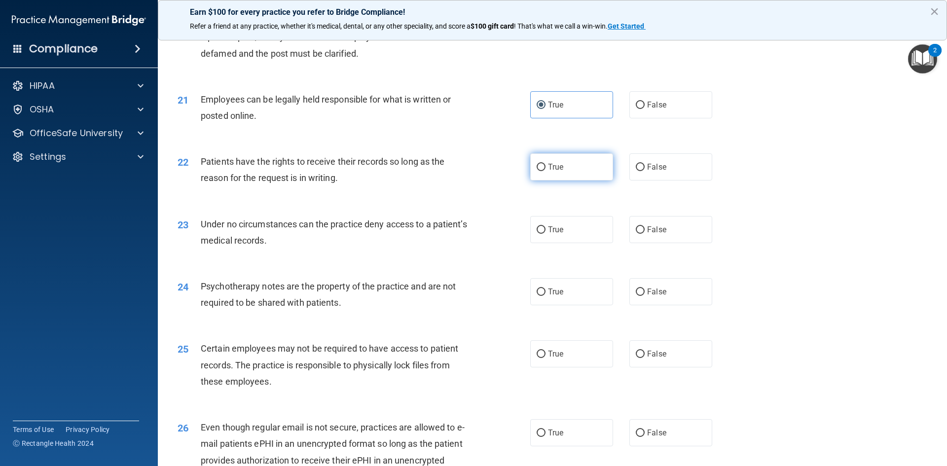
click at [561, 180] on label "True" at bounding box center [571, 166] width 83 height 27
click at [545, 171] on input "True" at bounding box center [541, 167] width 9 height 7
radio input "true"
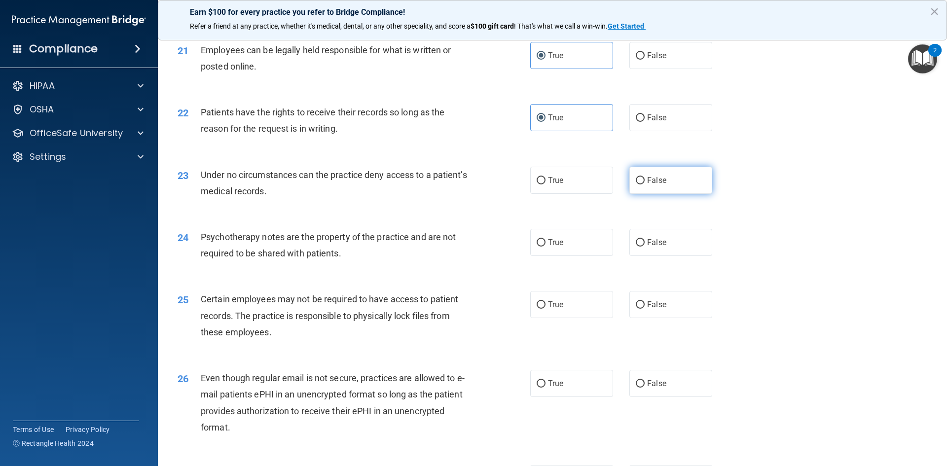
click at [647, 185] on span "False" at bounding box center [656, 180] width 19 height 9
click at [645, 184] on input "False" at bounding box center [640, 180] width 9 height 7
radio input "true"
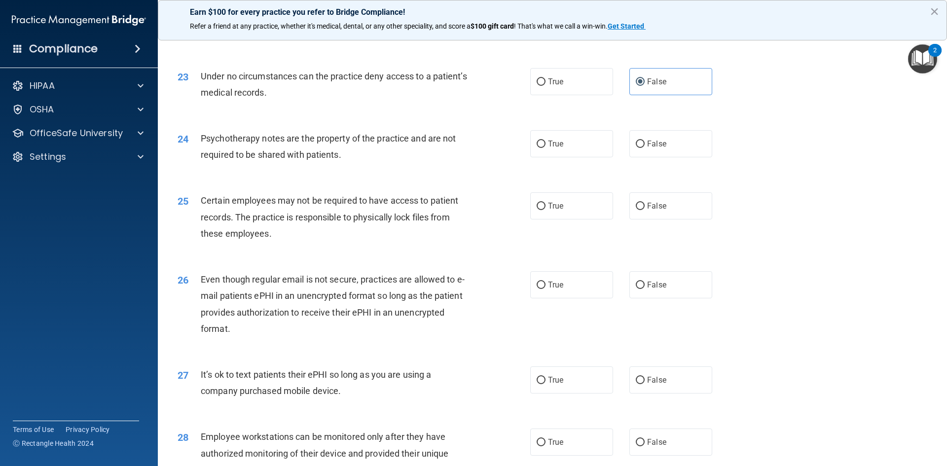
scroll to position [1775, 0]
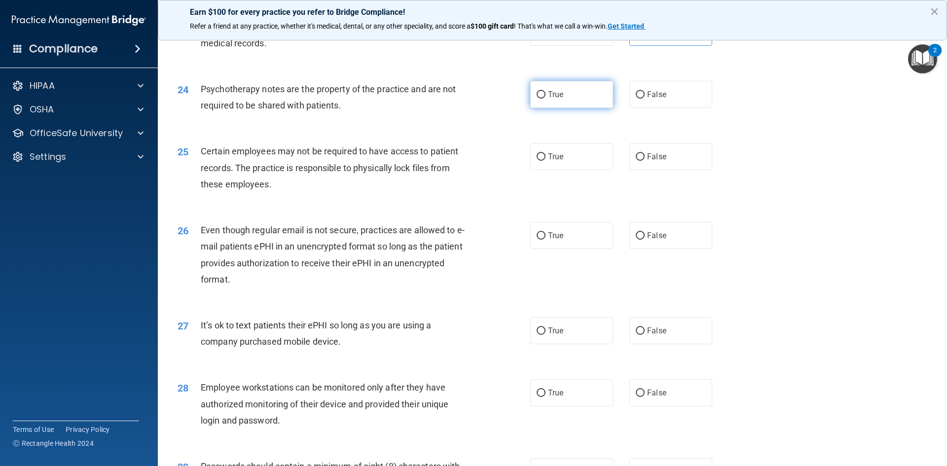
click at [561, 108] on label "True" at bounding box center [571, 94] width 83 height 27
click at [545, 99] on input "True" at bounding box center [541, 94] width 9 height 7
radio input "true"
click at [662, 170] on label "False" at bounding box center [670, 156] width 83 height 27
click at [645, 161] on input "False" at bounding box center [640, 156] width 9 height 7
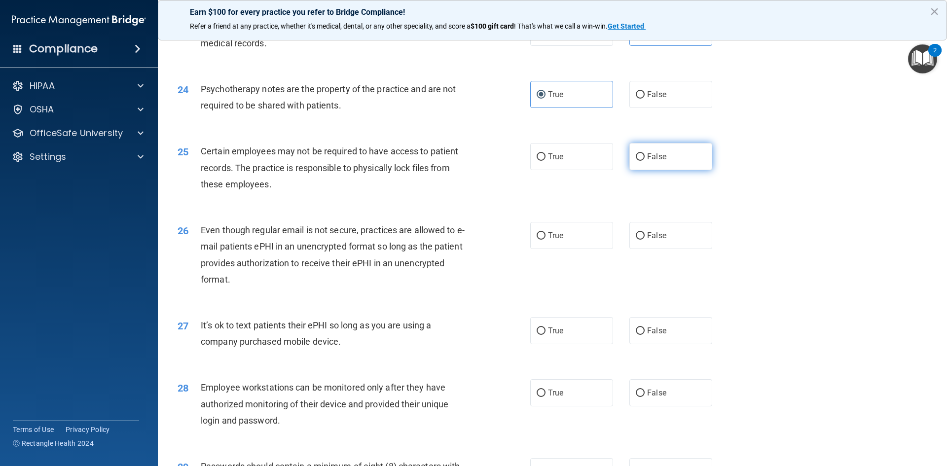
radio input "true"
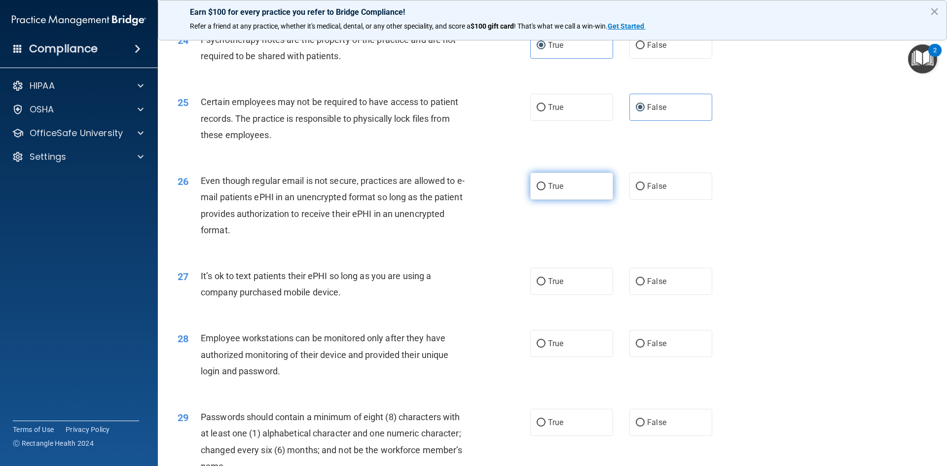
click at [568, 199] on label "True" at bounding box center [571, 186] width 83 height 27
click at [545, 190] on input "True" at bounding box center [541, 186] width 9 height 7
radio input "true"
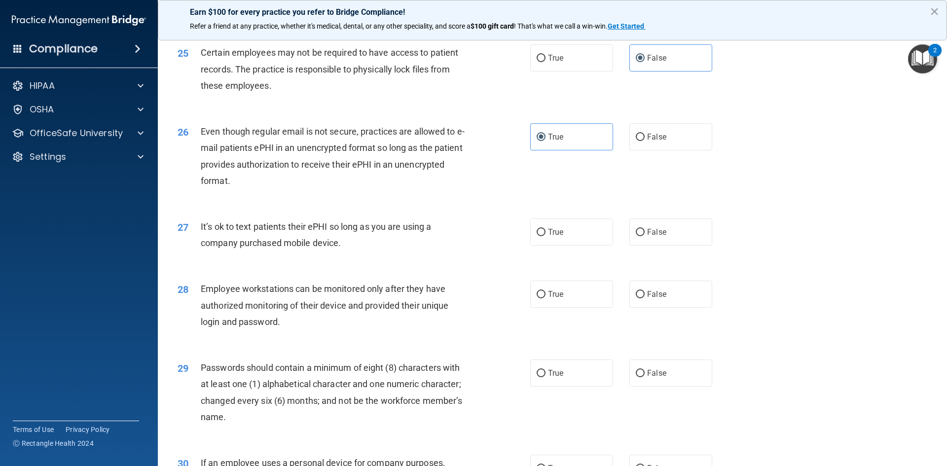
scroll to position [1923, 0]
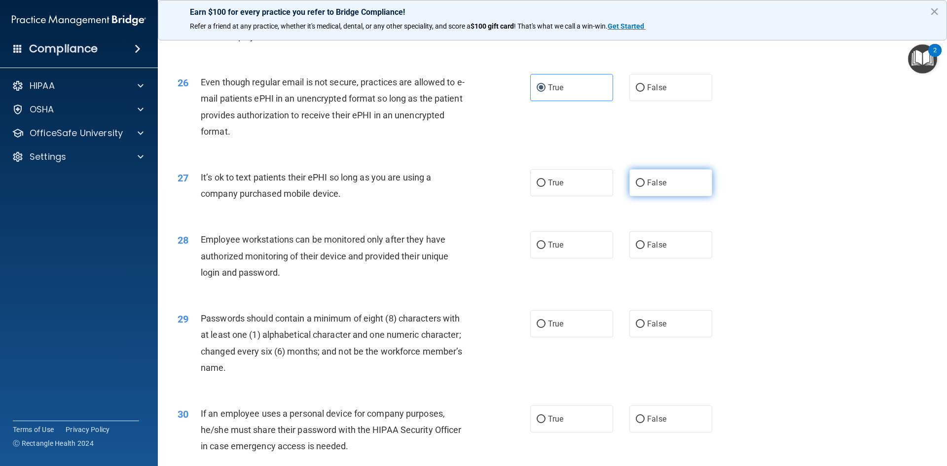
click at [669, 196] on label "False" at bounding box center [670, 182] width 83 height 27
click at [645, 187] on input "False" at bounding box center [640, 182] width 9 height 7
radio input "true"
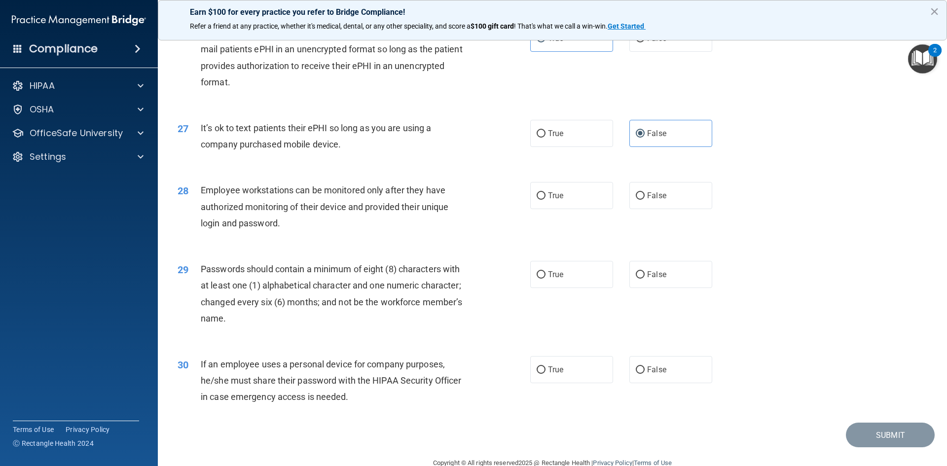
scroll to position [2010, 0]
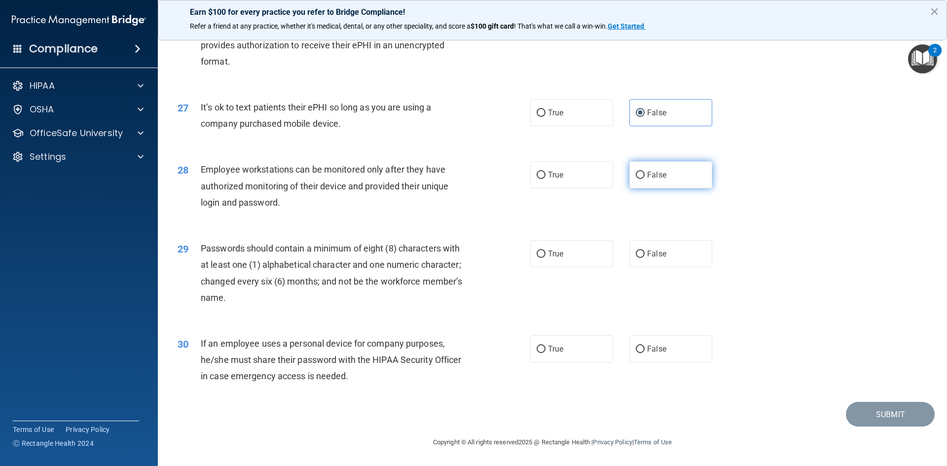
click at [661, 178] on label "False" at bounding box center [670, 174] width 83 height 27
click at [645, 178] on input "False" at bounding box center [640, 175] width 9 height 7
radio input "true"
click at [559, 252] on span "True" at bounding box center [555, 253] width 15 height 9
click at [545, 252] on input "True" at bounding box center [541, 254] width 9 height 7
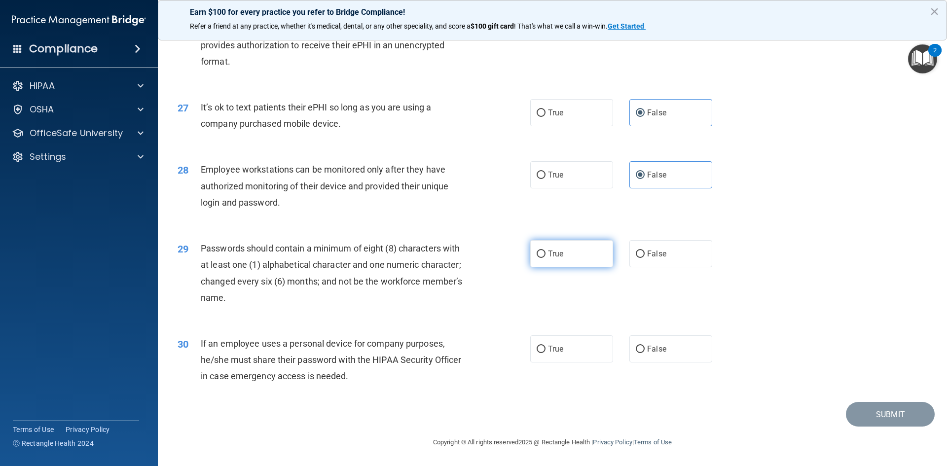
radio input "true"
click at [656, 350] on span "False" at bounding box center [656, 348] width 19 height 9
click at [645, 350] on input "False" at bounding box center [640, 349] width 9 height 7
radio input "true"
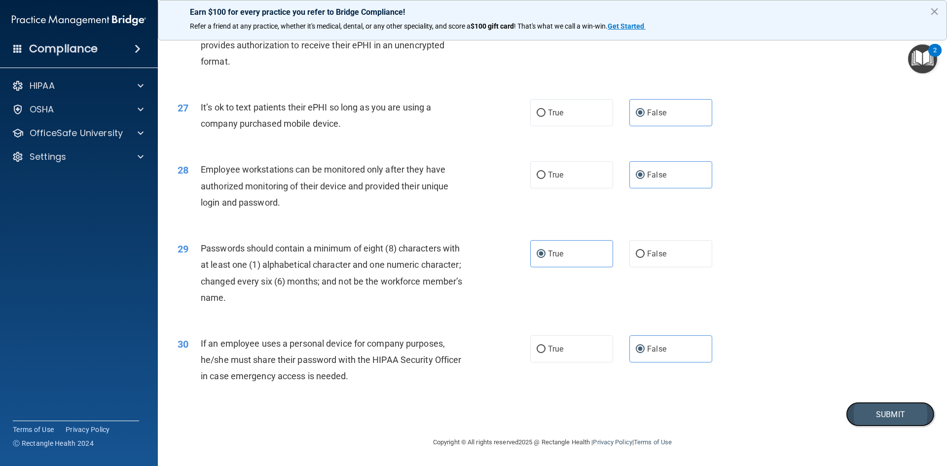
click at [881, 417] on button "Submit" at bounding box center [890, 414] width 89 height 25
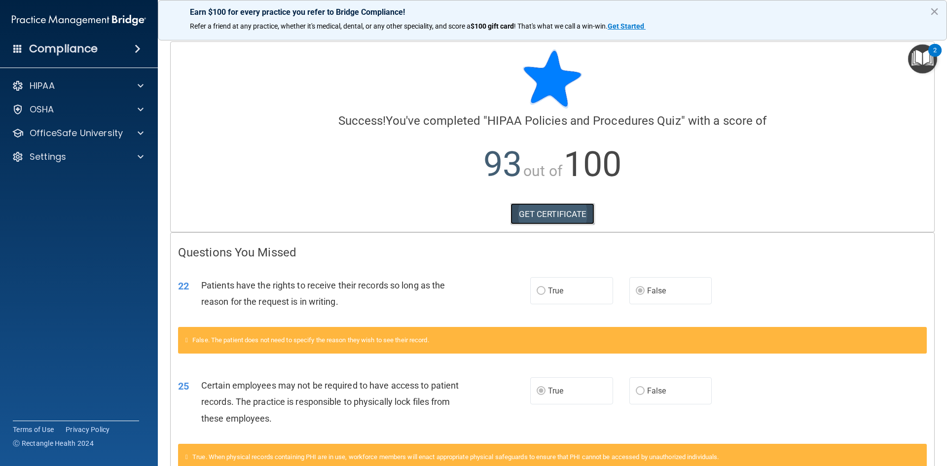
click at [565, 215] on link "GET CERTIFICATE" at bounding box center [552, 214] width 84 height 22
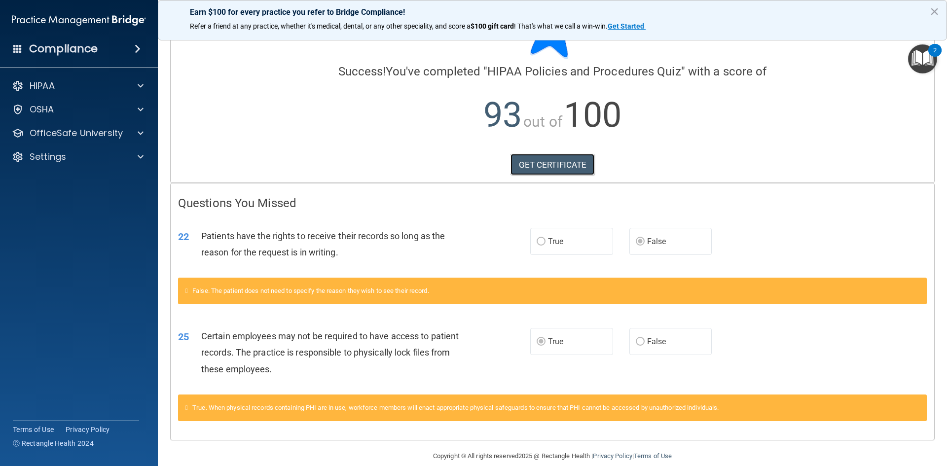
scroll to position [63, 0]
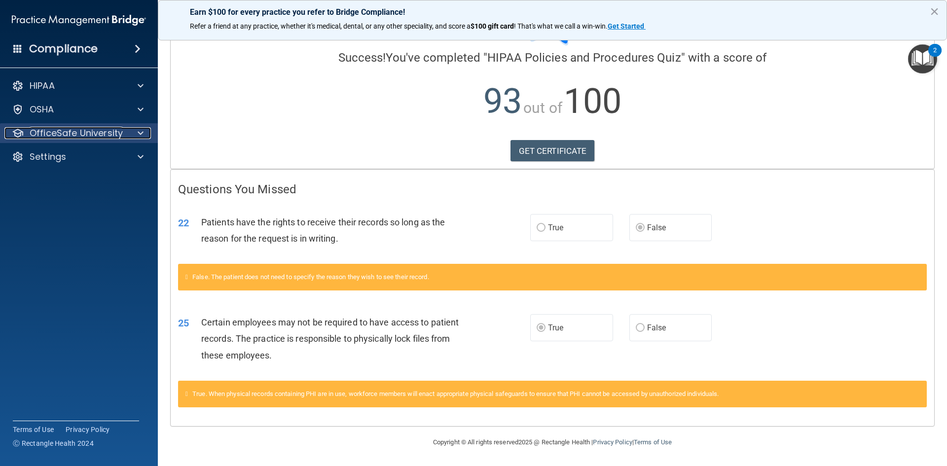
click at [140, 127] on span at bounding box center [141, 133] width 6 height 12
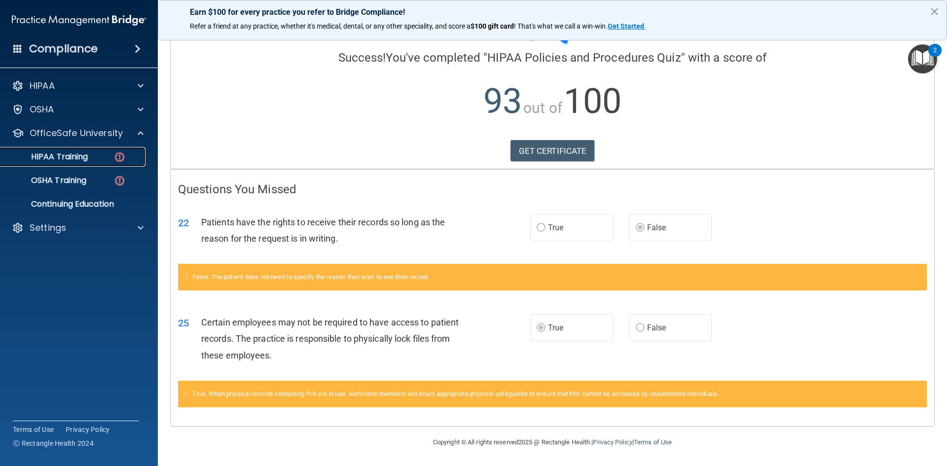
click at [87, 154] on p "HIPAA Training" at bounding box center [46, 157] width 81 height 10
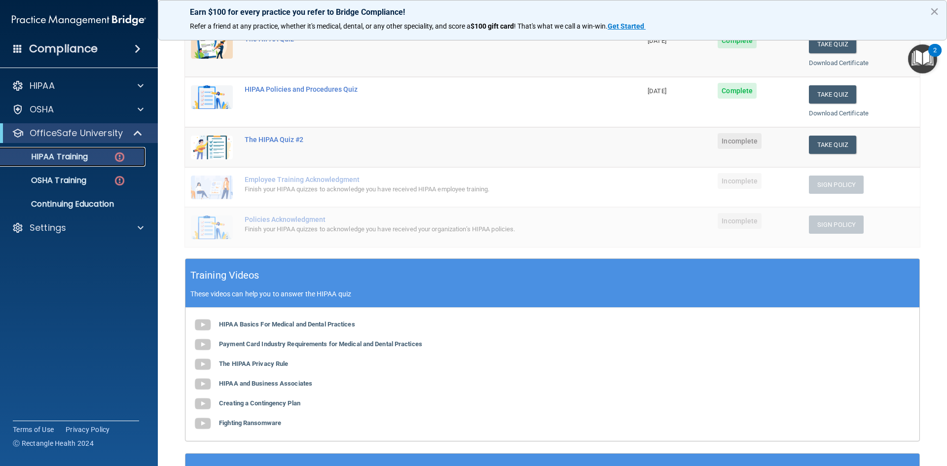
scroll to position [98, 0]
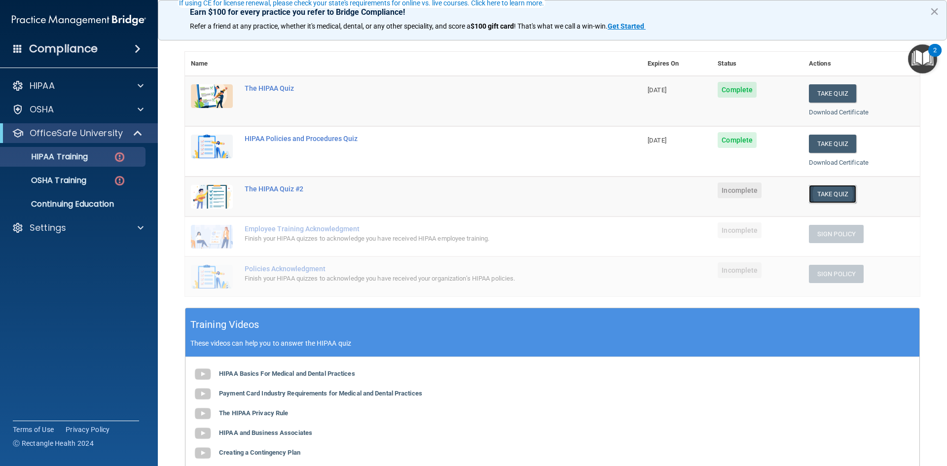
click at [832, 195] on button "Take Quiz" at bounding box center [832, 194] width 47 height 18
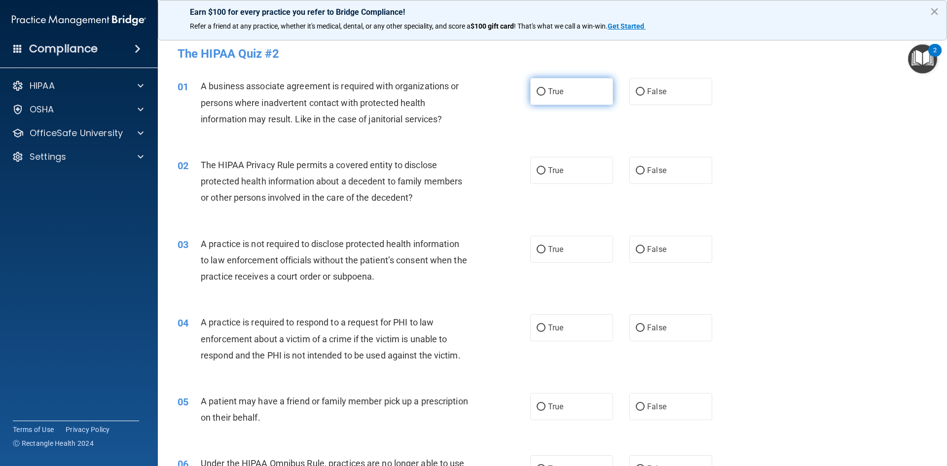
click at [571, 99] on label "True" at bounding box center [571, 91] width 83 height 27
click at [545, 96] on input "True" at bounding box center [541, 91] width 9 height 7
radio input "true"
click at [569, 169] on label "True" at bounding box center [571, 170] width 83 height 27
click at [545, 169] on input "True" at bounding box center [541, 170] width 9 height 7
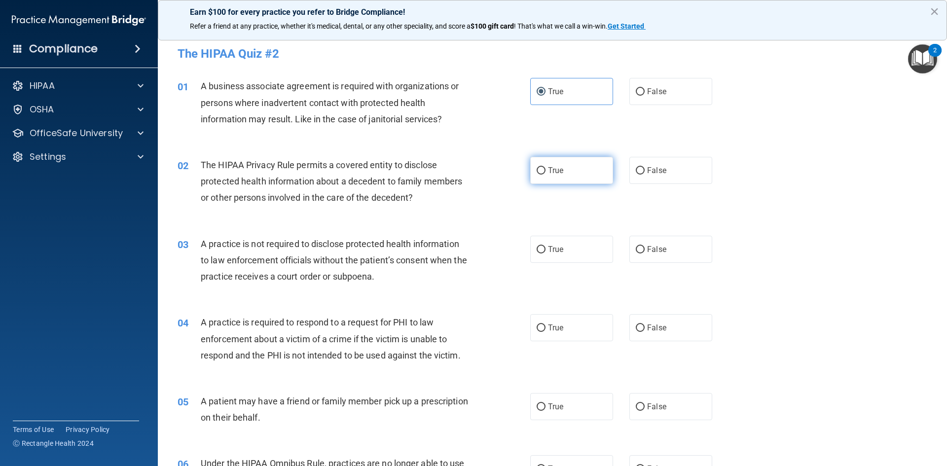
radio input "true"
click at [672, 245] on label "False" at bounding box center [670, 249] width 83 height 27
click at [645, 246] on input "False" at bounding box center [640, 249] width 9 height 7
radio input "true"
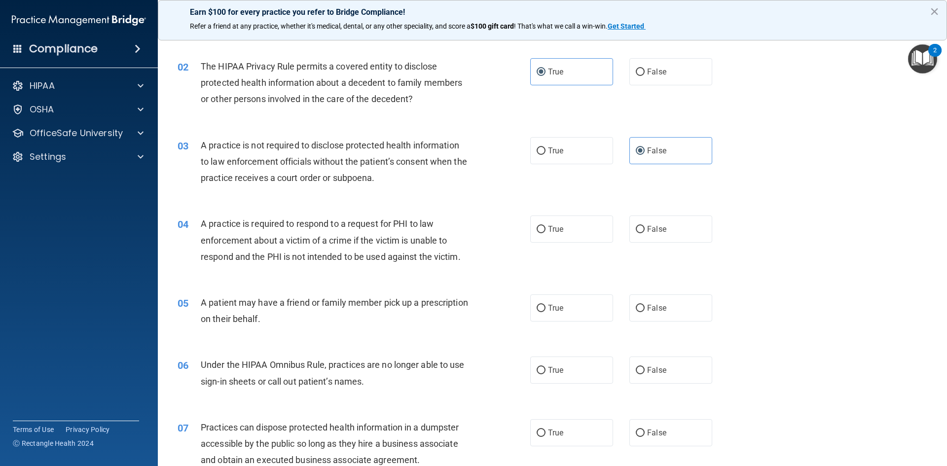
scroll to position [148, 0]
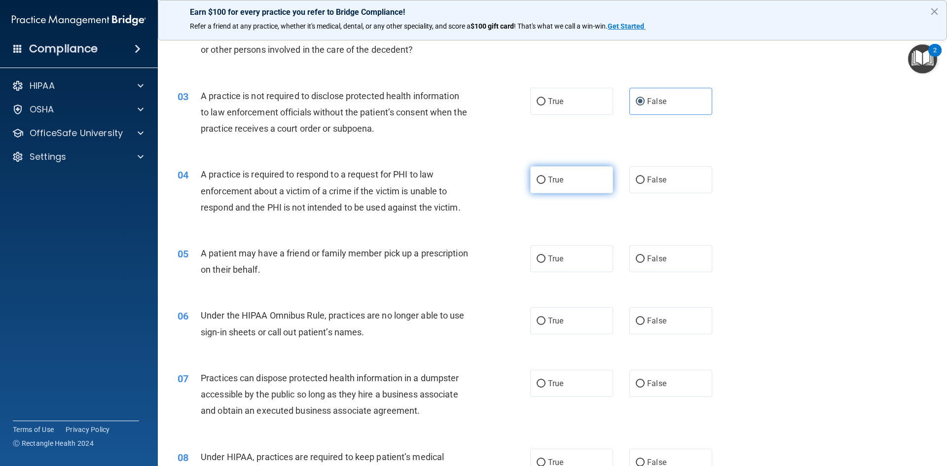
click at [572, 177] on label "True" at bounding box center [571, 179] width 83 height 27
click at [545, 177] on input "True" at bounding box center [541, 180] width 9 height 7
radio input "true"
click at [562, 254] on label "True" at bounding box center [571, 258] width 83 height 27
click at [545, 255] on input "True" at bounding box center [541, 258] width 9 height 7
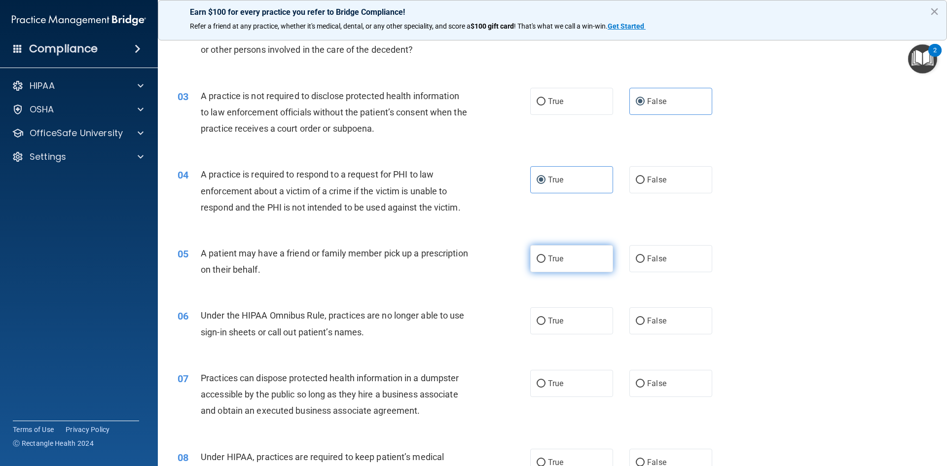
radio input "true"
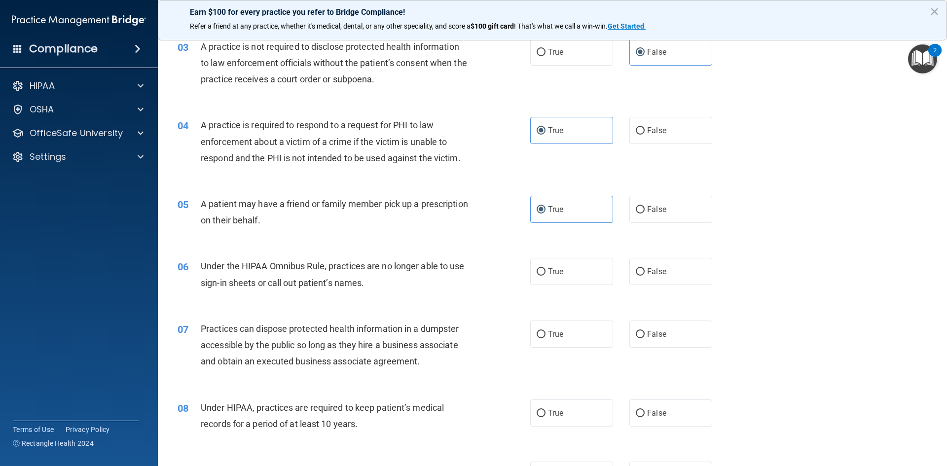
scroll to position [247, 0]
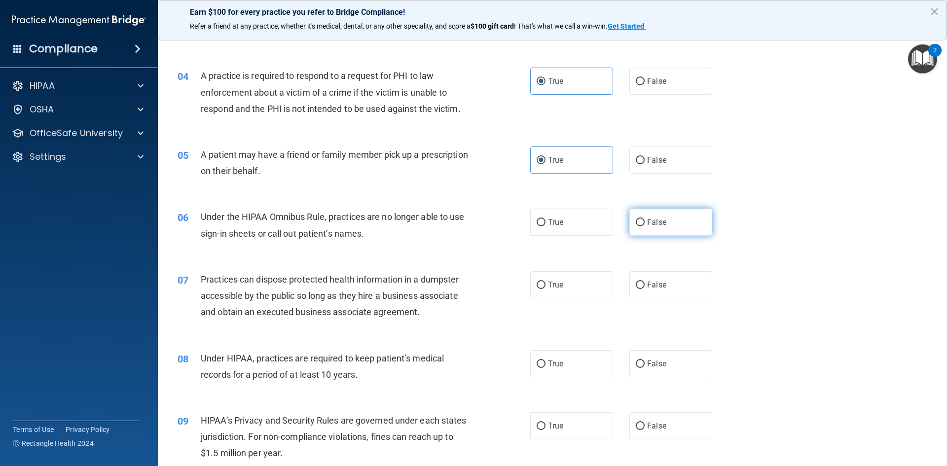
click at [662, 218] on label "False" at bounding box center [670, 222] width 83 height 27
click at [645, 219] on input "False" at bounding box center [640, 222] width 9 height 7
radio input "true"
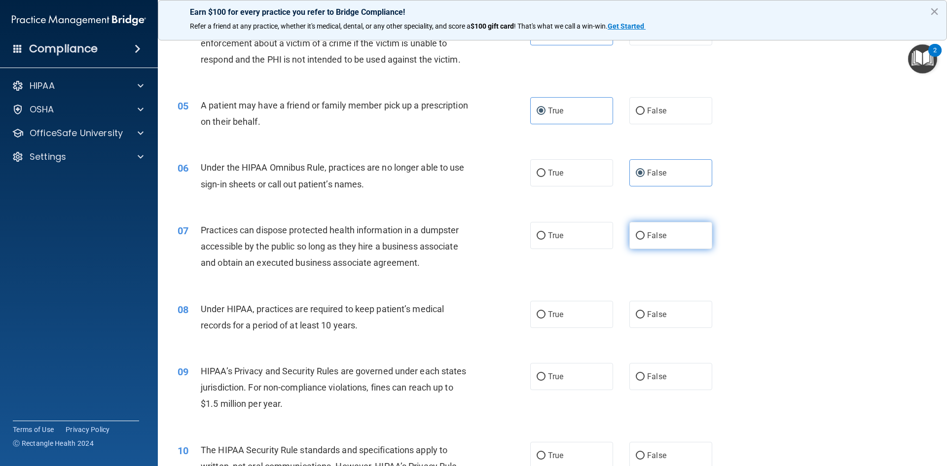
click at [643, 247] on label "False" at bounding box center [670, 235] width 83 height 27
click at [643, 240] on input "False" at bounding box center [640, 235] width 9 height 7
radio input "true"
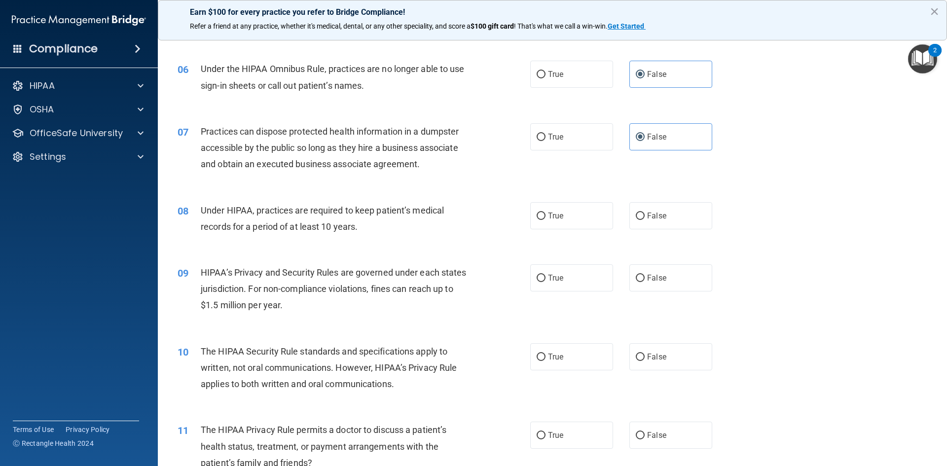
scroll to position [444, 0]
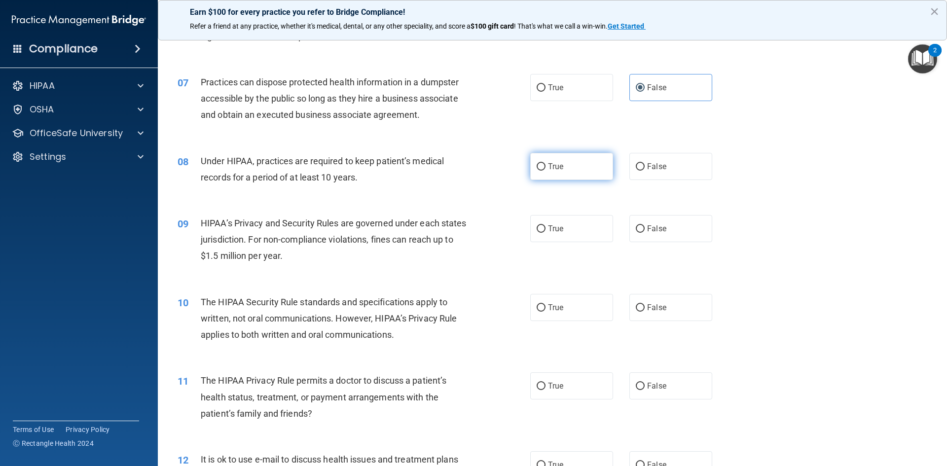
click at [574, 164] on label "True" at bounding box center [571, 166] width 83 height 27
click at [545, 164] on input "True" at bounding box center [541, 166] width 9 height 7
radio input "true"
click at [574, 231] on label "True" at bounding box center [571, 228] width 83 height 27
click at [545, 231] on input "True" at bounding box center [541, 228] width 9 height 7
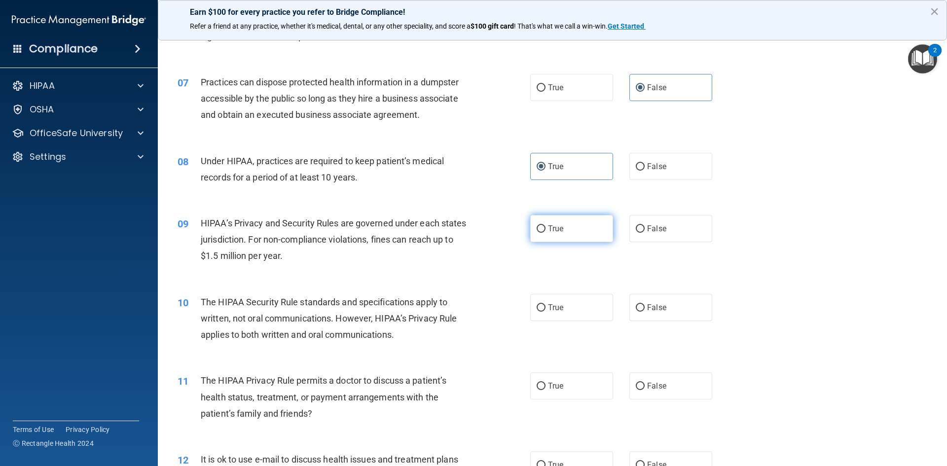
radio input "true"
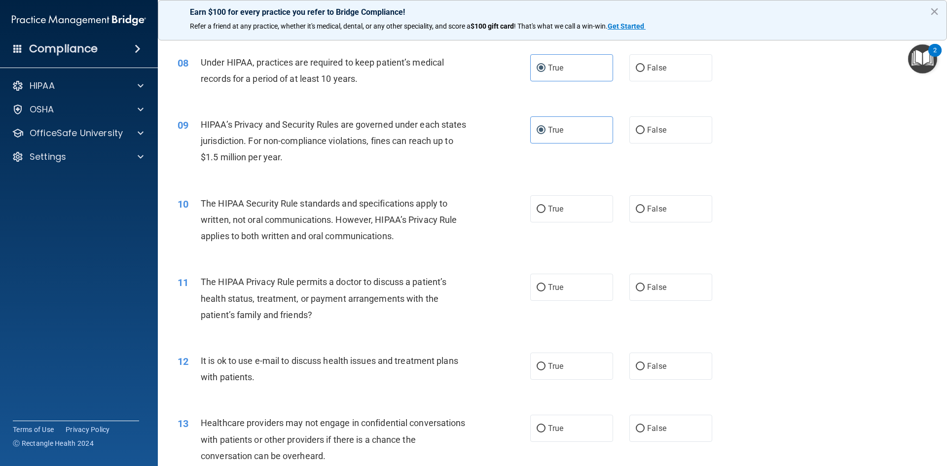
click at [666, 223] on div "10 The HIPAA Security Rule standards and specifications apply to written, not o…" at bounding box center [552, 222] width 764 height 79
click at [664, 214] on label "False" at bounding box center [670, 208] width 83 height 27
click at [645, 213] on input "False" at bounding box center [640, 209] width 9 height 7
radio input "true"
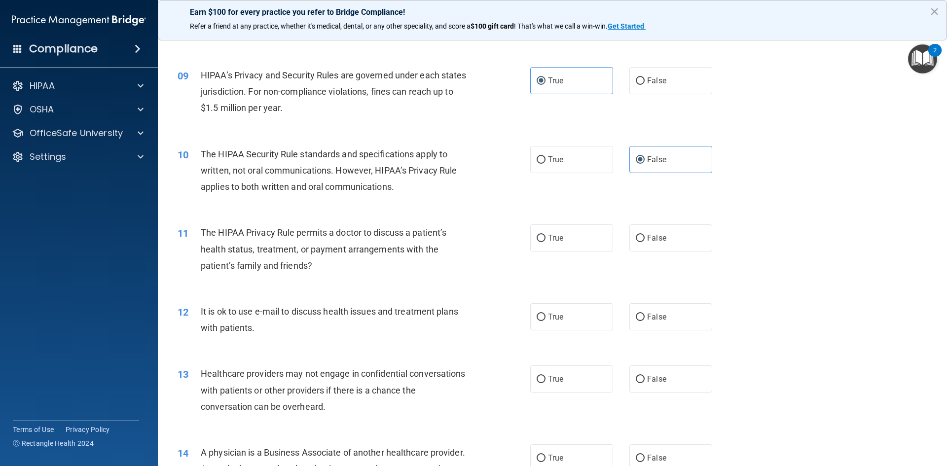
scroll to position [641, 0]
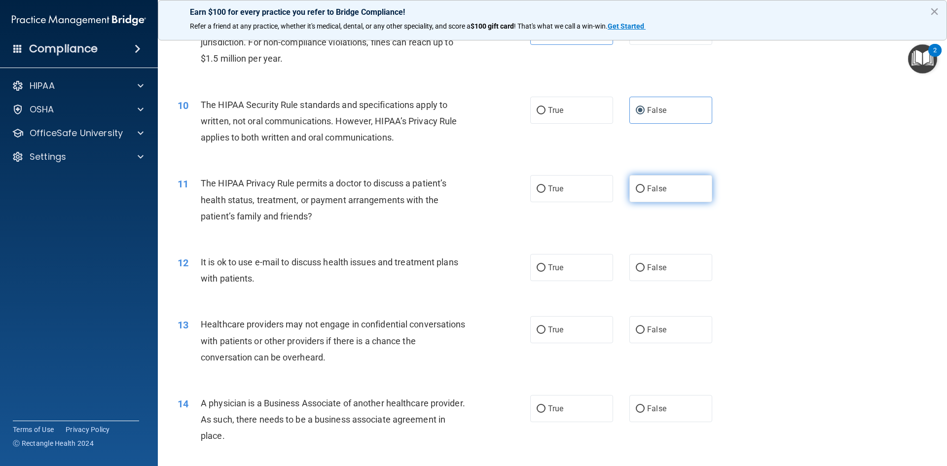
click at [656, 184] on span "False" at bounding box center [656, 188] width 19 height 9
click at [645, 185] on input "False" at bounding box center [640, 188] width 9 height 7
radio input "true"
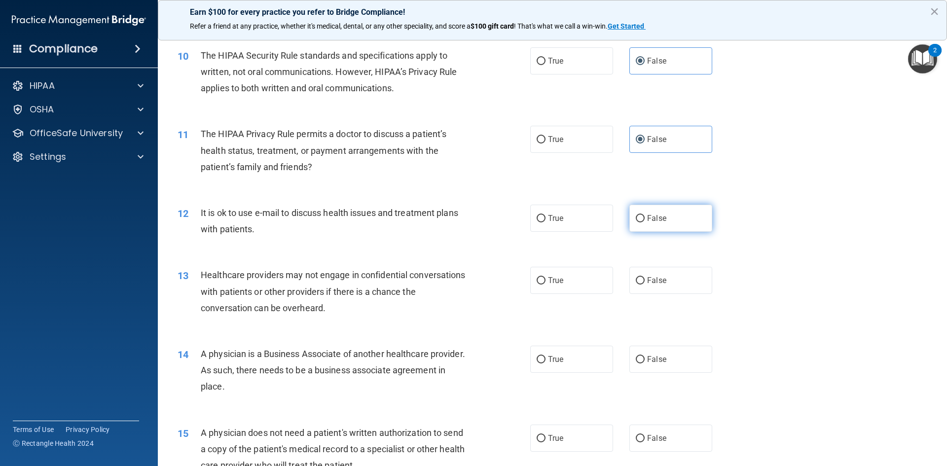
click at [656, 222] on span "False" at bounding box center [656, 218] width 19 height 9
click at [645, 222] on input "False" at bounding box center [640, 218] width 9 height 7
radio input "true"
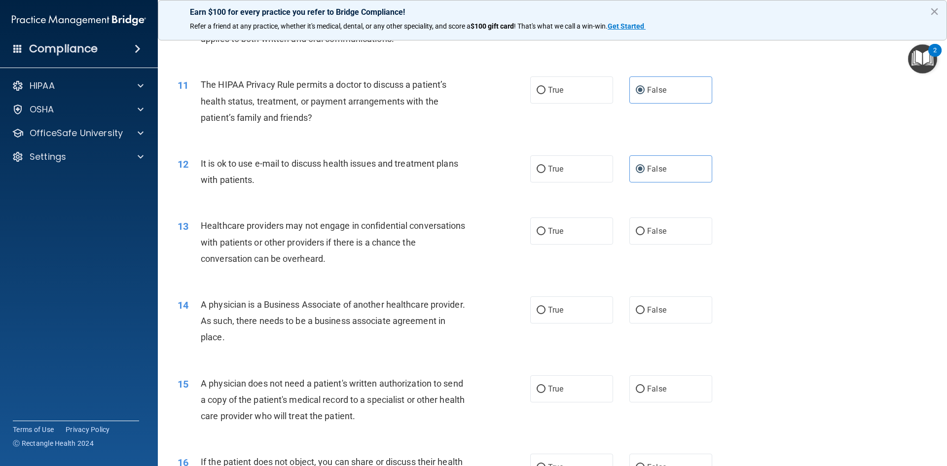
scroll to position [789, 0]
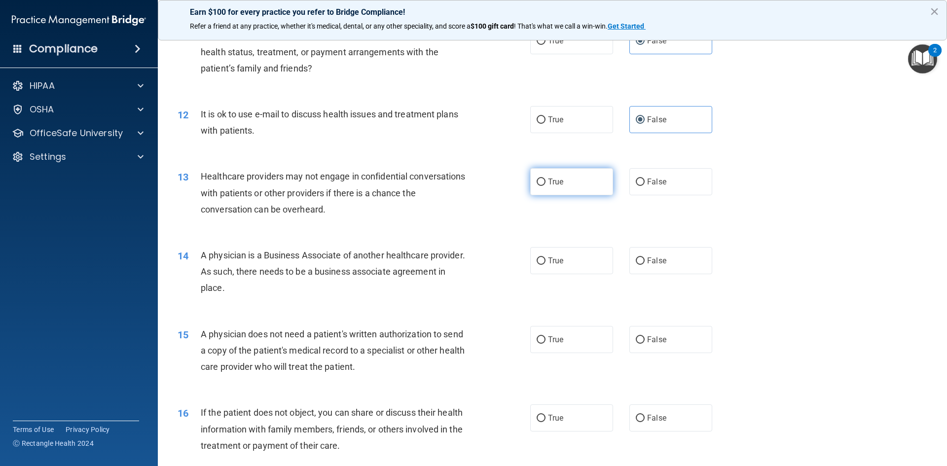
click at [561, 189] on label "True" at bounding box center [571, 181] width 83 height 27
click at [545, 186] on input "True" at bounding box center [541, 182] width 9 height 7
radio input "true"
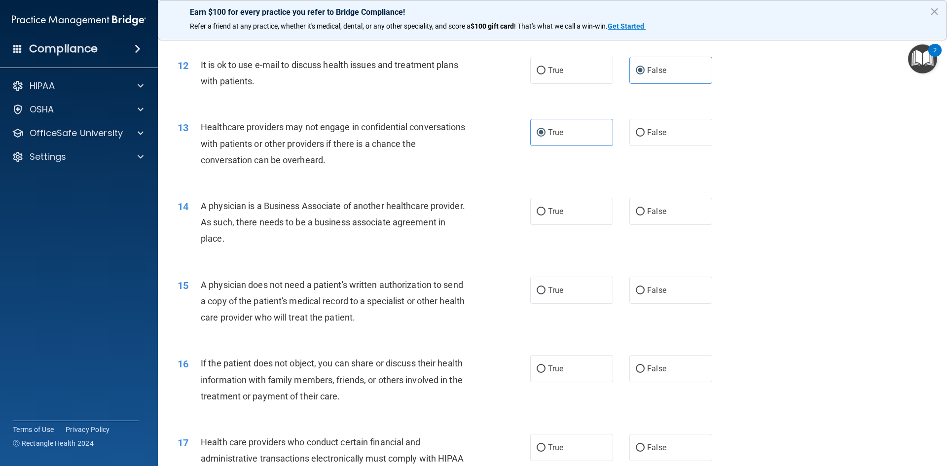
scroll to position [888, 0]
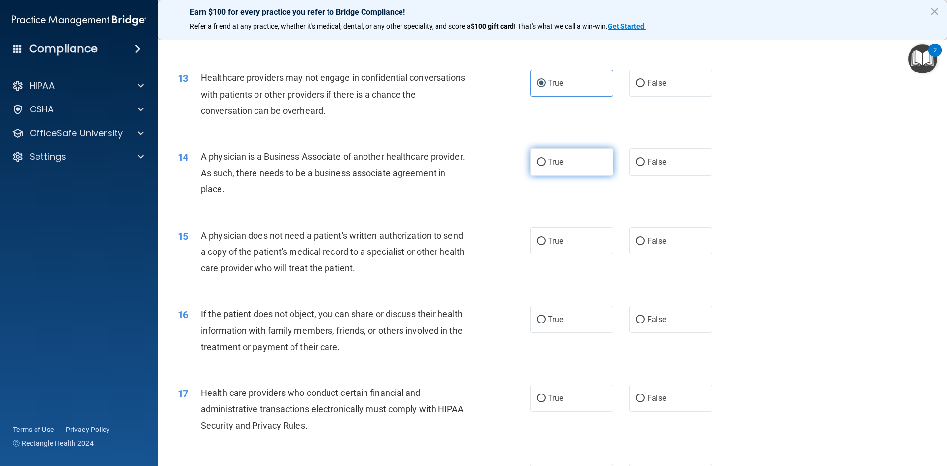
click at [577, 155] on label "True" at bounding box center [571, 161] width 83 height 27
click at [545, 159] on input "True" at bounding box center [541, 162] width 9 height 7
radio input "true"
click at [651, 157] on label "False" at bounding box center [670, 161] width 83 height 27
click at [645, 159] on input "False" at bounding box center [640, 162] width 9 height 7
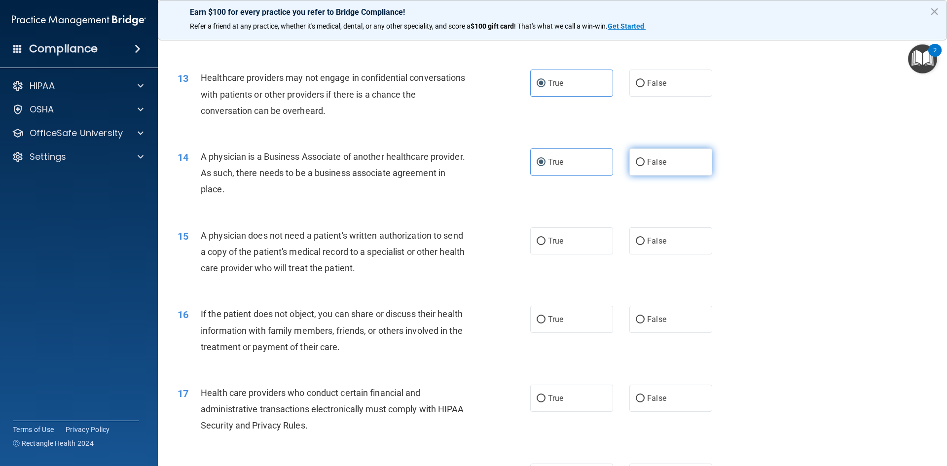
radio input "true"
radio input "false"
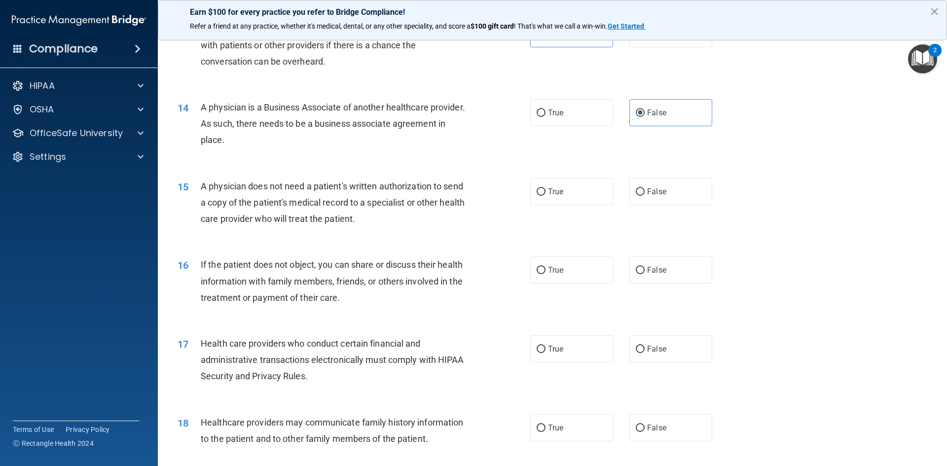
scroll to position [986, 0]
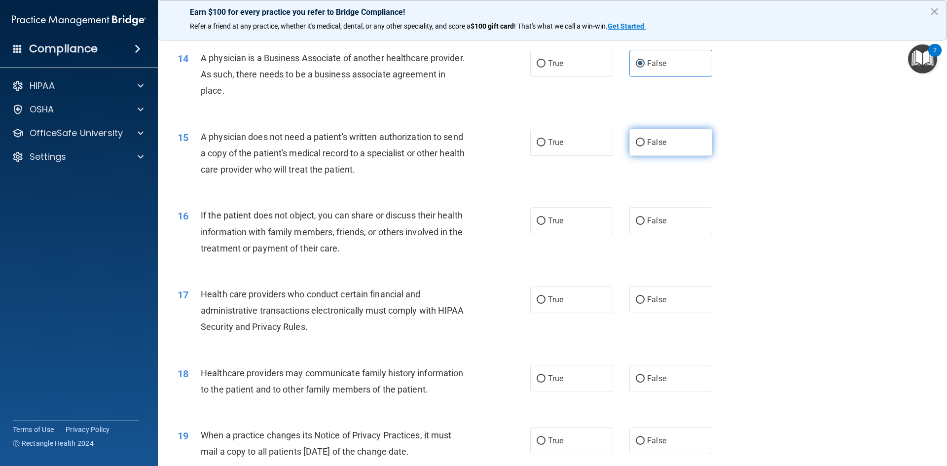
click at [671, 147] on label "False" at bounding box center [670, 142] width 83 height 27
click at [645, 146] on input "False" at bounding box center [640, 142] width 9 height 7
radio input "true"
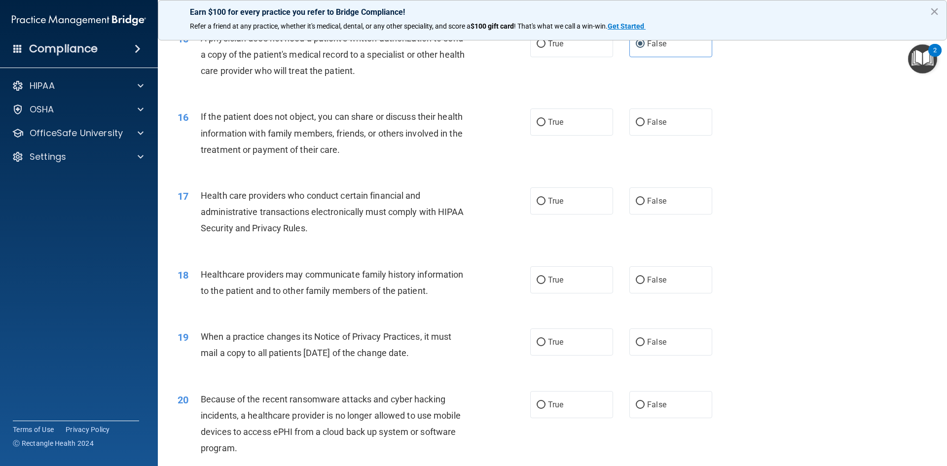
scroll to position [1134, 0]
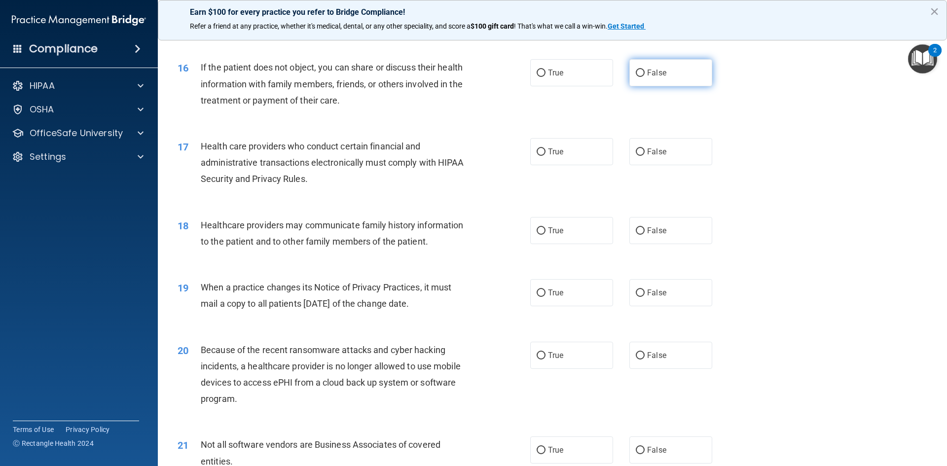
click at [697, 80] on label "False" at bounding box center [670, 72] width 83 height 27
click at [645, 77] on input "False" at bounding box center [640, 73] width 9 height 7
radio input "true"
click at [574, 152] on label "True" at bounding box center [571, 151] width 83 height 27
click at [545, 152] on input "True" at bounding box center [541, 151] width 9 height 7
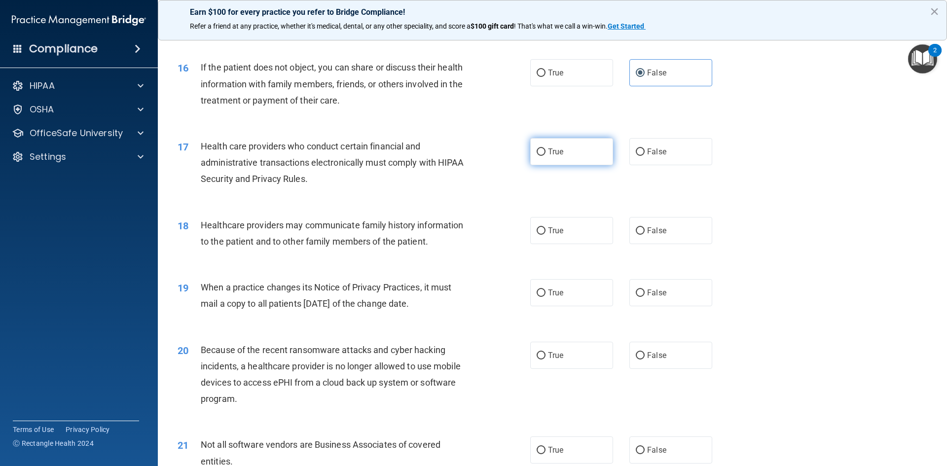
radio input "true"
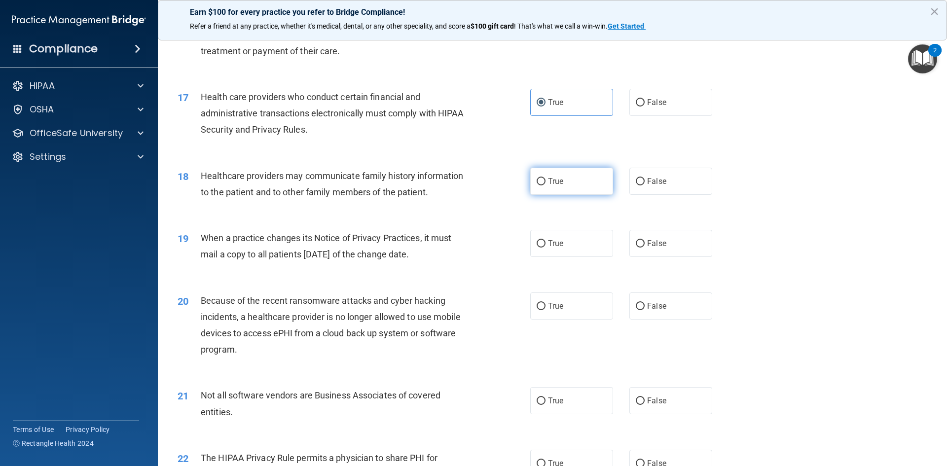
click at [559, 185] on span "True" at bounding box center [555, 181] width 15 height 9
click at [545, 185] on input "True" at bounding box center [541, 181] width 9 height 7
radio input "true"
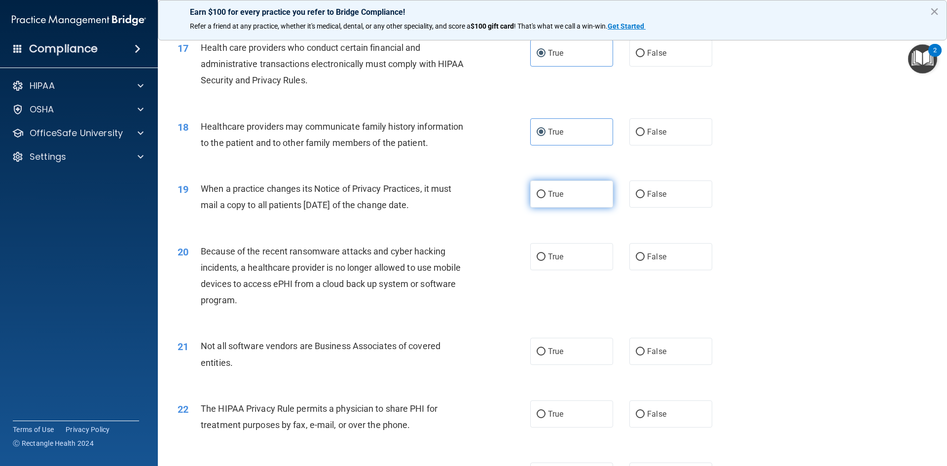
click at [564, 194] on label "True" at bounding box center [571, 193] width 83 height 27
click at [545, 194] on input "True" at bounding box center [541, 194] width 9 height 7
radio input "true"
click at [599, 266] on label "True" at bounding box center [571, 256] width 83 height 27
click at [545, 261] on input "True" at bounding box center [541, 256] width 9 height 7
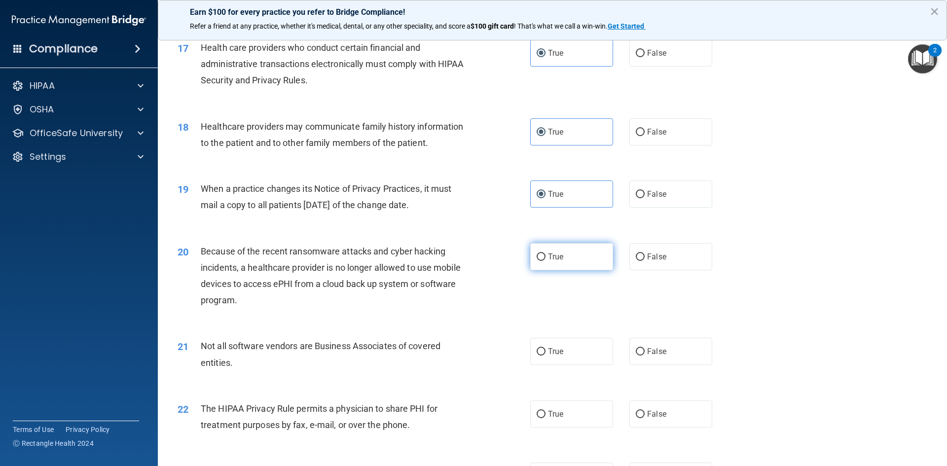
radio input "true"
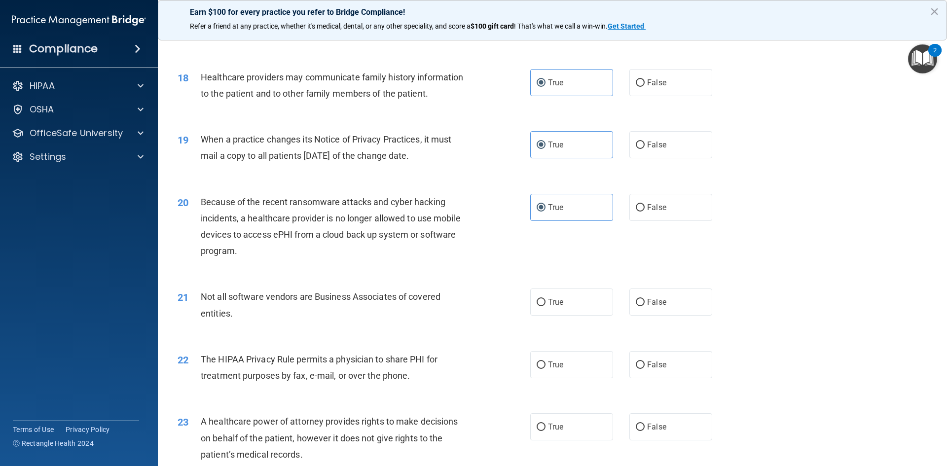
scroll to position [1331, 0]
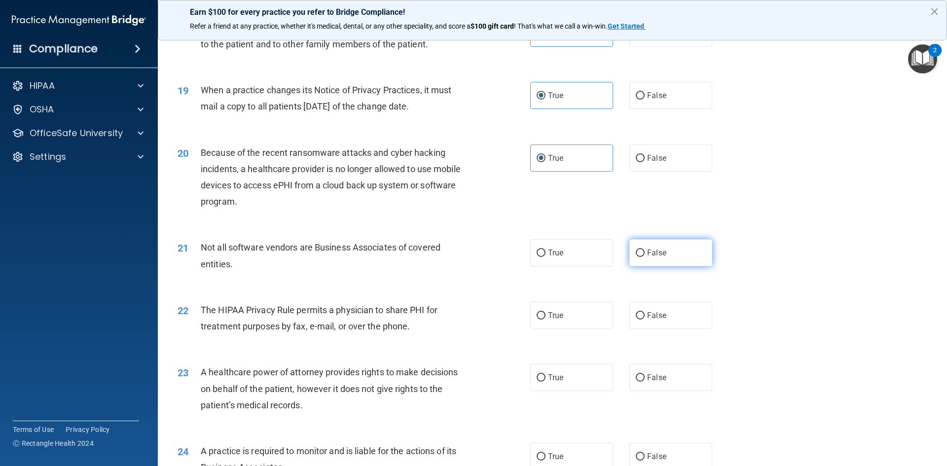
click at [655, 256] on span "False" at bounding box center [656, 252] width 19 height 9
click at [645, 256] on input "False" at bounding box center [640, 253] width 9 height 7
radio input "true"
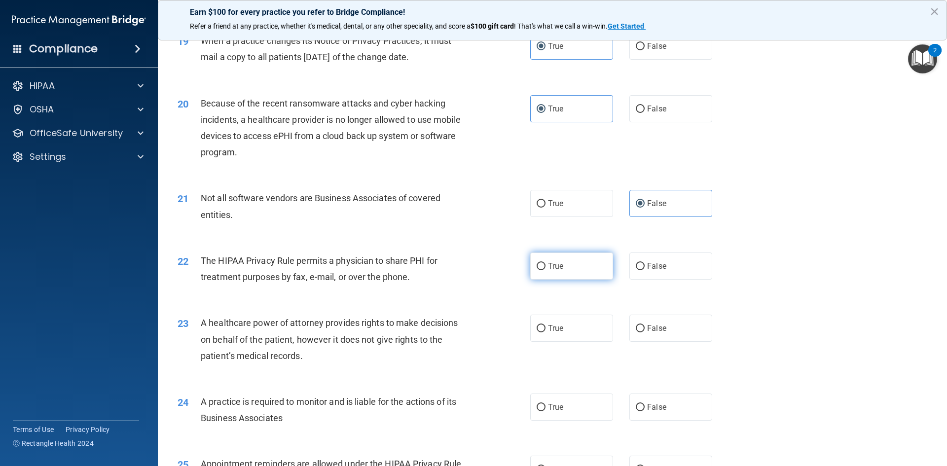
click at [588, 278] on label "True" at bounding box center [571, 265] width 83 height 27
click at [545, 270] on input "True" at bounding box center [541, 266] width 9 height 7
radio input "true"
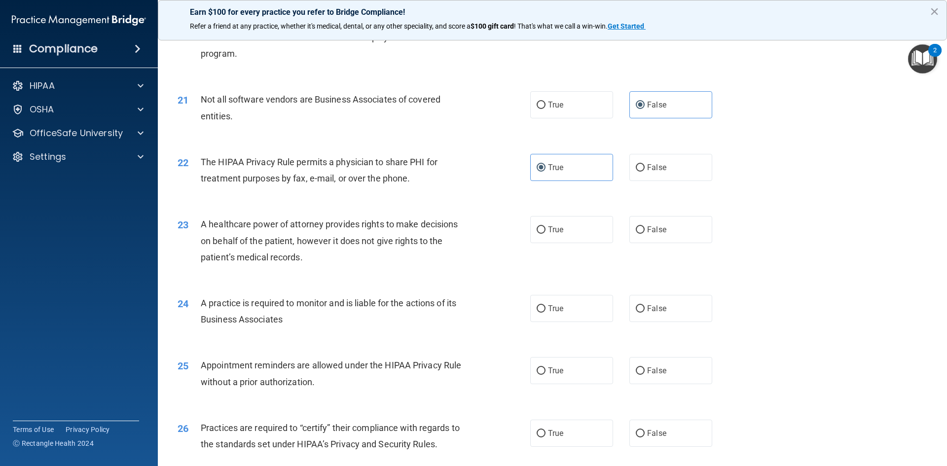
scroll to position [1529, 0]
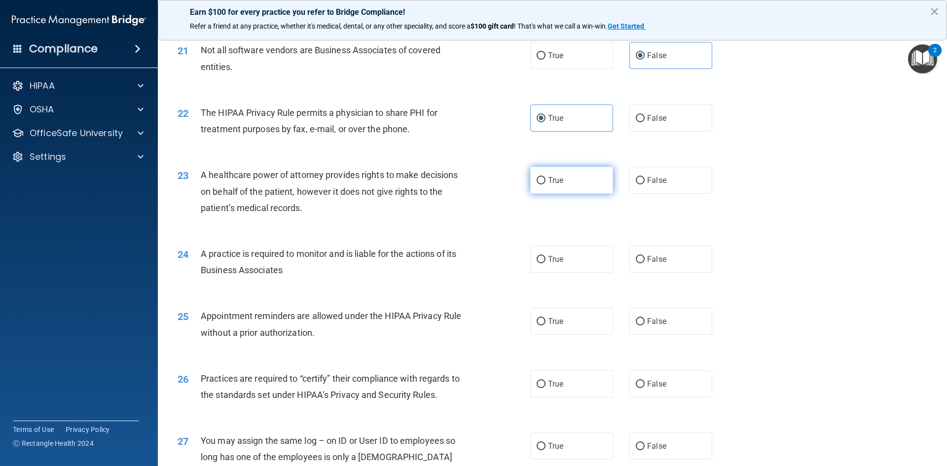
click at [588, 185] on label "True" at bounding box center [571, 180] width 83 height 27
click at [545, 184] on input "True" at bounding box center [541, 180] width 9 height 7
radio input "true"
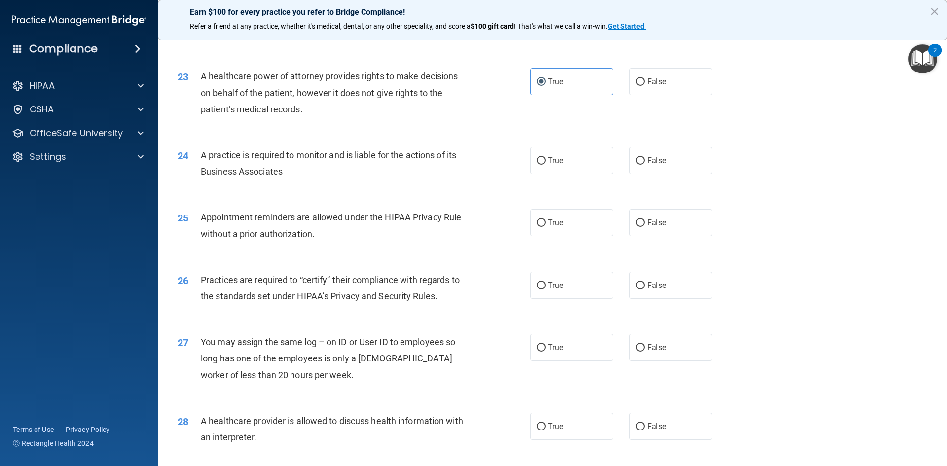
scroll to position [1677, 0]
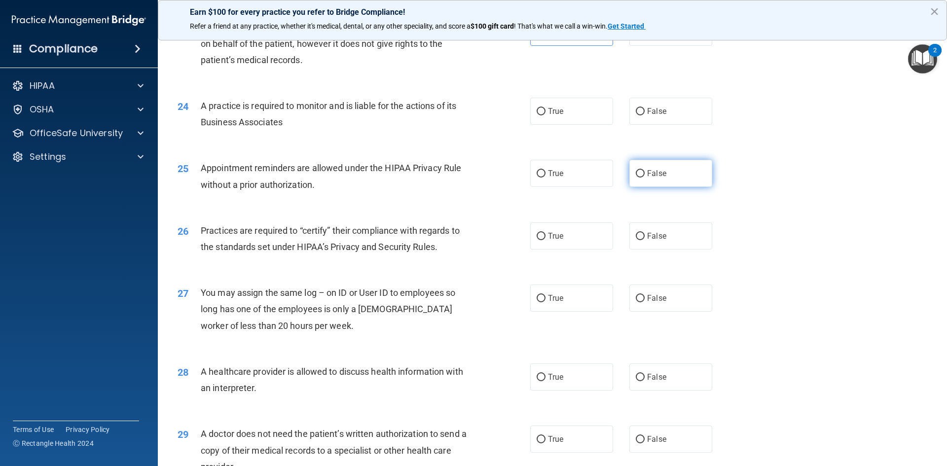
click at [638, 178] on label "False" at bounding box center [670, 173] width 83 height 27
click at [638, 178] on input "False" at bounding box center [640, 173] width 9 height 7
radio input "true"
click at [558, 113] on span "True" at bounding box center [555, 111] width 15 height 9
click at [545, 113] on input "True" at bounding box center [541, 111] width 9 height 7
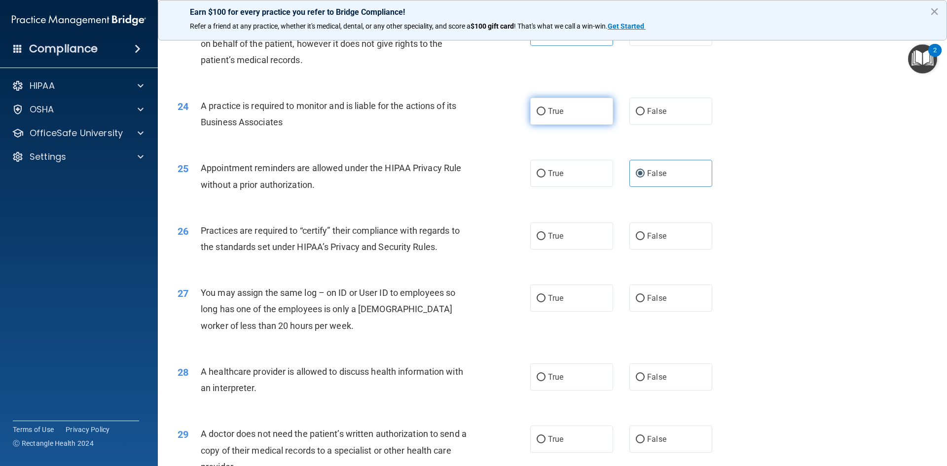
radio input "true"
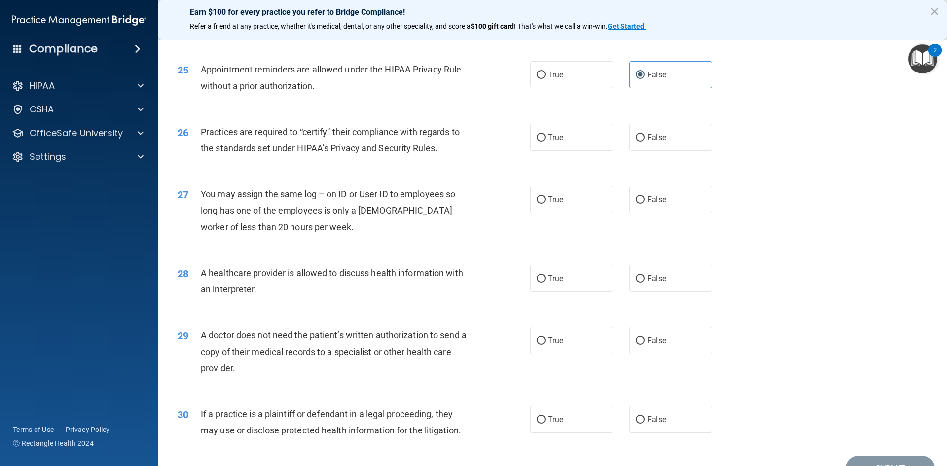
scroll to position [1825, 0]
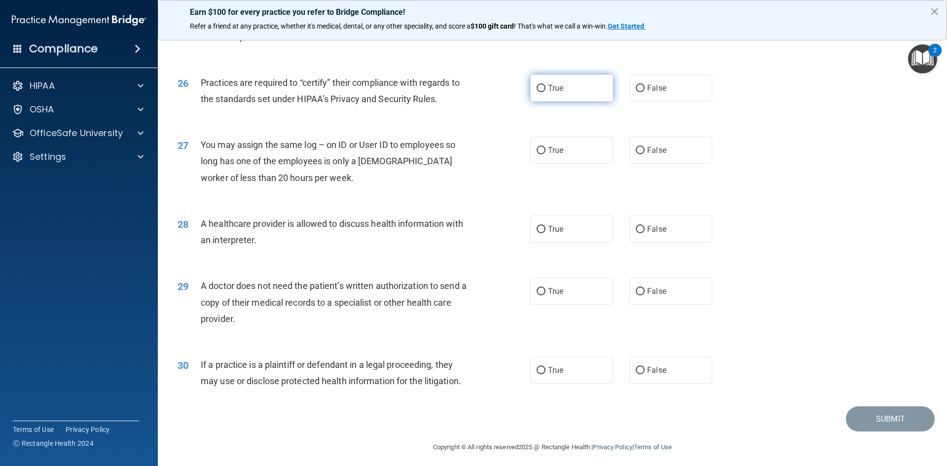
click at [579, 94] on label "True" at bounding box center [571, 87] width 83 height 27
click at [545, 92] on input "True" at bounding box center [541, 88] width 9 height 7
radio input "true"
click at [653, 152] on span "False" at bounding box center [656, 149] width 19 height 9
click at [645, 152] on input "False" at bounding box center [640, 150] width 9 height 7
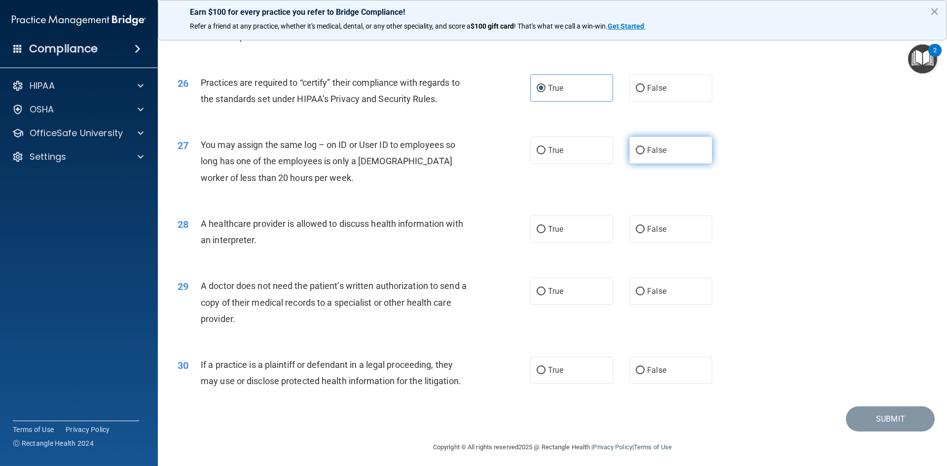
radio input "true"
click at [543, 224] on label "True" at bounding box center [571, 228] width 83 height 27
click at [543, 226] on input "True" at bounding box center [541, 229] width 9 height 7
radio input "true"
click at [649, 285] on label "False" at bounding box center [670, 291] width 83 height 27
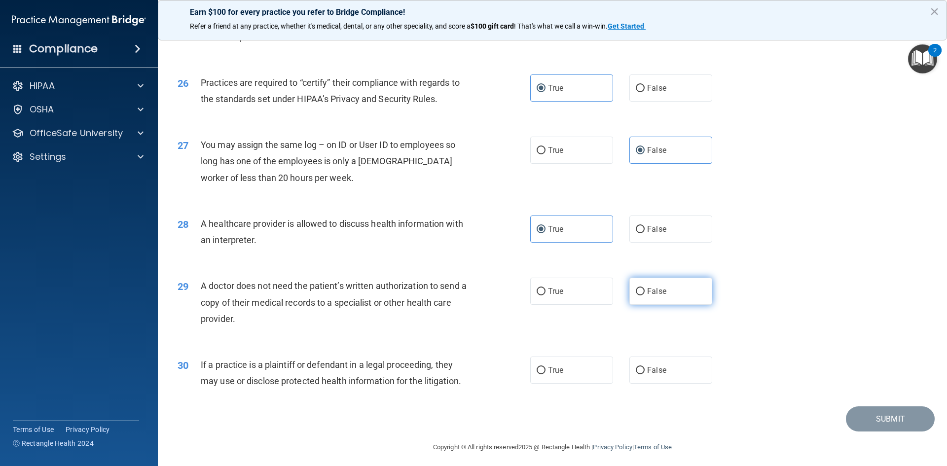
click at [645, 288] on input "False" at bounding box center [640, 291] width 9 height 7
radio input "true"
click at [554, 372] on span "True" at bounding box center [555, 369] width 15 height 9
click at [545, 372] on input "True" at bounding box center [541, 370] width 9 height 7
radio input "true"
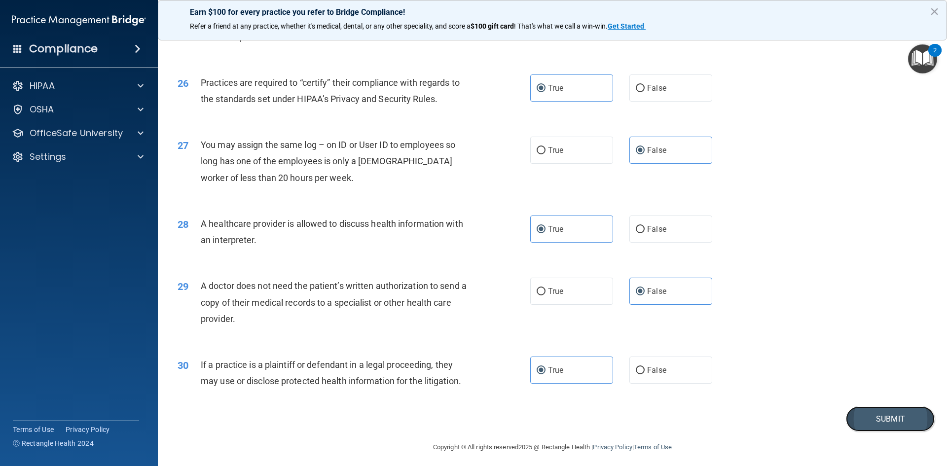
click at [876, 416] on button "Submit" at bounding box center [890, 418] width 89 height 25
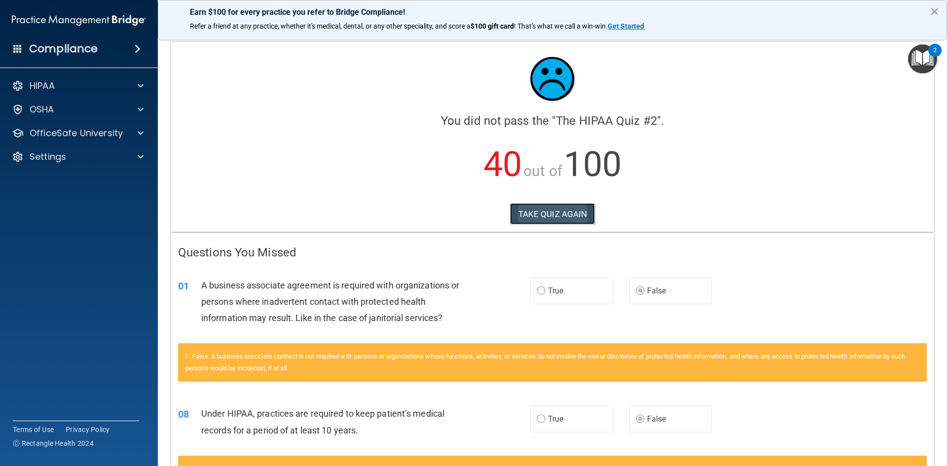
click at [572, 214] on button "TAKE QUIZ AGAIN" at bounding box center [552, 214] width 85 height 22
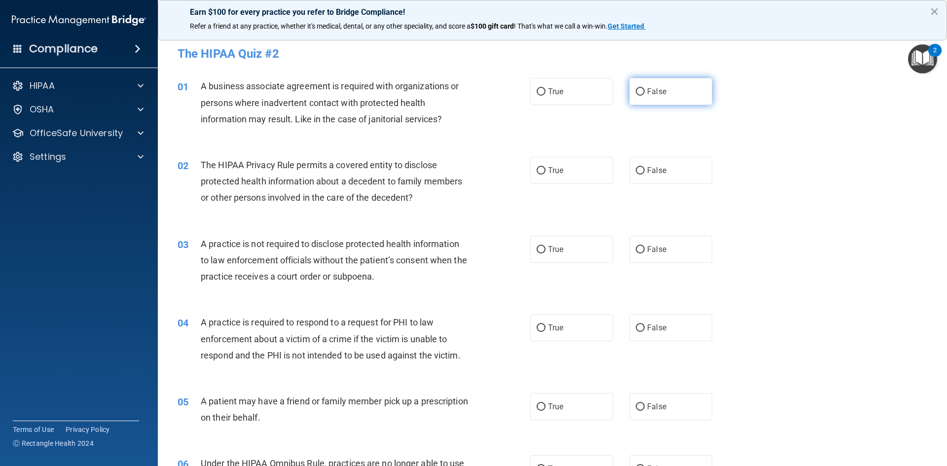
click at [670, 87] on label "False" at bounding box center [670, 91] width 83 height 27
click at [645, 88] on input "False" at bounding box center [640, 91] width 9 height 7
radio input "true"
click at [560, 173] on label "True" at bounding box center [571, 170] width 83 height 27
click at [545, 173] on input "True" at bounding box center [541, 170] width 9 height 7
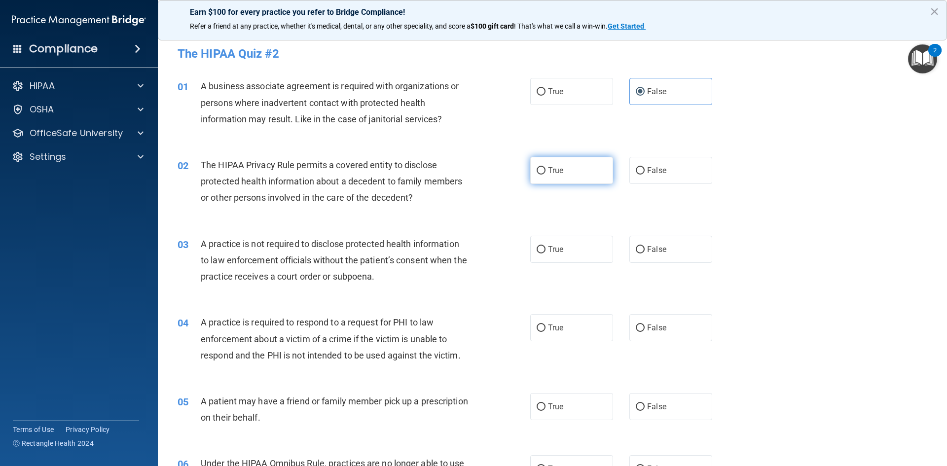
radio input "true"
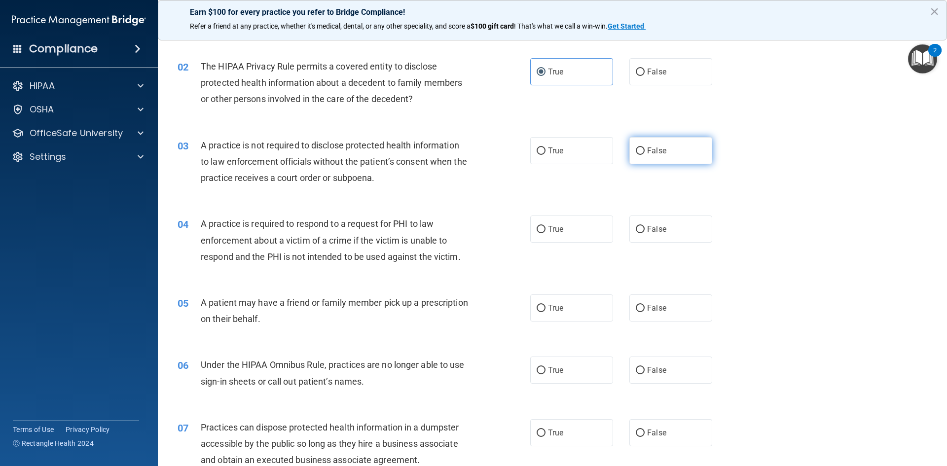
click at [658, 153] on span "False" at bounding box center [656, 150] width 19 height 9
click at [645, 153] on input "False" at bounding box center [640, 150] width 9 height 7
radio input "true"
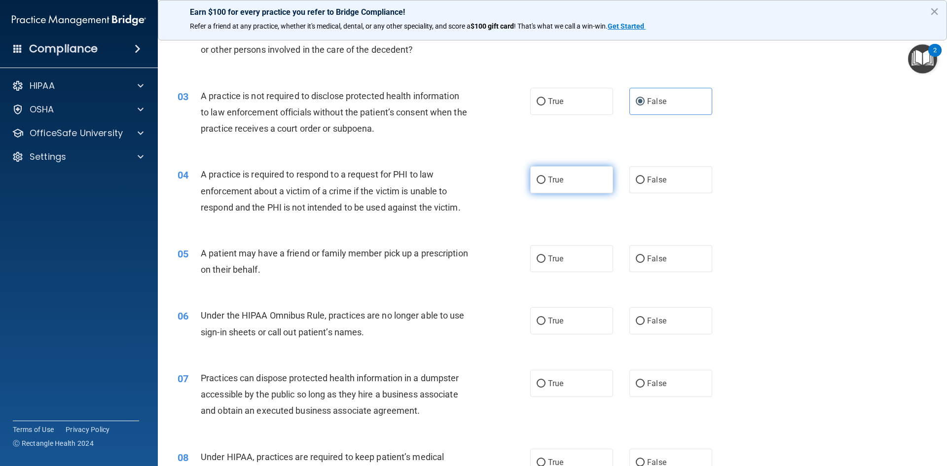
click at [543, 184] on label "True" at bounding box center [571, 179] width 83 height 27
click at [543, 184] on input "True" at bounding box center [541, 180] width 9 height 7
radio input "true"
click at [556, 259] on span "True" at bounding box center [555, 258] width 15 height 9
click at [545, 259] on input "True" at bounding box center [541, 258] width 9 height 7
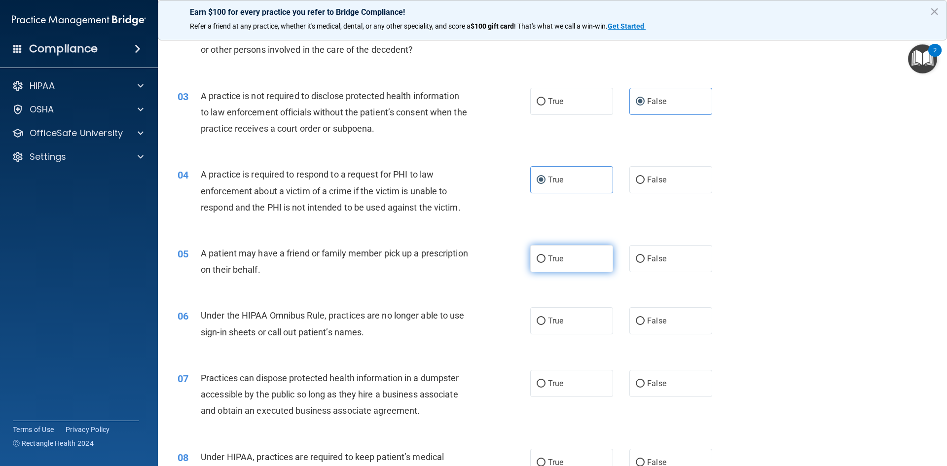
radio input "true"
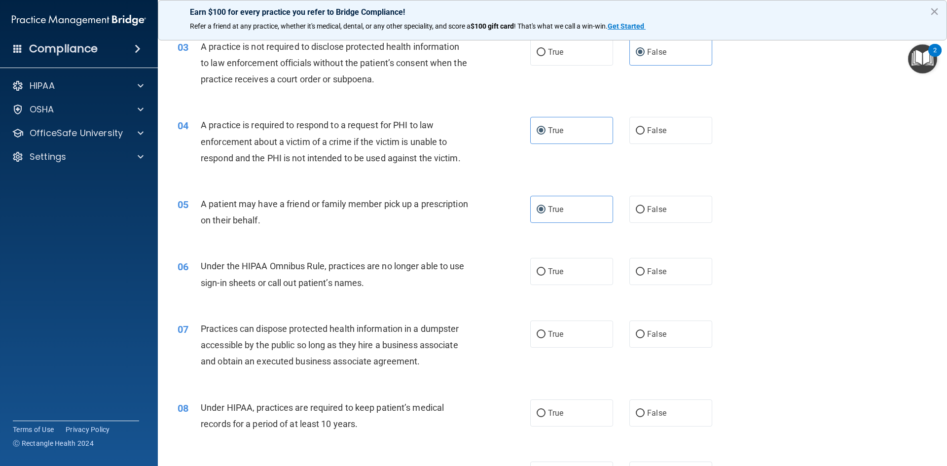
scroll to position [247, 0]
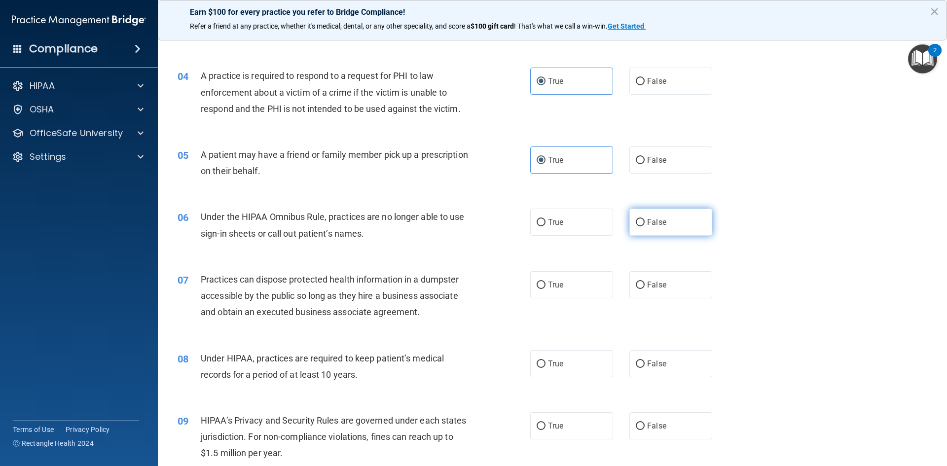
click at [672, 221] on label "False" at bounding box center [670, 222] width 83 height 27
click at [645, 221] on input "False" at bounding box center [640, 222] width 9 height 7
radio input "true"
click at [682, 289] on label "False" at bounding box center [670, 284] width 83 height 27
click at [645, 289] on input "False" at bounding box center [640, 285] width 9 height 7
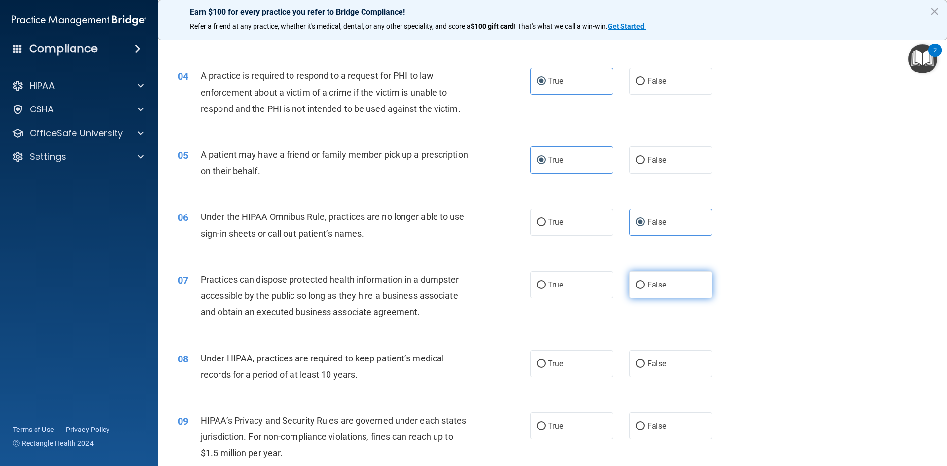
radio input "true"
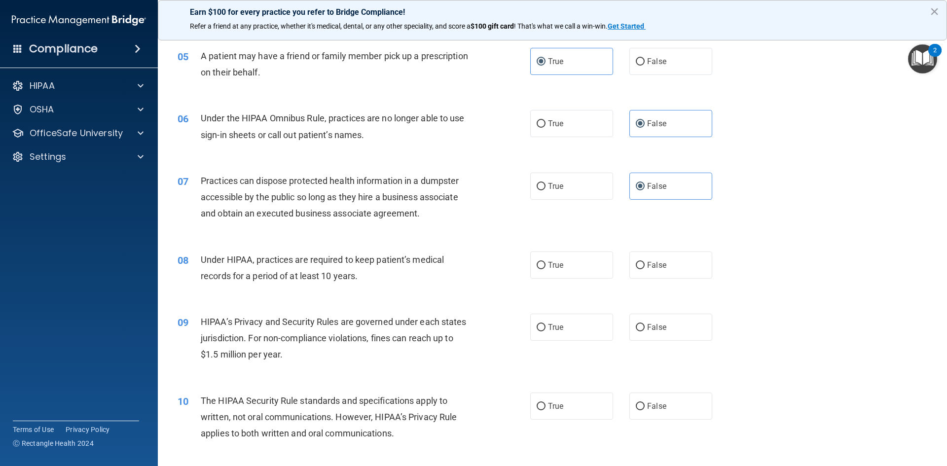
scroll to position [395, 0]
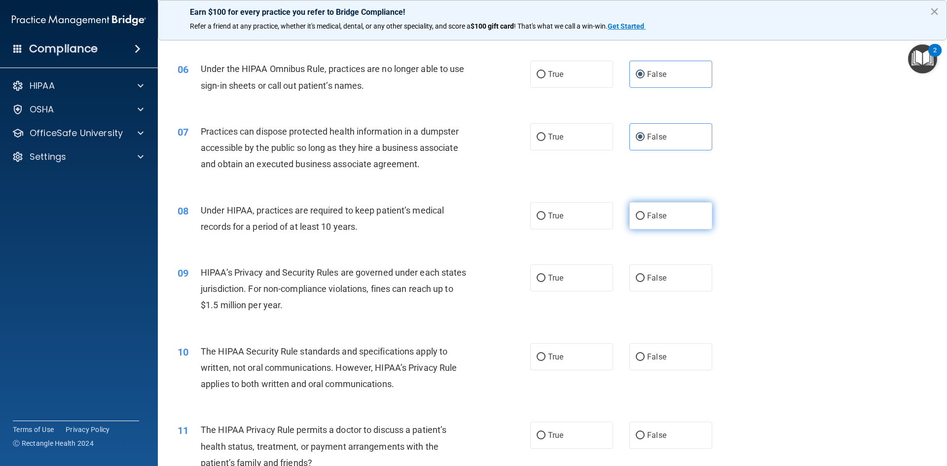
click at [649, 217] on span "False" at bounding box center [656, 215] width 19 height 9
click at [645, 217] on input "False" at bounding box center [640, 216] width 9 height 7
radio input "true"
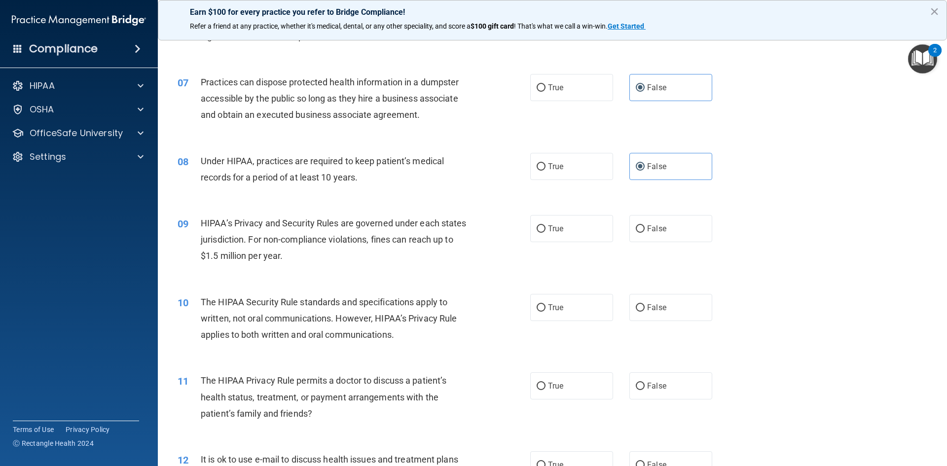
scroll to position [493, 0]
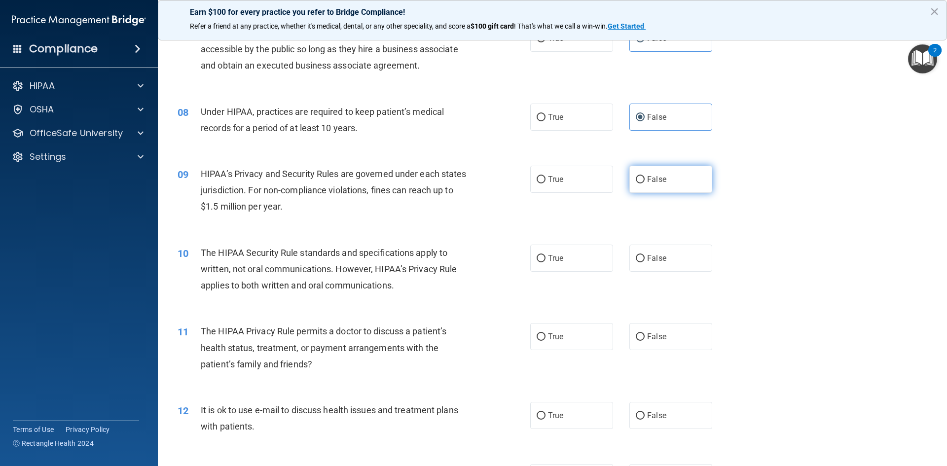
click at [647, 182] on span "False" at bounding box center [656, 179] width 19 height 9
click at [643, 182] on input "False" at bounding box center [640, 179] width 9 height 7
radio input "true"
click at [549, 261] on span "True" at bounding box center [555, 257] width 15 height 9
click at [545, 261] on input "True" at bounding box center [541, 258] width 9 height 7
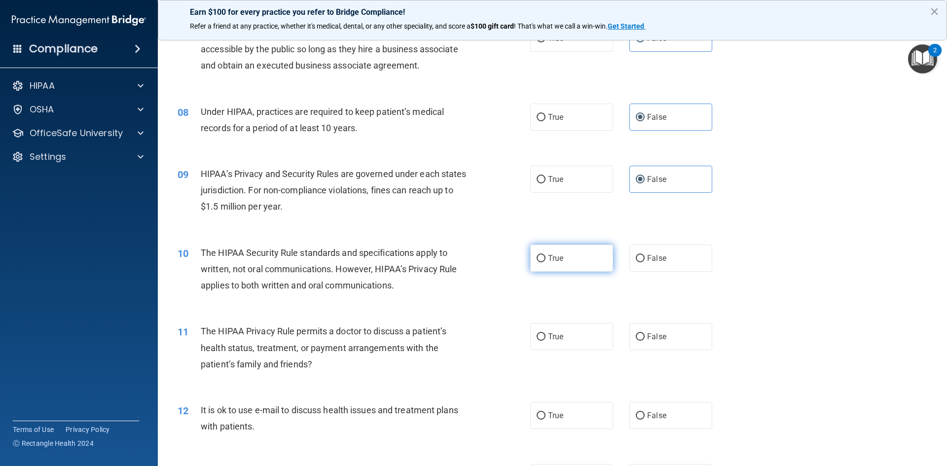
radio input "true"
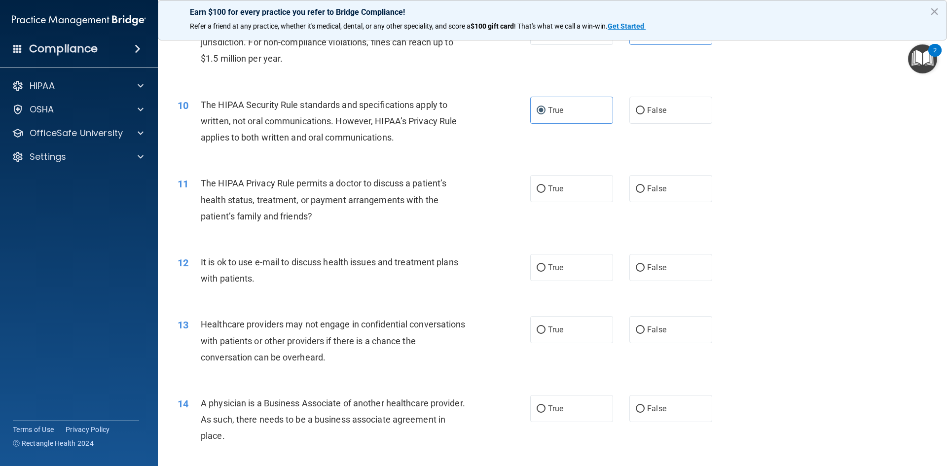
scroll to position [690, 0]
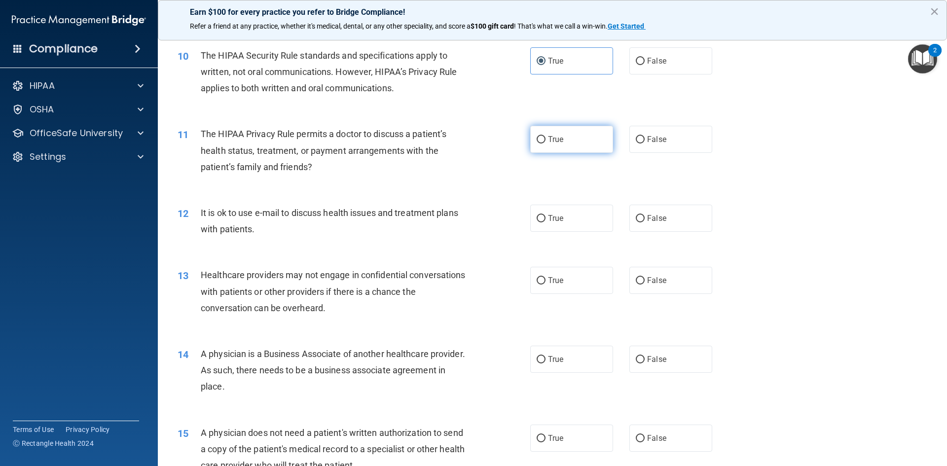
click at [542, 142] on label "True" at bounding box center [571, 139] width 83 height 27
click at [542, 142] on input "True" at bounding box center [541, 139] width 9 height 7
radio input "true"
click at [541, 215] on input "True" at bounding box center [541, 218] width 9 height 7
radio input "true"
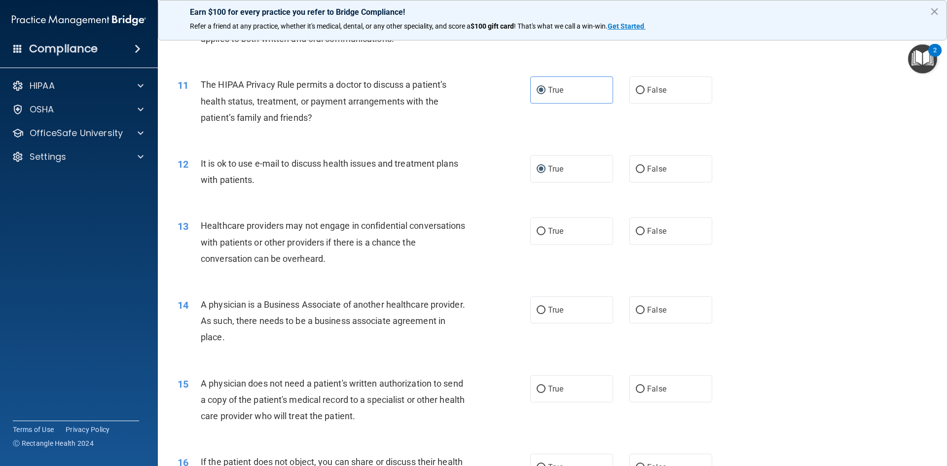
scroll to position [789, 0]
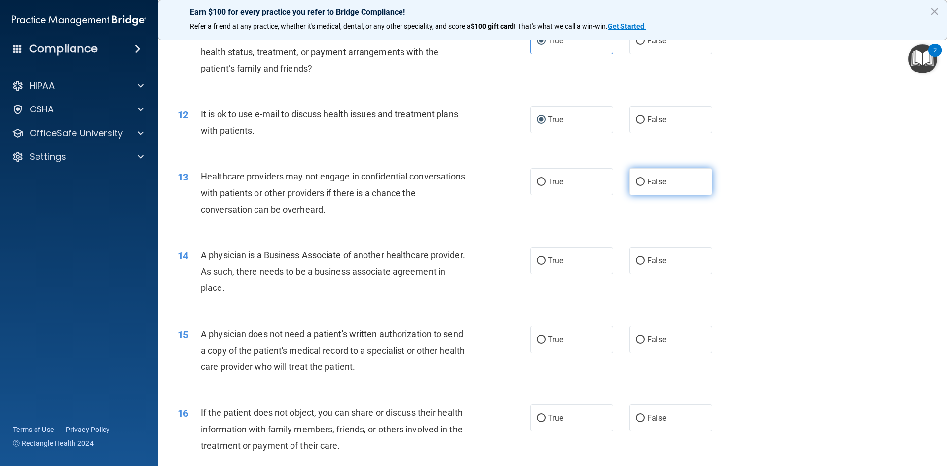
click at [638, 183] on input "False" at bounding box center [640, 182] width 9 height 7
radio input "true"
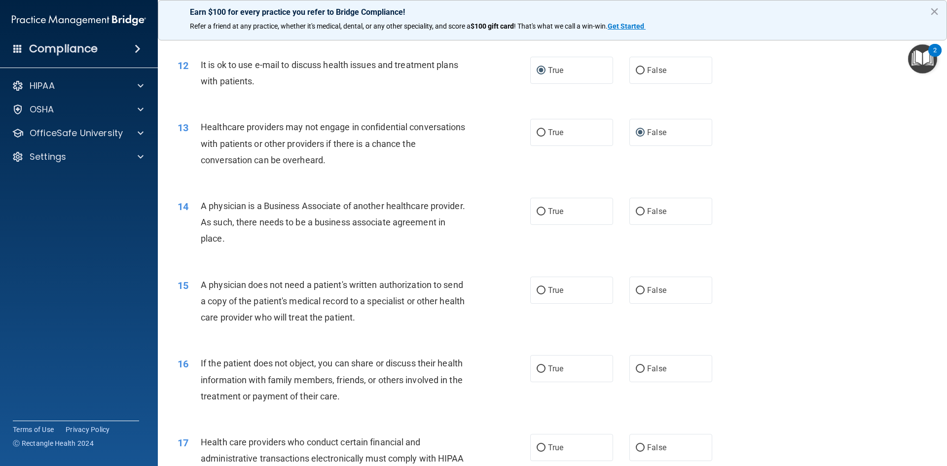
scroll to position [888, 0]
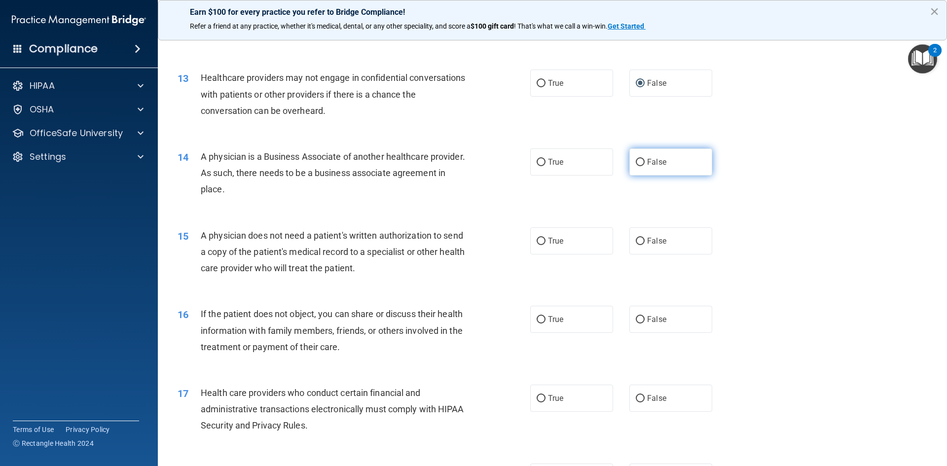
click at [648, 167] on label "False" at bounding box center [670, 161] width 83 height 27
click at [645, 166] on input "False" at bounding box center [640, 162] width 9 height 7
radio input "true"
click at [562, 243] on label "True" at bounding box center [571, 240] width 83 height 27
click at [545, 243] on input "True" at bounding box center [541, 241] width 9 height 7
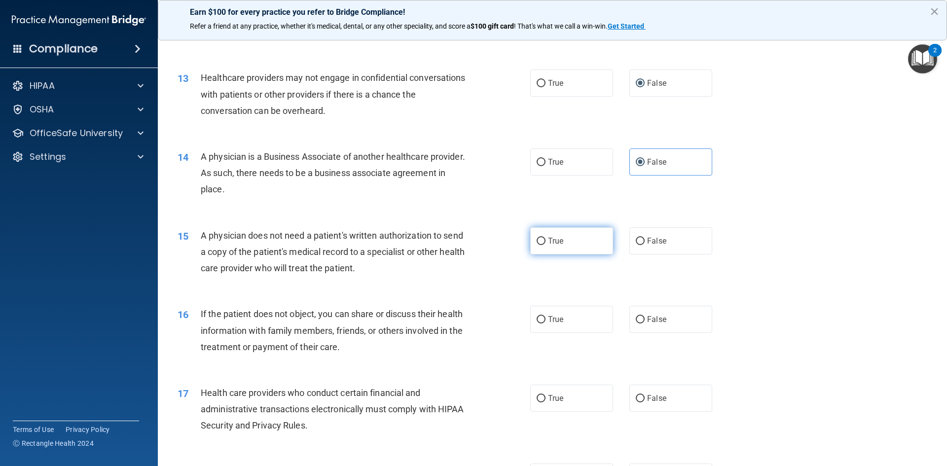
radio input "true"
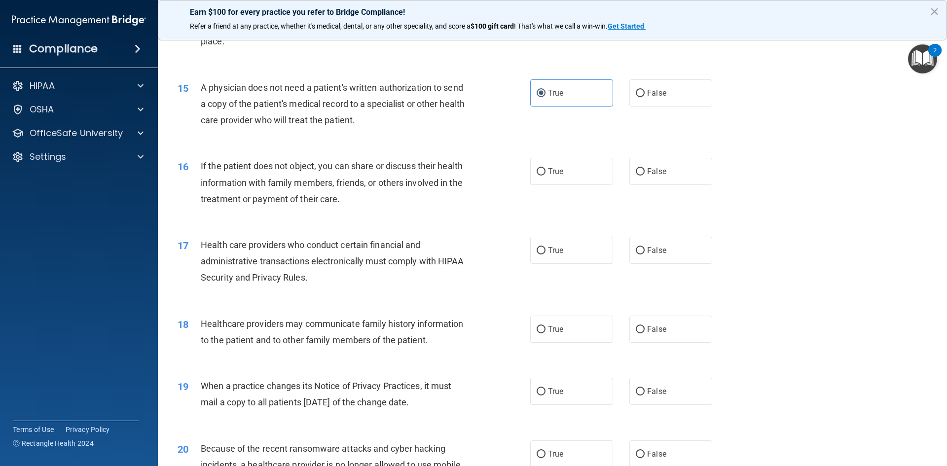
scroll to position [1085, 0]
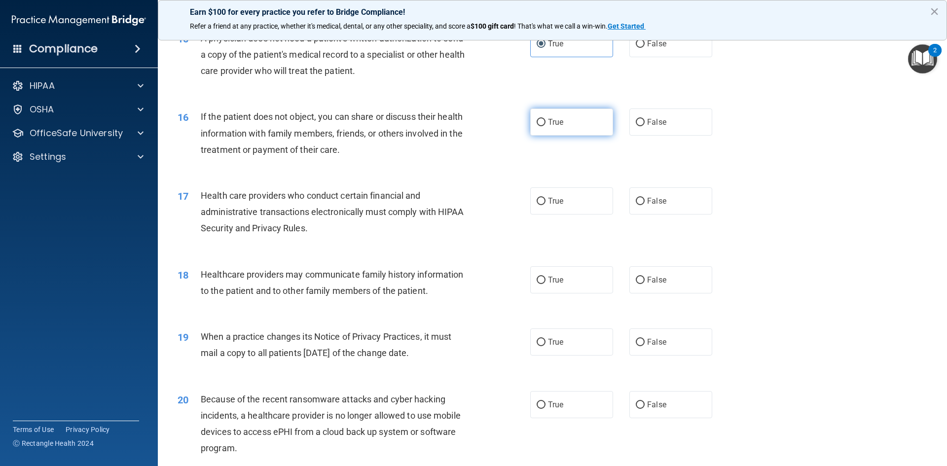
click at [562, 123] on label "True" at bounding box center [571, 121] width 83 height 27
click at [545, 123] on input "True" at bounding box center [541, 122] width 9 height 7
radio input "true"
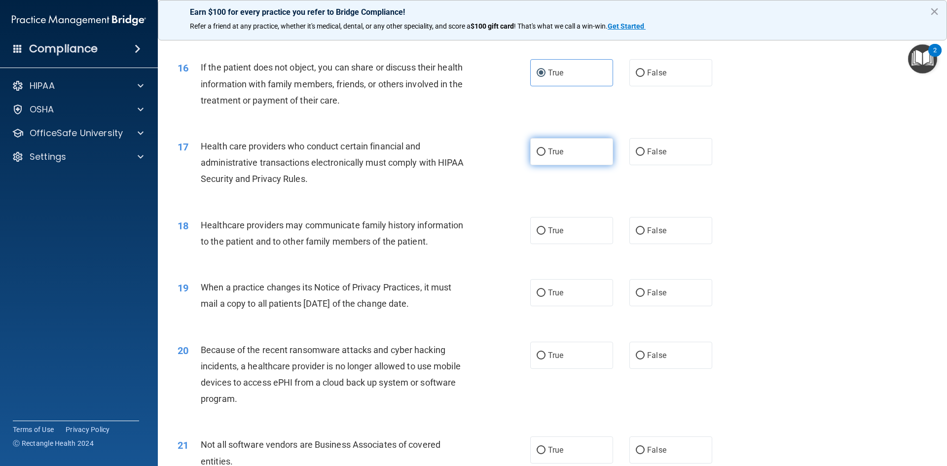
click at [570, 156] on label "True" at bounding box center [571, 151] width 83 height 27
click at [545, 156] on input "True" at bounding box center [541, 151] width 9 height 7
radio input "true"
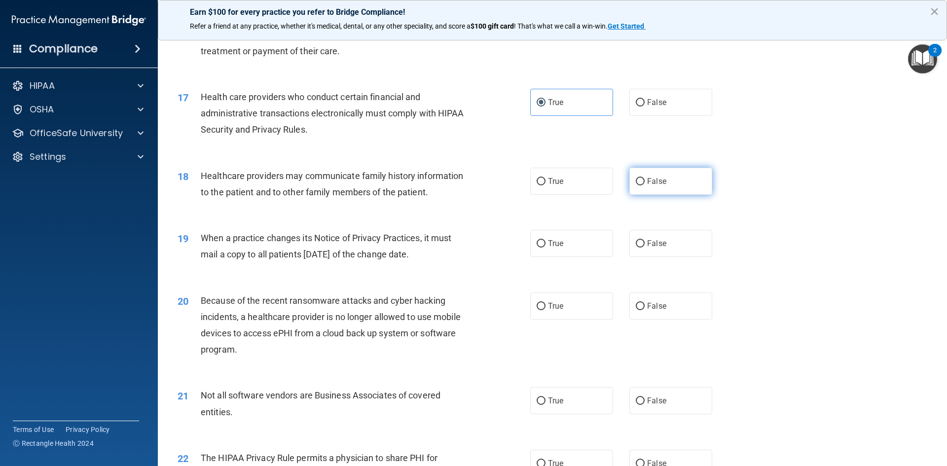
click at [636, 184] on input "False" at bounding box center [640, 181] width 9 height 7
radio input "true"
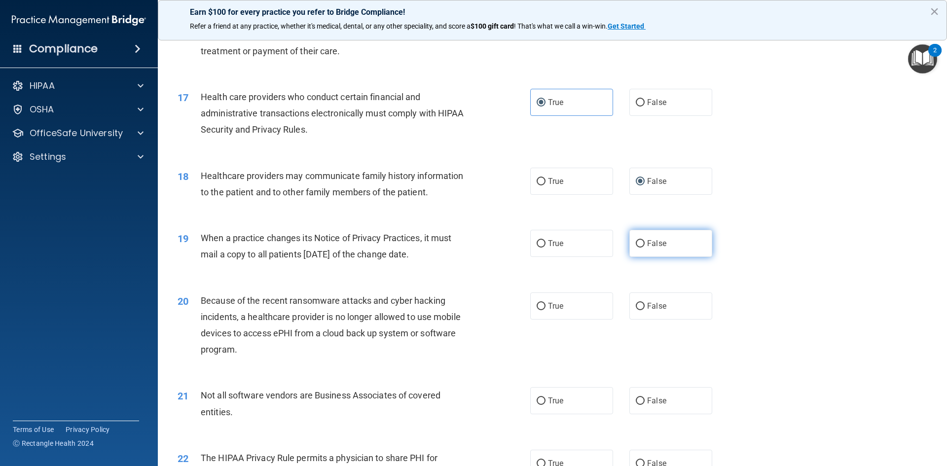
click at [658, 242] on span "False" at bounding box center [656, 243] width 19 height 9
click at [645, 242] on input "False" at bounding box center [640, 243] width 9 height 7
radio input "true"
click at [667, 311] on label "False" at bounding box center [670, 305] width 83 height 27
click at [645, 310] on input "False" at bounding box center [640, 306] width 9 height 7
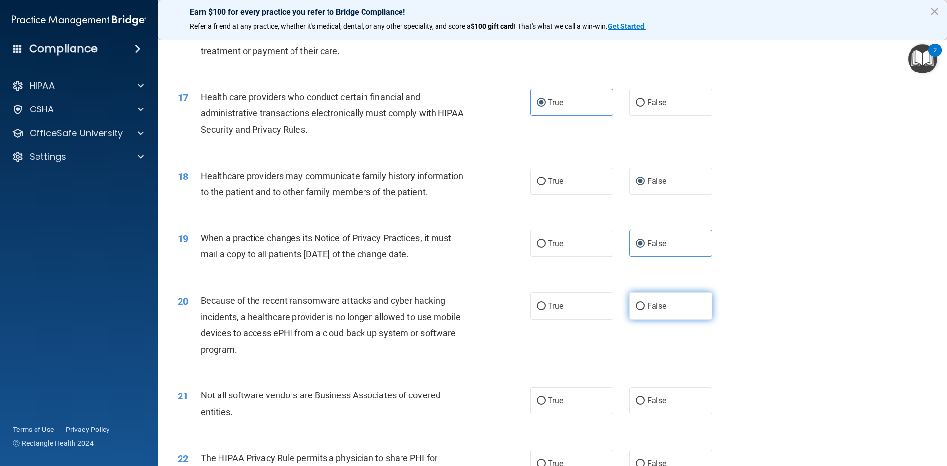
radio input "true"
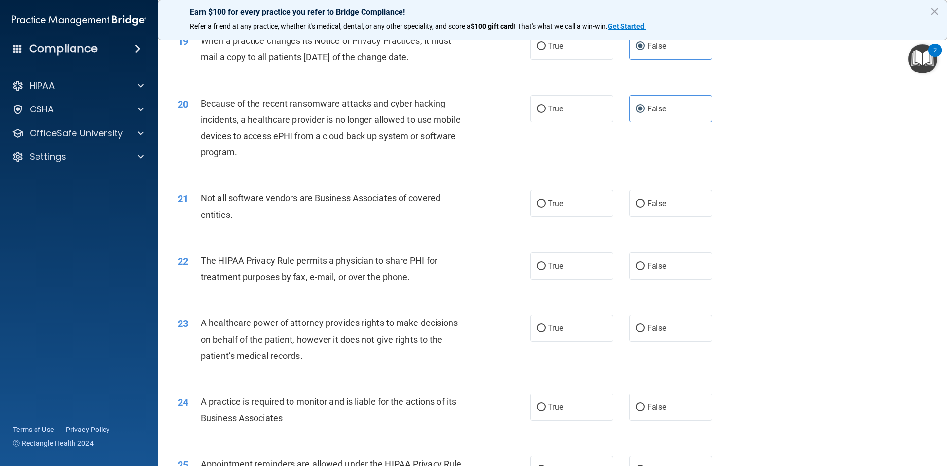
scroll to position [1430, 0]
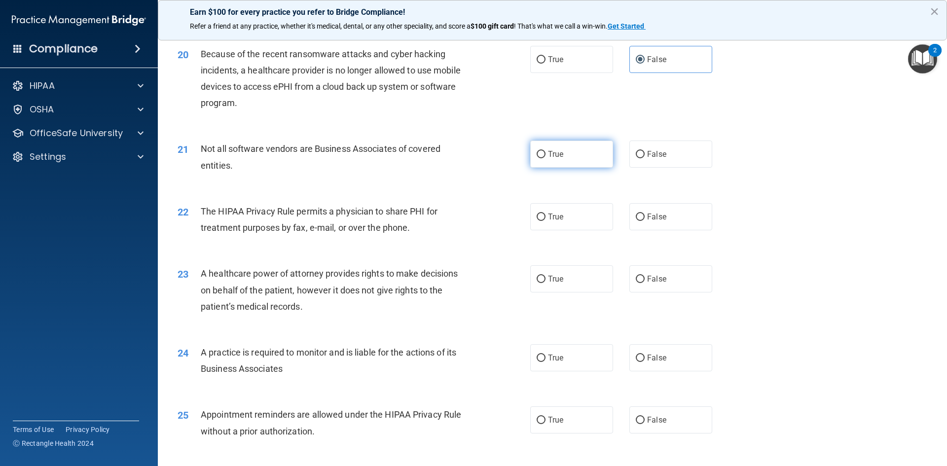
click at [565, 162] on label "True" at bounding box center [571, 154] width 83 height 27
click at [545, 158] on input "True" at bounding box center [541, 154] width 9 height 7
radio input "true"
click at [642, 218] on label "False" at bounding box center [670, 216] width 83 height 27
click at [642, 218] on input "False" at bounding box center [640, 217] width 9 height 7
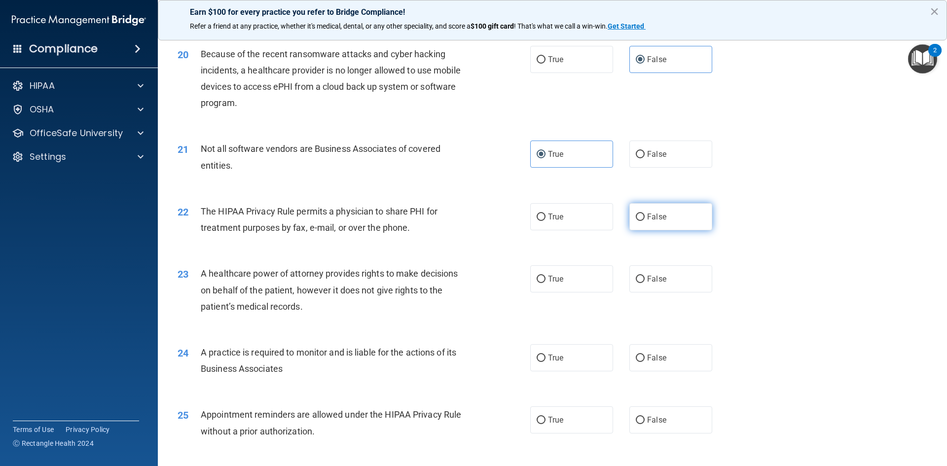
radio input "true"
click at [656, 280] on span "False" at bounding box center [656, 278] width 19 height 9
click at [645, 280] on input "False" at bounding box center [640, 279] width 9 height 7
radio input "true"
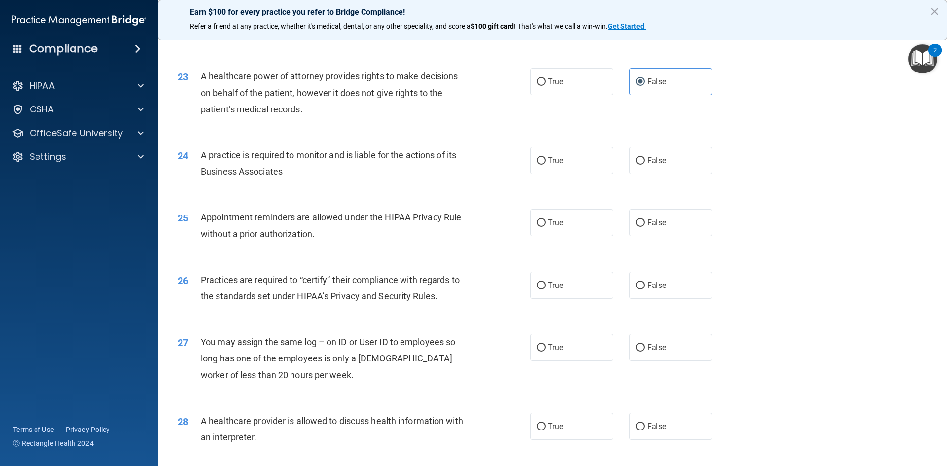
scroll to position [1677, 0]
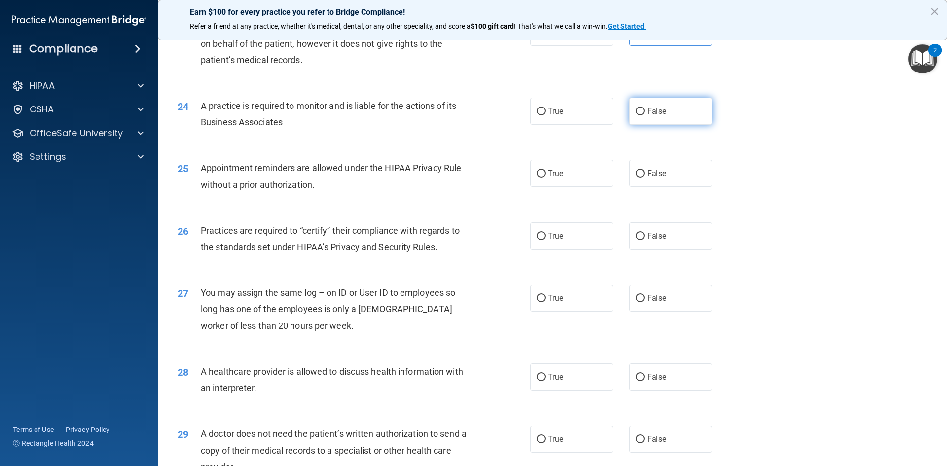
click at [648, 107] on span "False" at bounding box center [656, 111] width 19 height 9
click at [645, 108] on input "False" at bounding box center [640, 111] width 9 height 7
radio input "true"
click at [554, 179] on label "True" at bounding box center [571, 173] width 83 height 27
click at [545, 178] on input "True" at bounding box center [541, 173] width 9 height 7
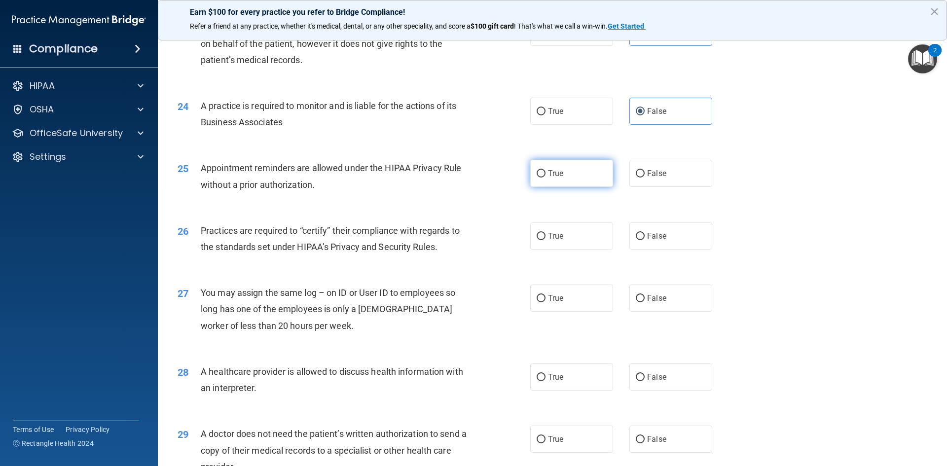
radio input "true"
click at [673, 238] on label "False" at bounding box center [670, 235] width 83 height 27
click at [645, 238] on input "False" at bounding box center [640, 236] width 9 height 7
radio input "true"
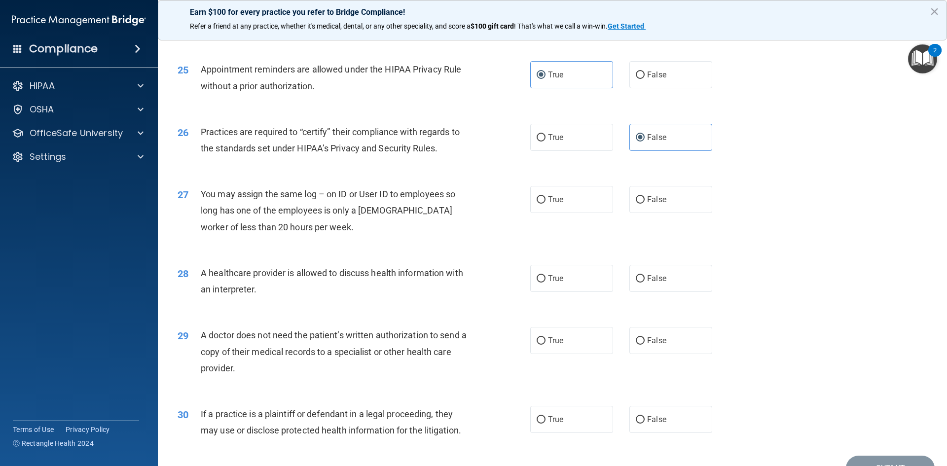
scroll to position [1825, 0]
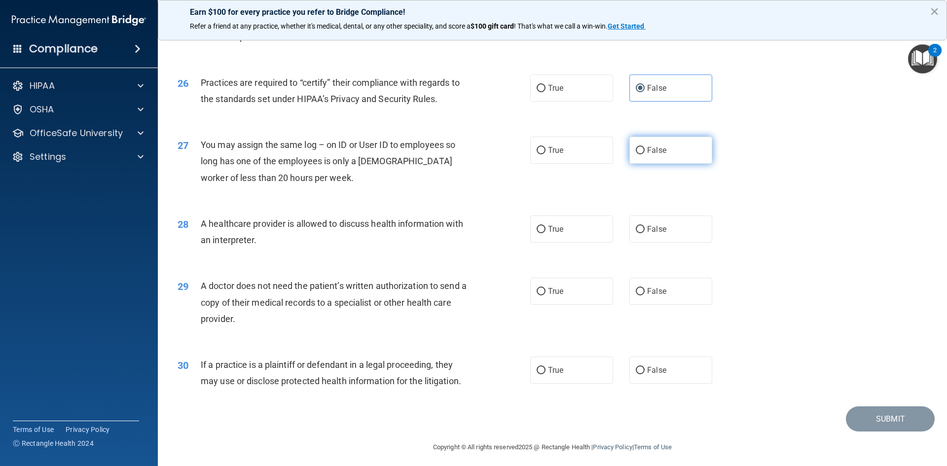
click at [642, 155] on label "False" at bounding box center [670, 150] width 83 height 27
click at [642, 154] on input "False" at bounding box center [640, 150] width 9 height 7
radio input "true"
click at [555, 228] on span "True" at bounding box center [555, 228] width 15 height 9
click at [545, 228] on input "True" at bounding box center [541, 229] width 9 height 7
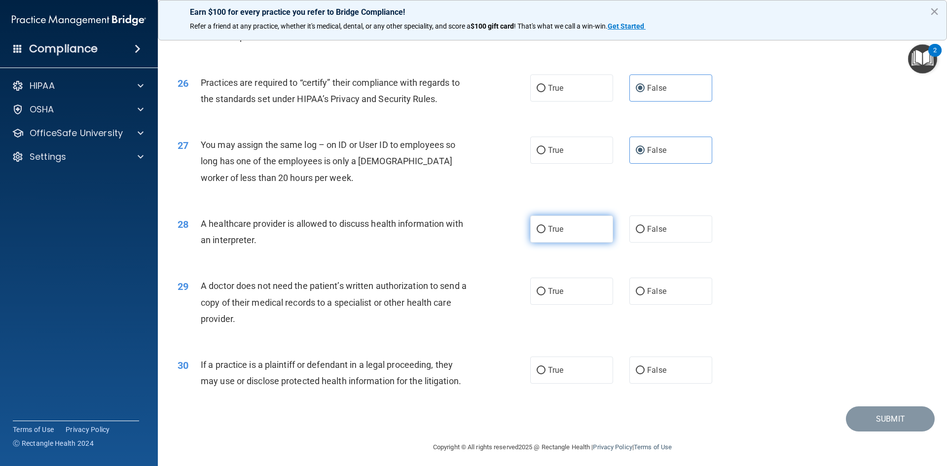
radio input "true"
click at [552, 293] on span "True" at bounding box center [555, 291] width 15 height 9
click at [545, 293] on input "True" at bounding box center [541, 291] width 9 height 7
radio input "true"
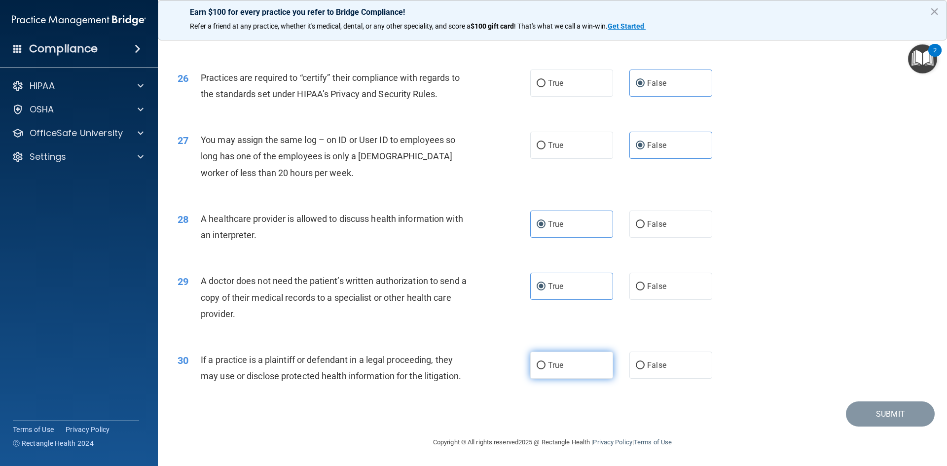
click at [550, 364] on span "True" at bounding box center [555, 364] width 15 height 9
click at [545, 364] on input "True" at bounding box center [541, 365] width 9 height 7
radio input "true"
click at [888, 413] on button "Submit" at bounding box center [890, 413] width 89 height 25
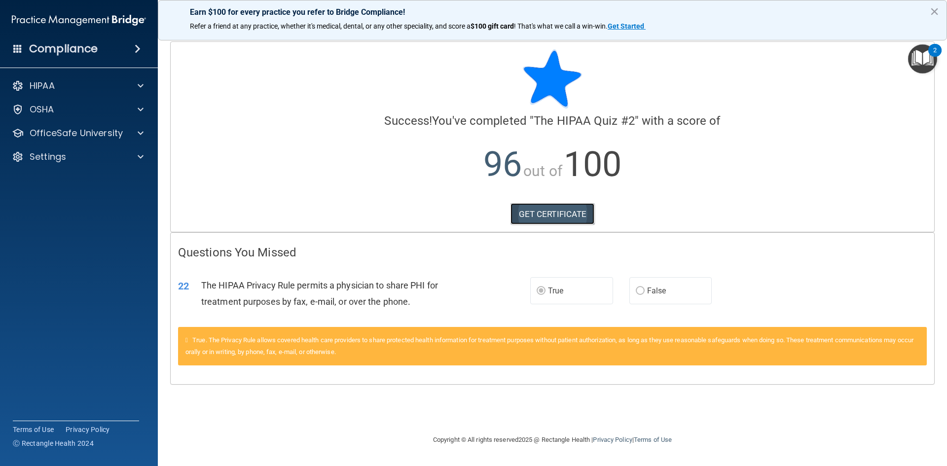
click at [560, 217] on link "GET CERTIFICATE" at bounding box center [552, 214] width 84 height 22
click at [138, 134] on span at bounding box center [141, 133] width 6 height 12
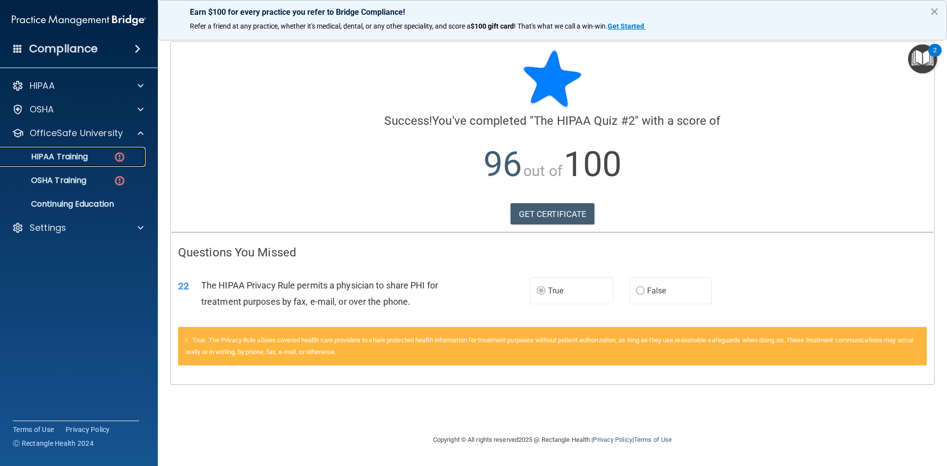
click at [93, 154] on div "HIPAA Training" at bounding box center [73, 157] width 135 height 10
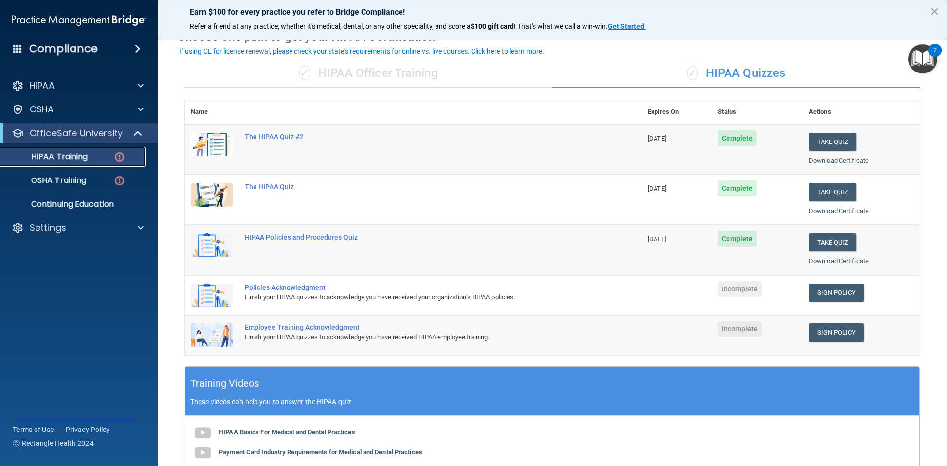
scroll to position [99, 0]
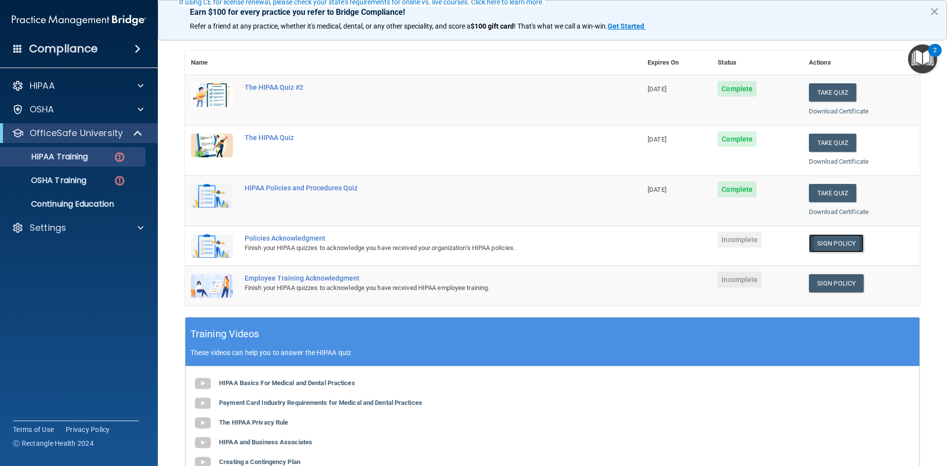
click at [833, 242] on link "Sign Policy" at bounding box center [836, 243] width 55 height 18
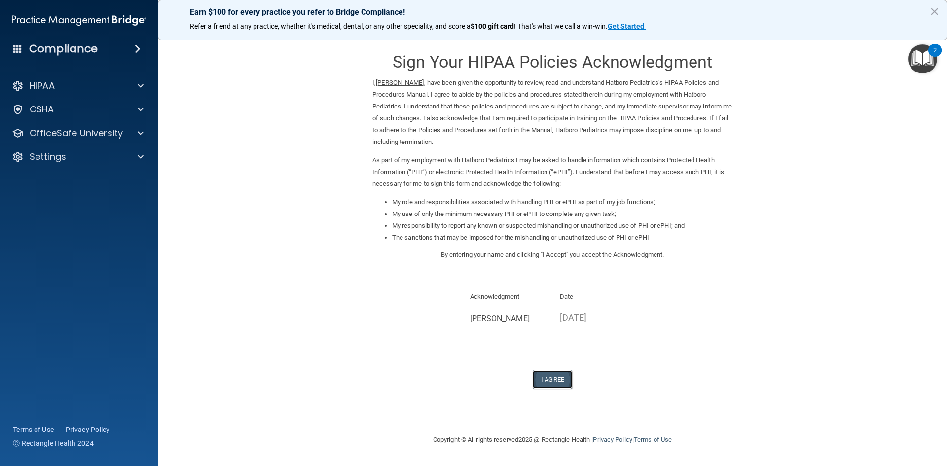
click at [553, 381] on button "I Agree" at bounding box center [552, 379] width 39 height 18
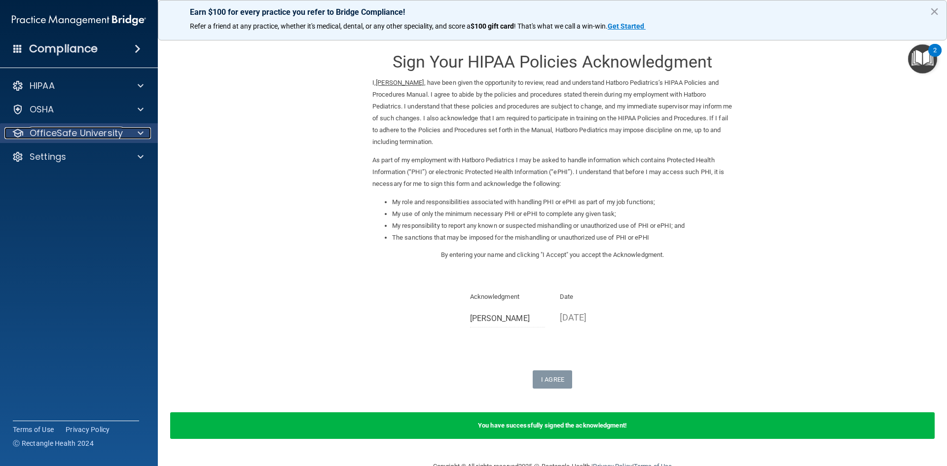
click at [138, 131] on span at bounding box center [141, 133] width 6 height 12
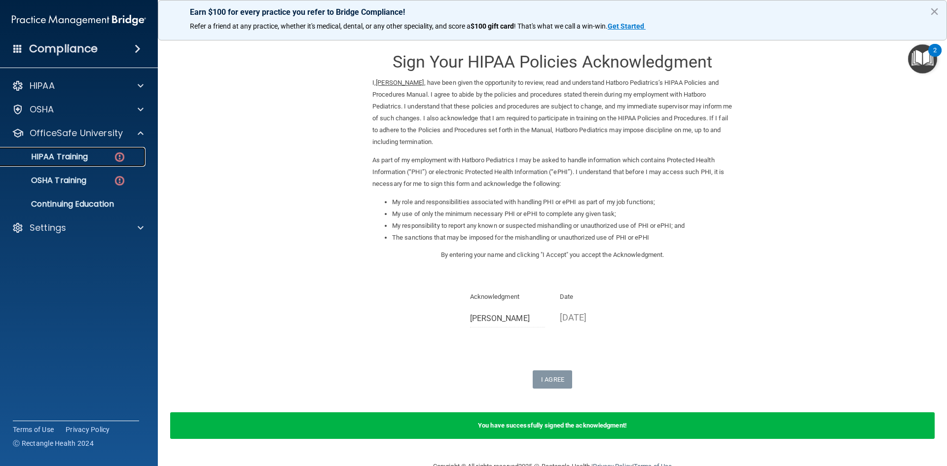
click at [80, 154] on p "HIPAA Training" at bounding box center [46, 157] width 81 height 10
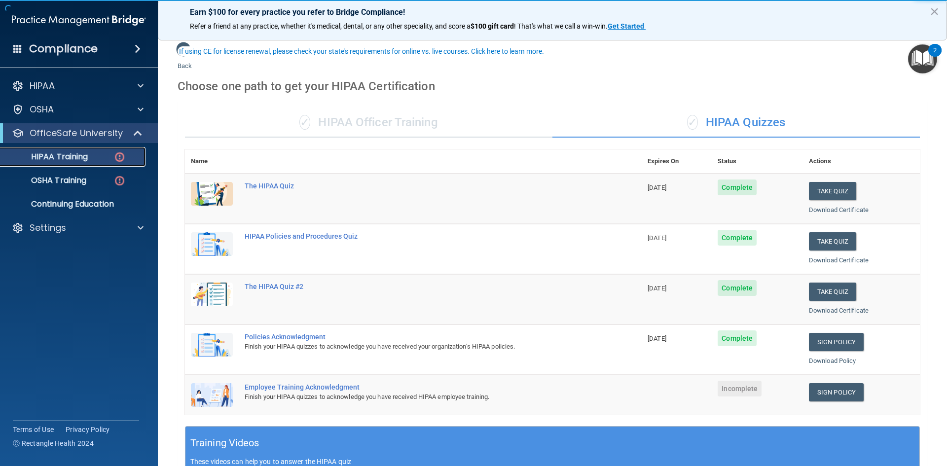
scroll to position [49, 0]
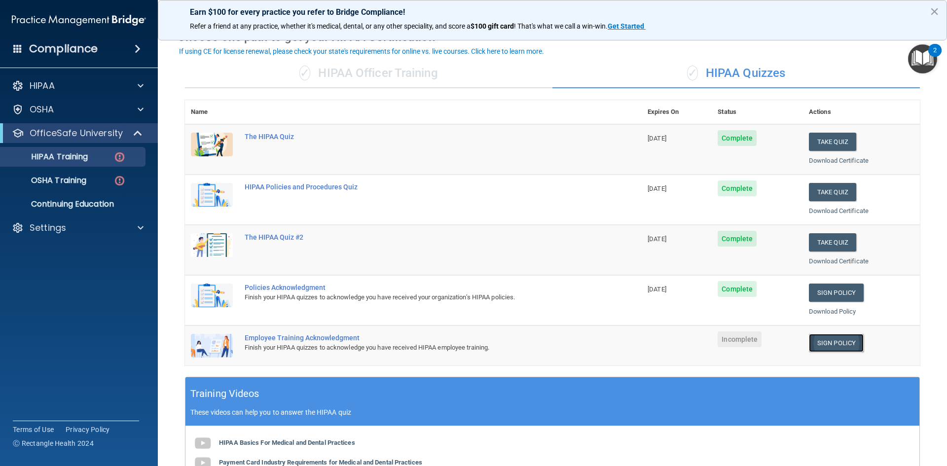
click at [833, 342] on link "Sign Policy" at bounding box center [836, 343] width 55 height 18
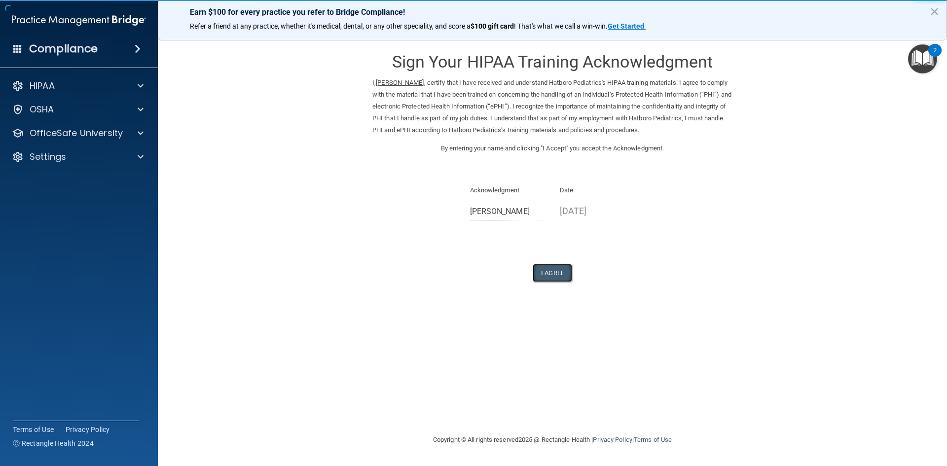
click at [569, 274] on button "I Agree" at bounding box center [552, 273] width 39 height 18
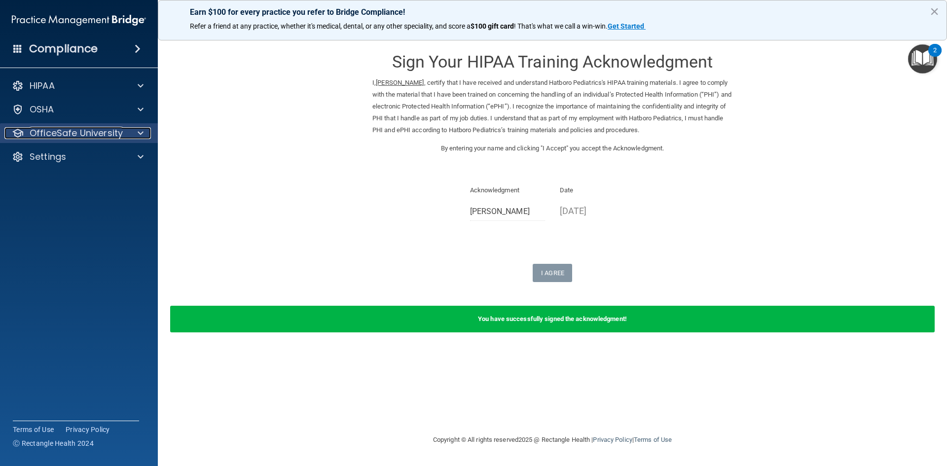
click at [138, 137] on span at bounding box center [141, 133] width 6 height 12
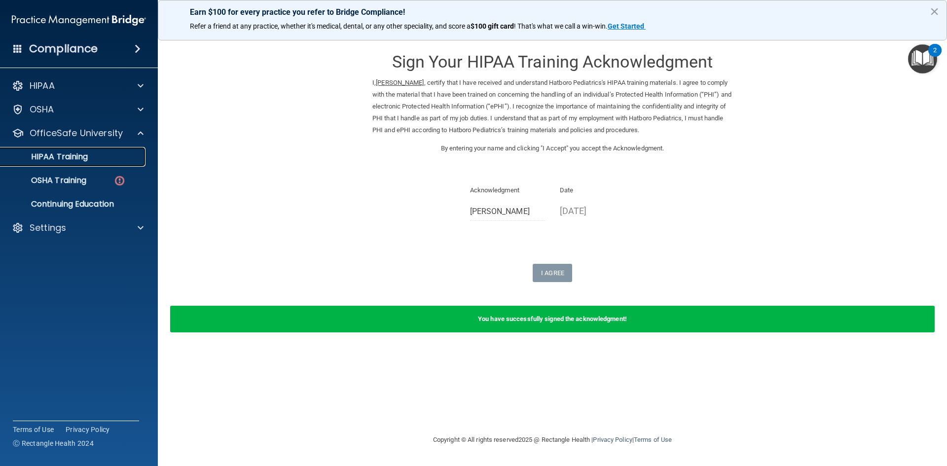
click at [91, 159] on div "HIPAA Training" at bounding box center [73, 157] width 135 height 10
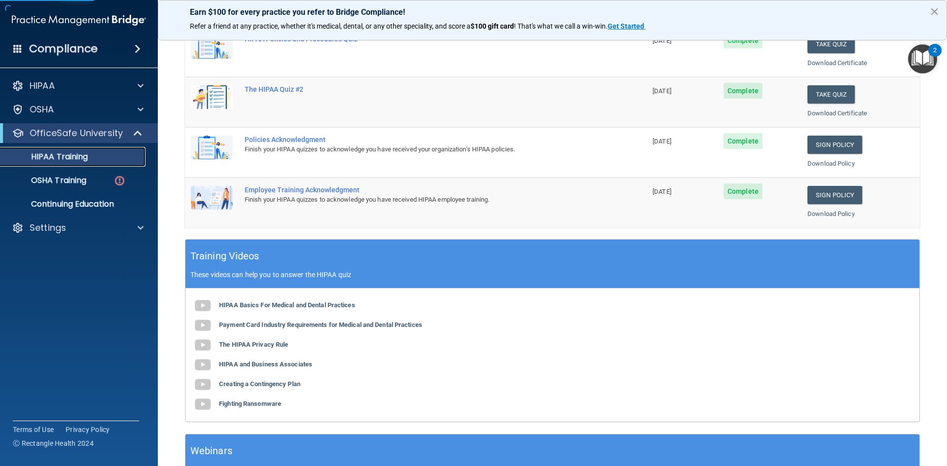
scroll to position [277, 0]
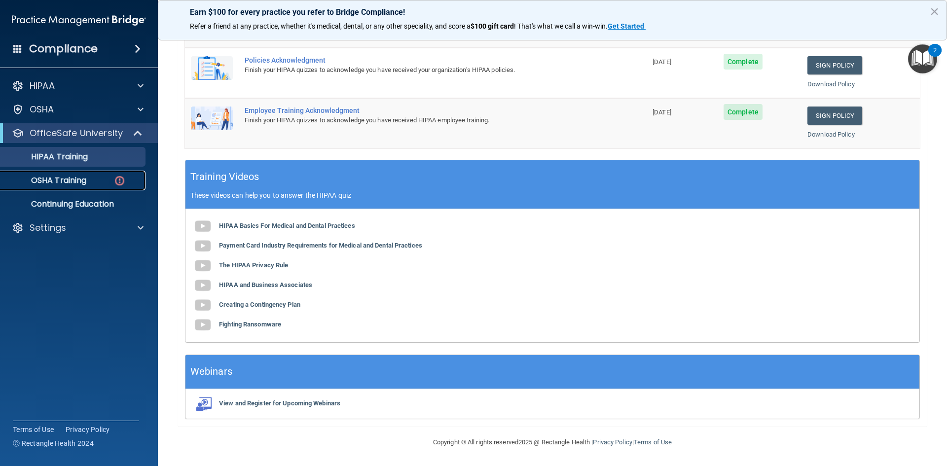
click at [69, 179] on p "OSHA Training" at bounding box center [46, 181] width 80 height 10
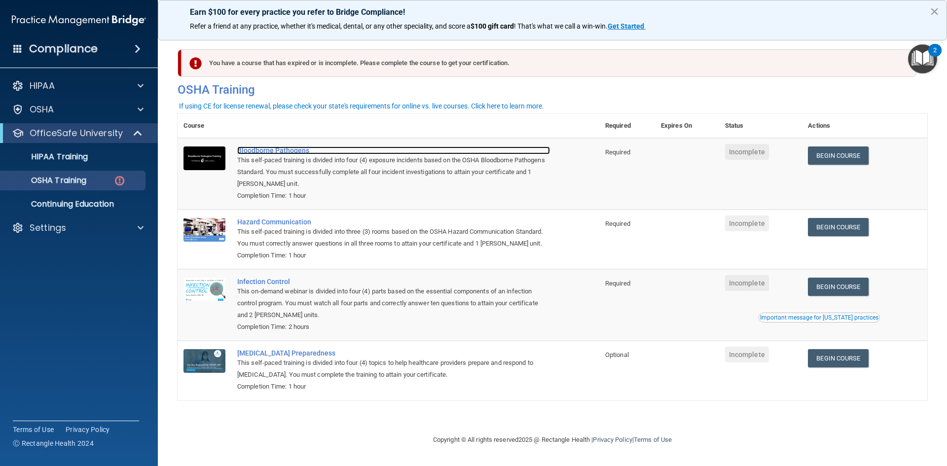
click at [266, 151] on div "Bloodborne Pathogens" at bounding box center [393, 150] width 313 height 8
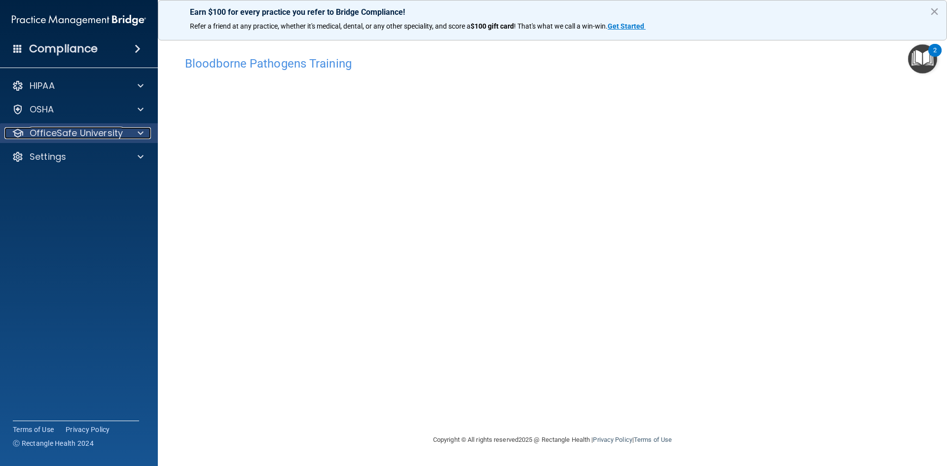
click at [145, 137] on div at bounding box center [139, 133] width 25 height 12
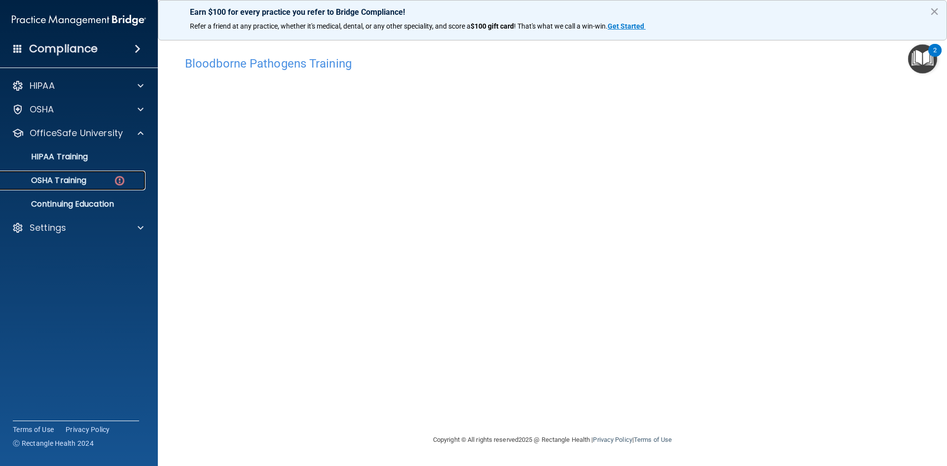
click at [98, 175] on link "OSHA Training" at bounding box center [67, 181] width 155 height 20
